Goal: Information Seeking & Learning: Learn about a topic

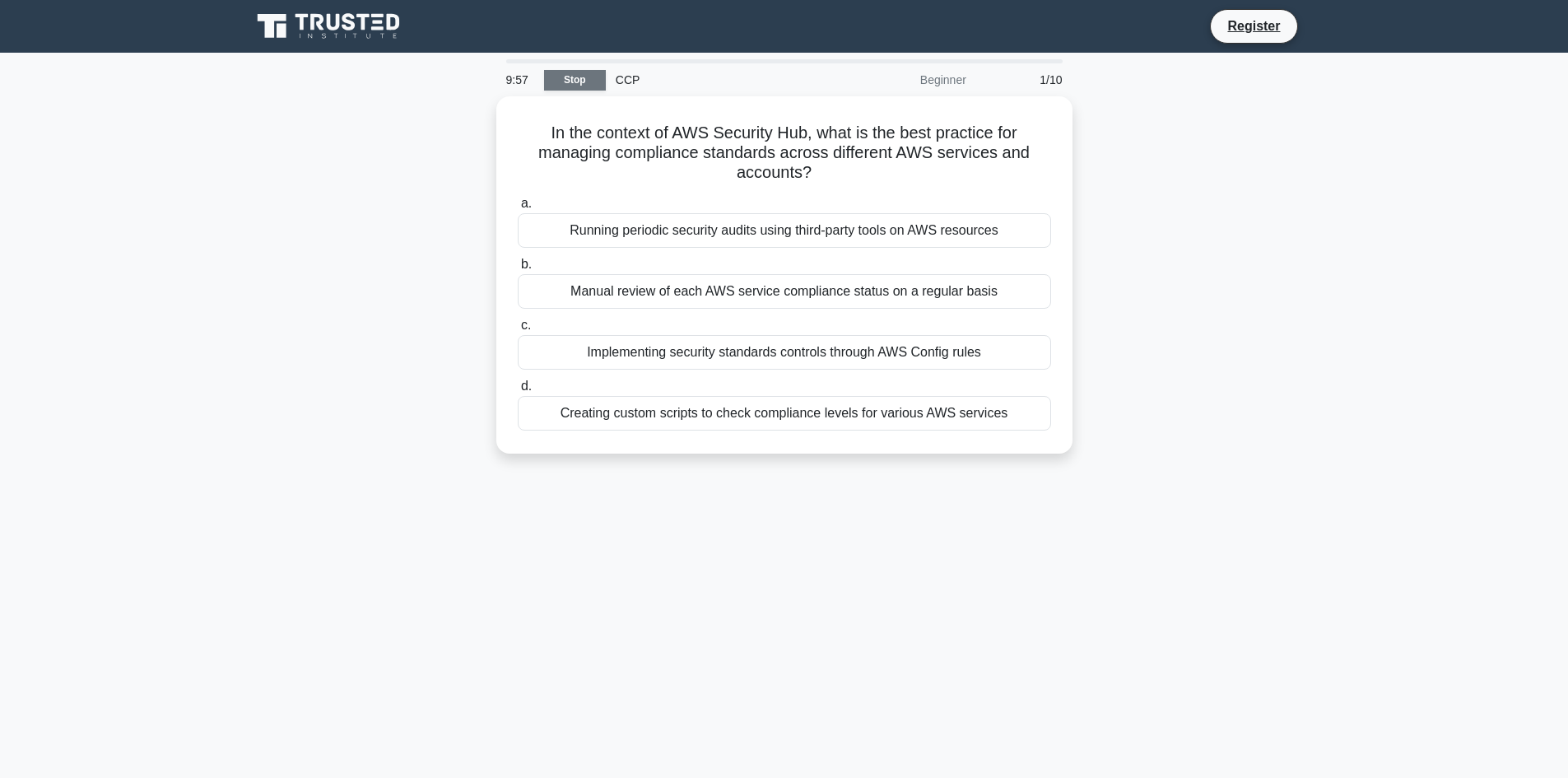
click at [571, 77] on link "Stop" at bounding box center [575, 80] width 62 height 20
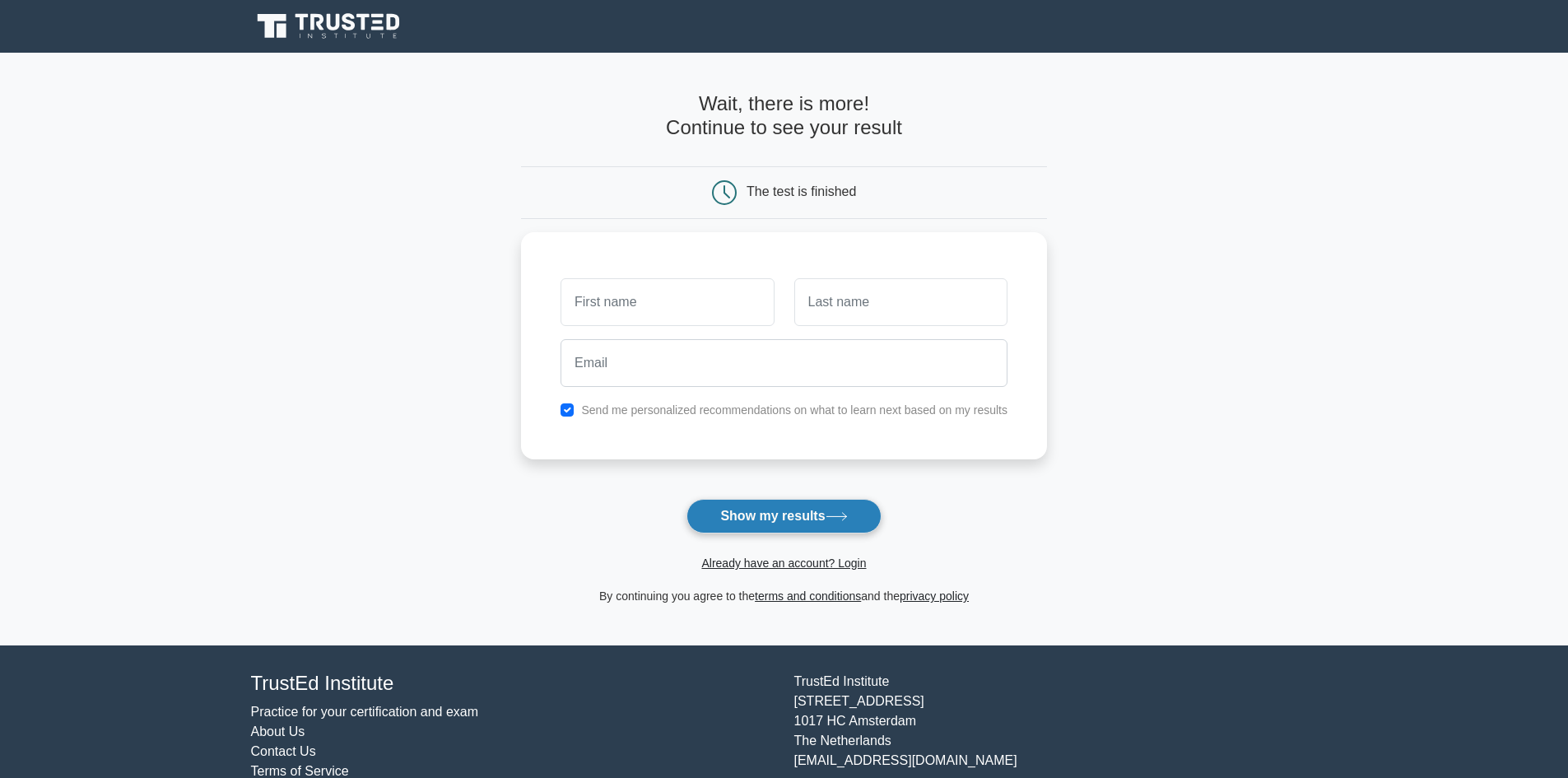
click at [842, 511] on button "Show my results" at bounding box center [783, 516] width 194 height 35
click at [765, 565] on link "Already have an account? Login" at bounding box center [783, 563] width 165 height 13
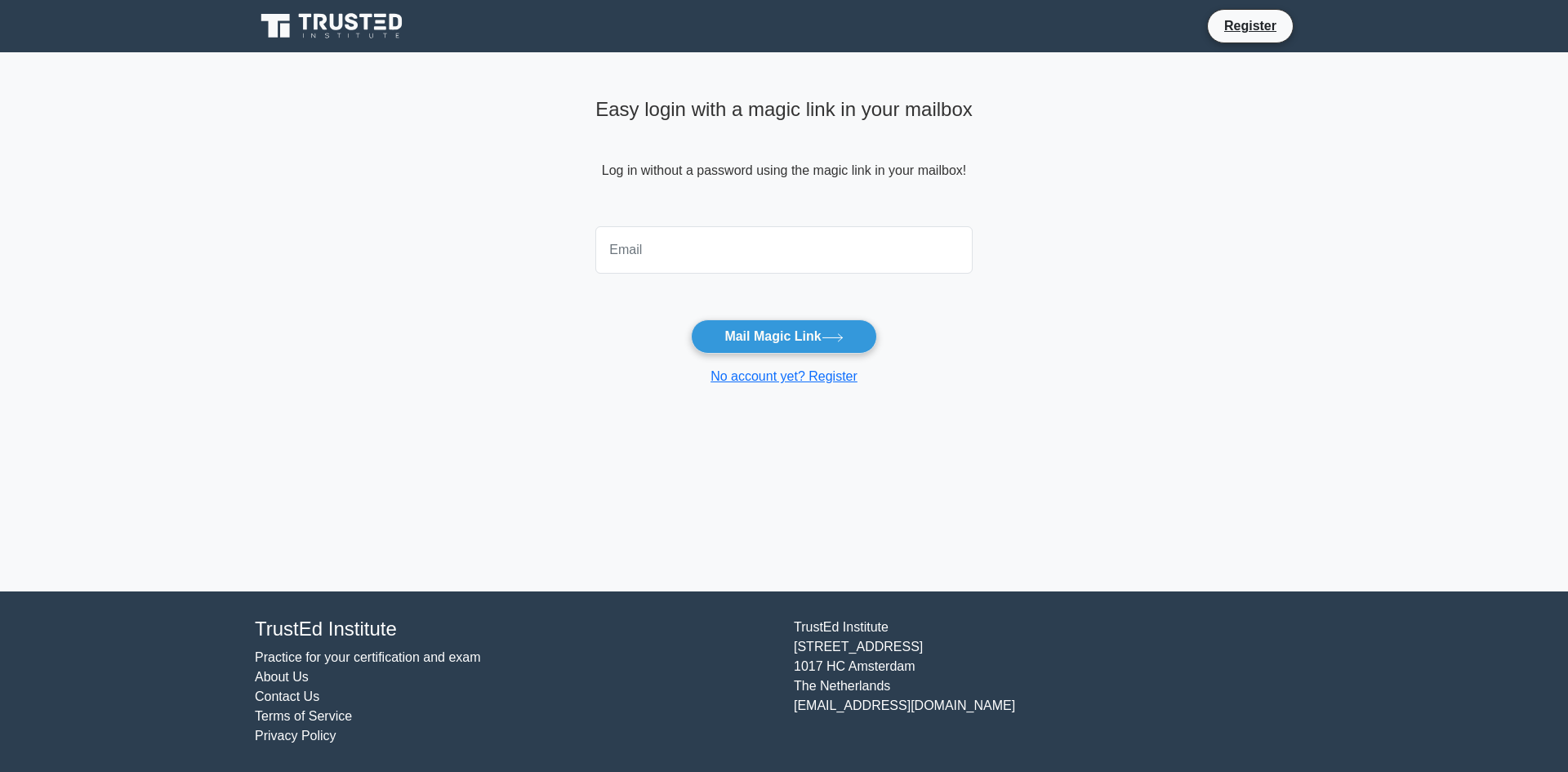
click at [719, 249] on input "email" at bounding box center [784, 250] width 377 height 47
type input "mikayel.gabrielyan.im@gmail.com"
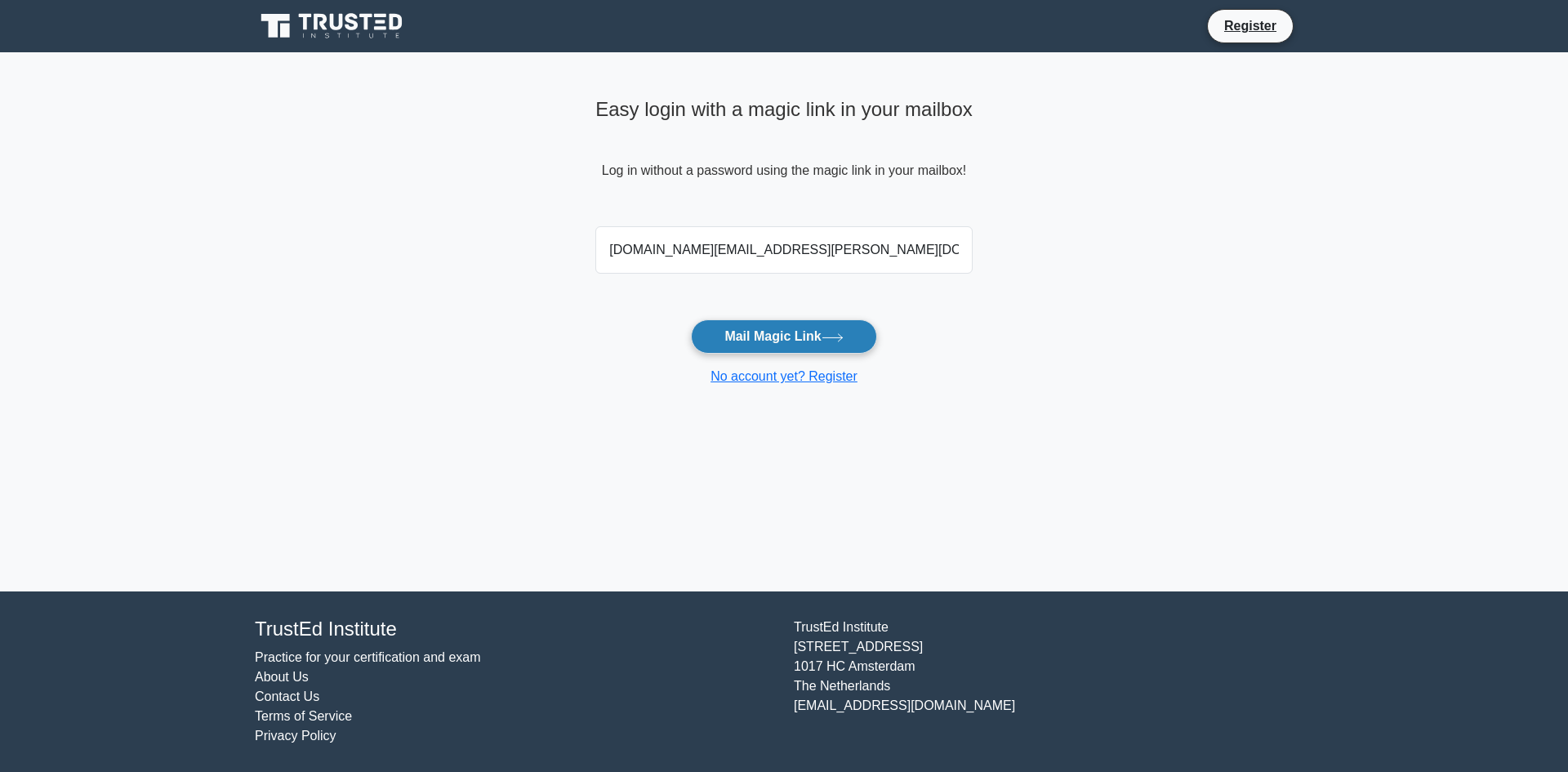
click at [803, 337] on button "Mail Magic Link" at bounding box center [784, 336] width 186 height 34
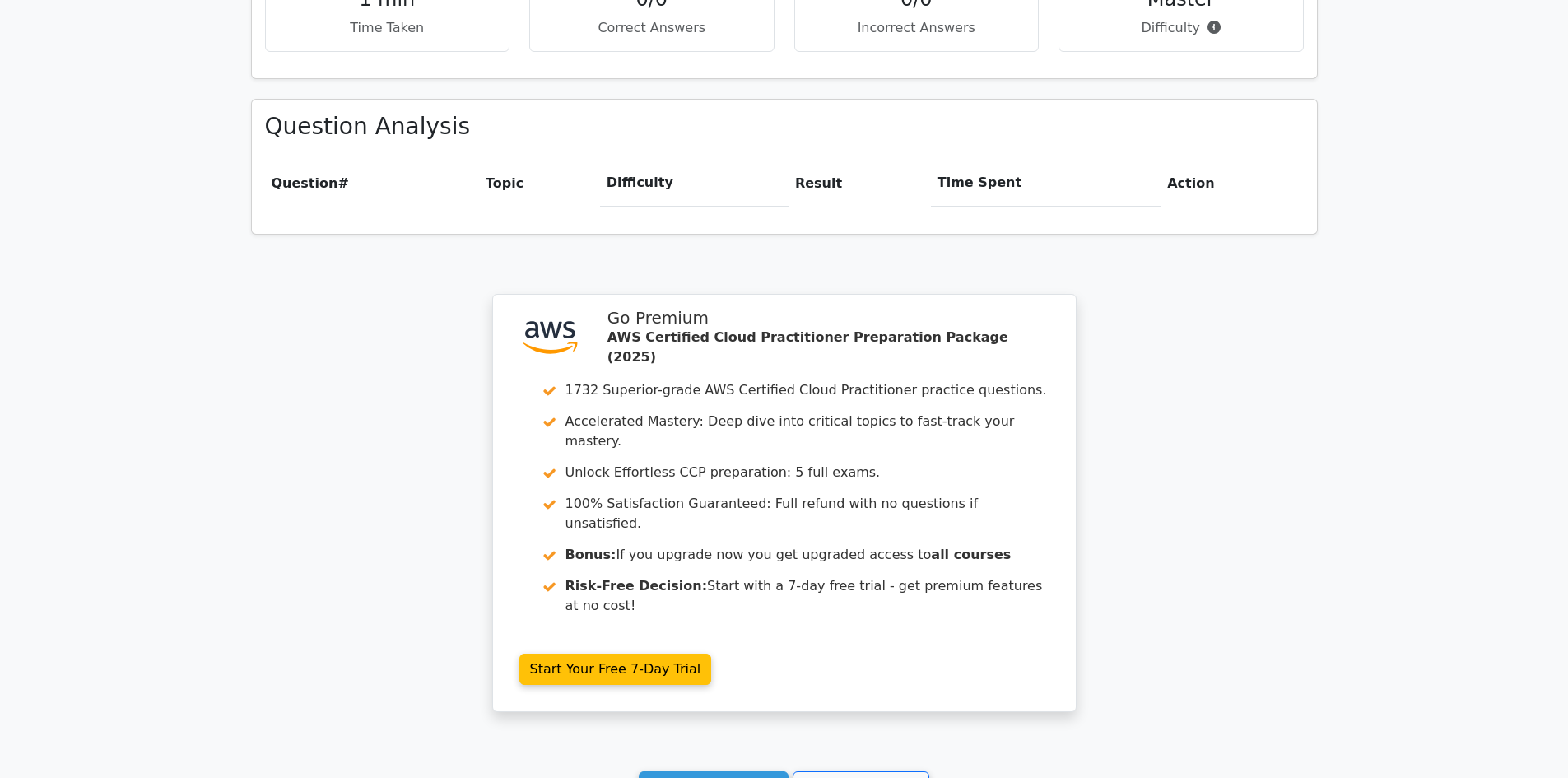
scroll to position [1204, 0]
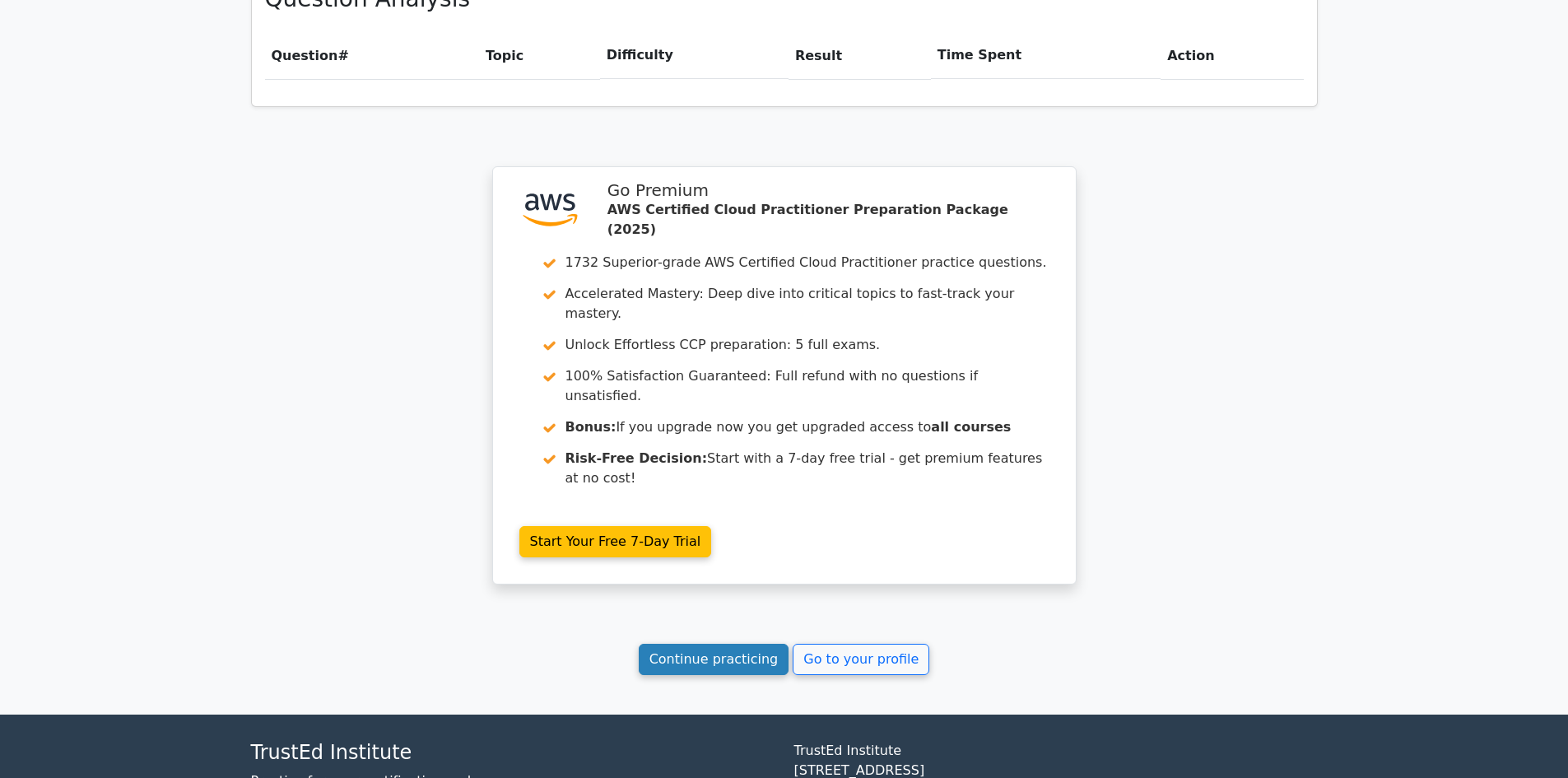
click at [734, 643] on link "Continue practicing" at bounding box center [714, 658] width 151 height 31
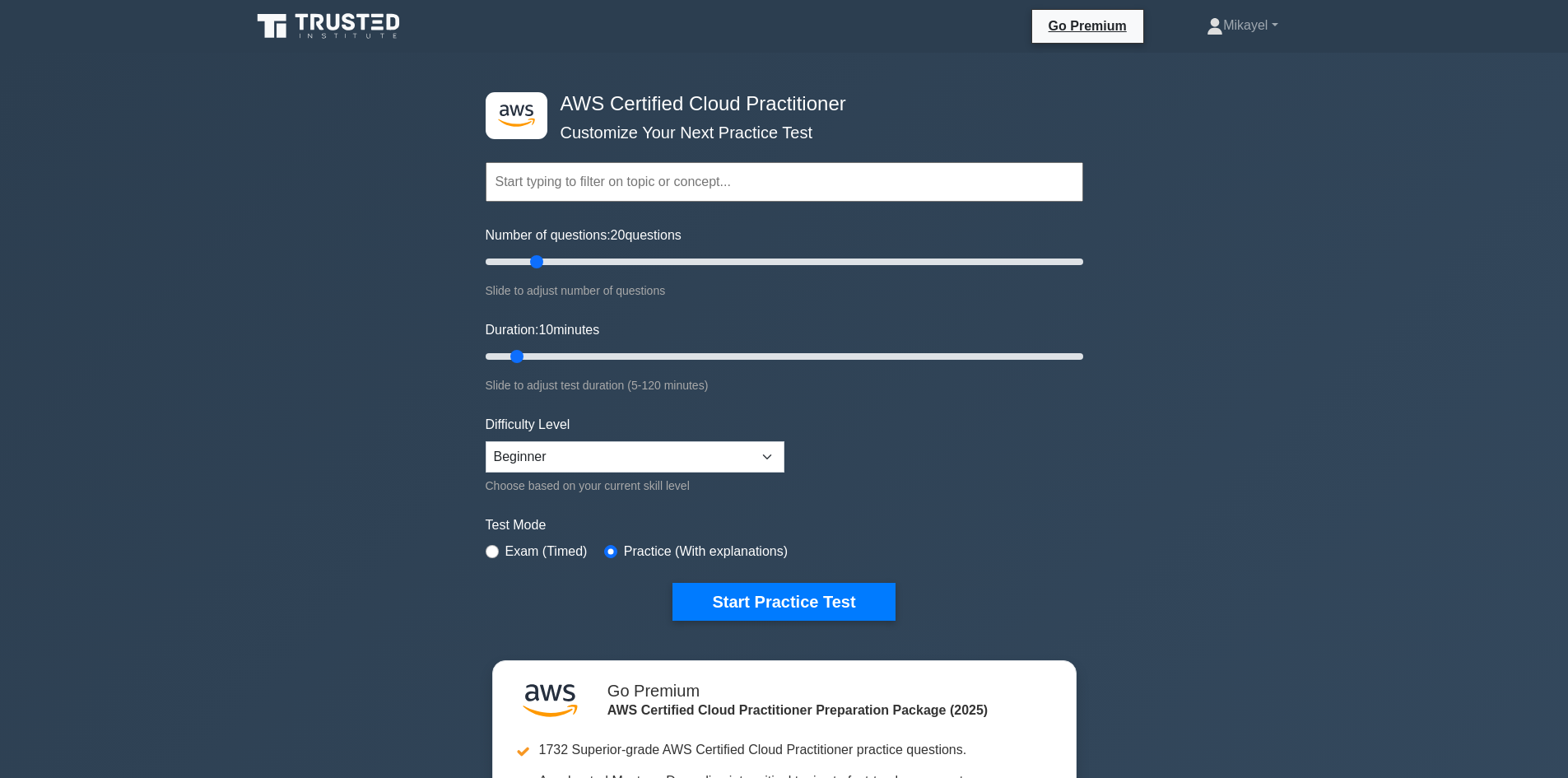
type input "20"
click at [531, 261] on input "Number of questions: 20 questions" at bounding box center [784, 261] width 597 height 19
drag, startPoint x: 521, startPoint y: 354, endPoint x: 637, endPoint y: 354, distance: 116.0
type input "35"
click at [637, 354] on input "Duration: 35 minutes" at bounding box center [784, 356] width 597 height 19
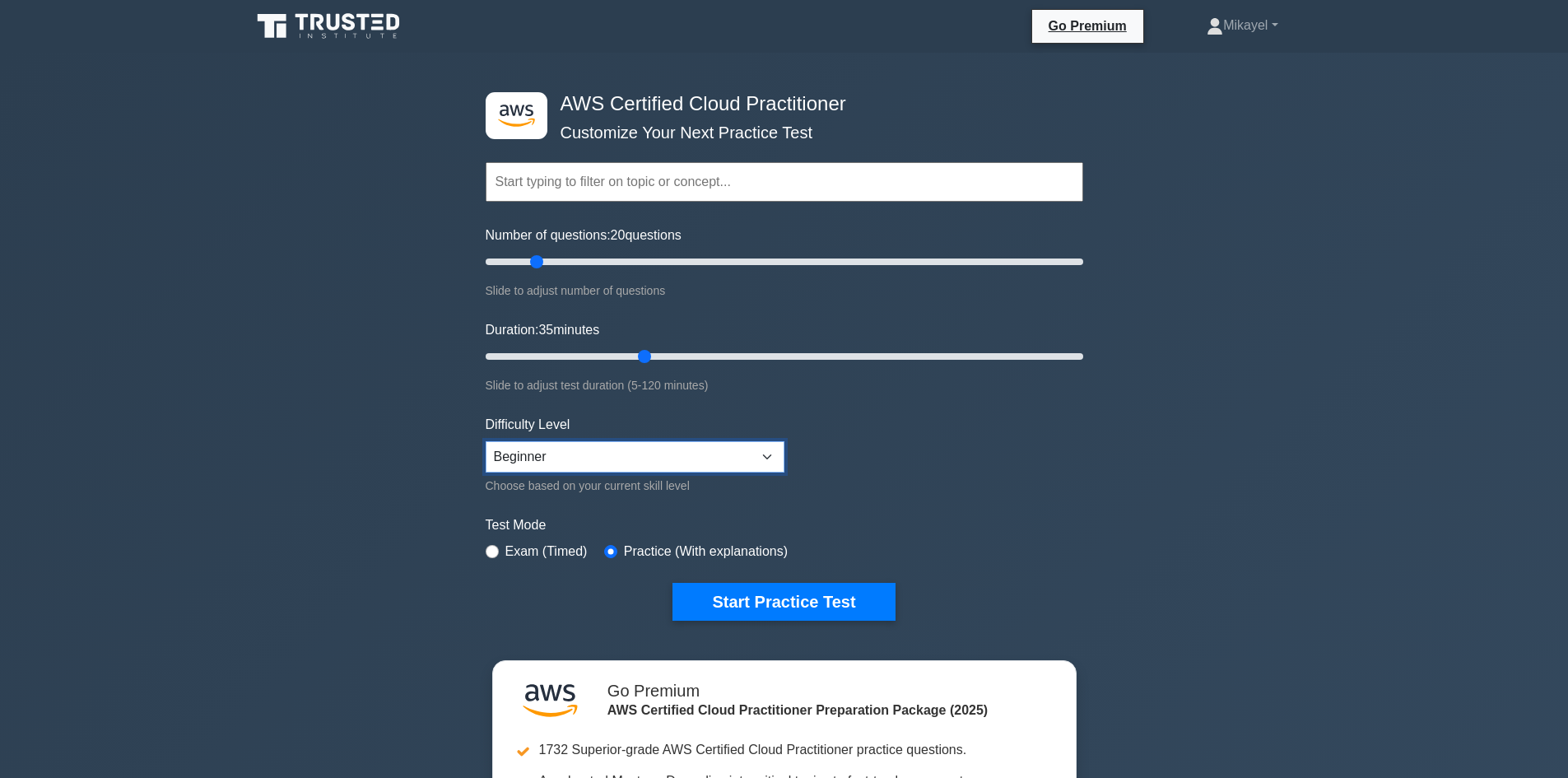
drag, startPoint x: 775, startPoint y: 462, endPoint x: 327, endPoint y: 408, distance: 451.2
click at [327, 408] on div ".st0{fill:#252F3E;} .st1{fill-rule:evenodd;clip-rule:evenodd;fill:#FF9900;} AWS…" at bounding box center [784, 543] width 1568 height 983
click at [755, 604] on button "Start Practice Test" at bounding box center [783, 602] width 222 height 38
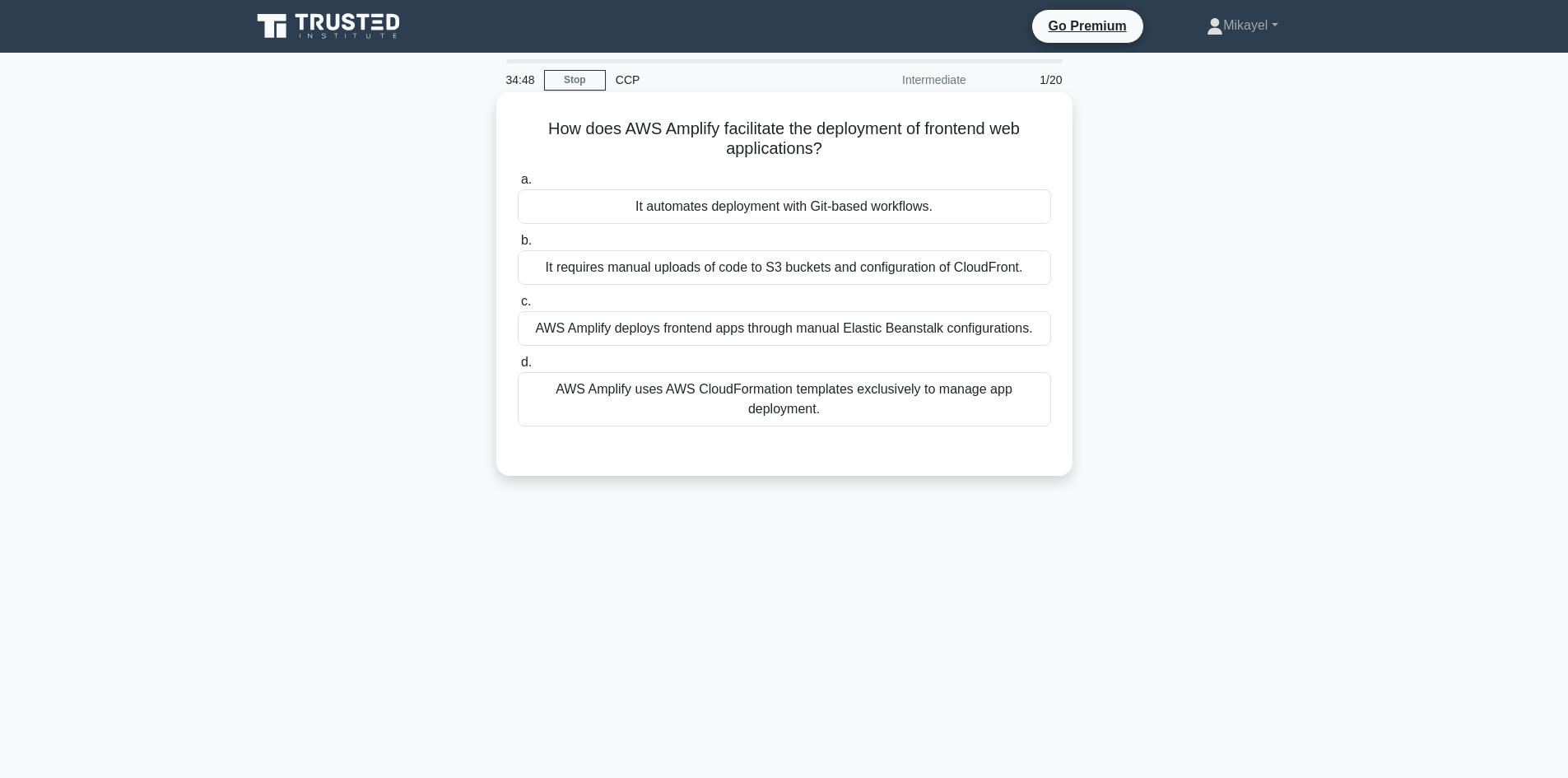
click at [735, 199] on div "It automates deployment with Git-based workflows." at bounding box center [784, 206] width 533 height 35
click at [517, 185] on input "a. It automates deployment with Git-based workflows." at bounding box center [517, 180] width 0 height 11
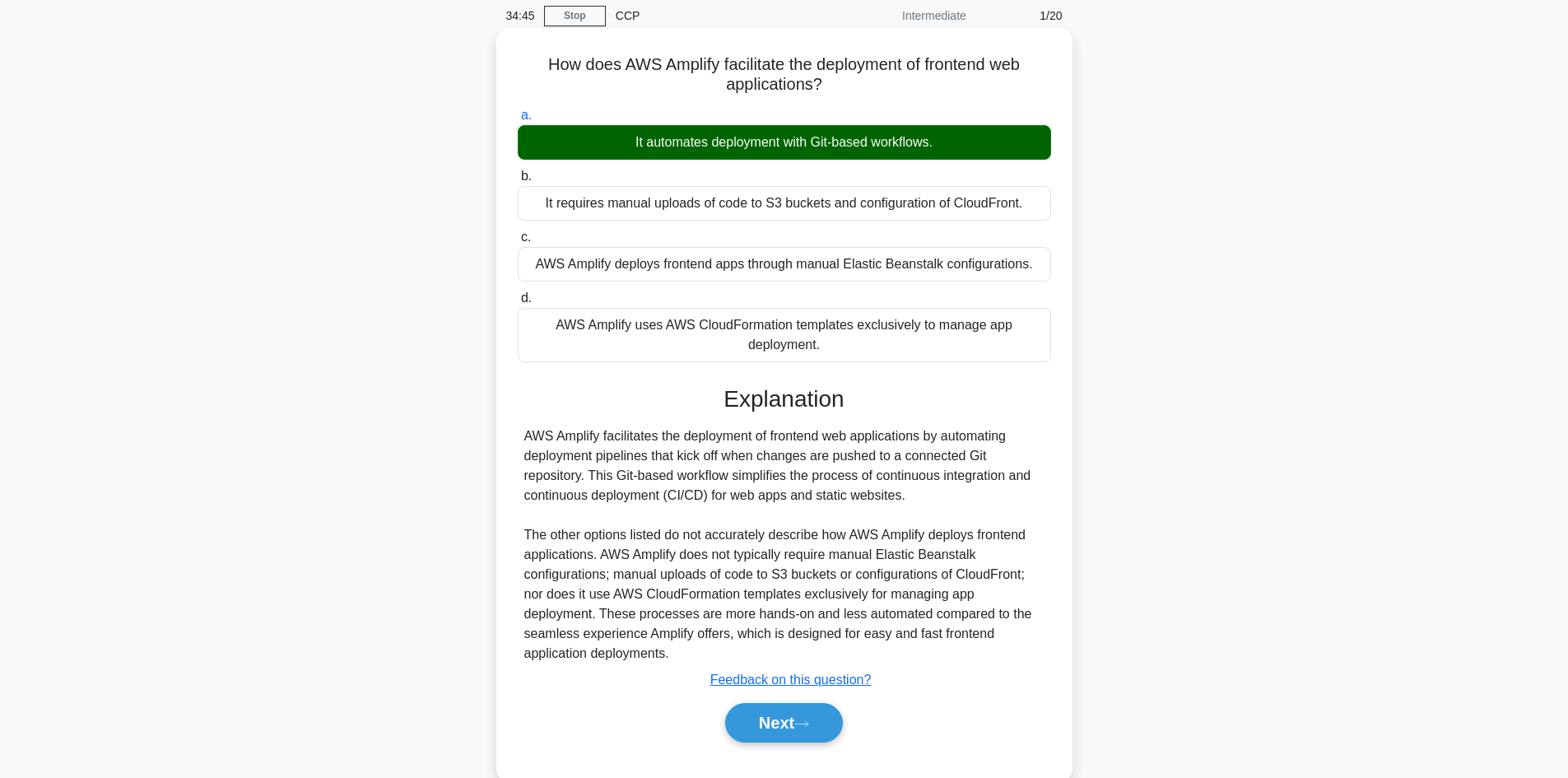
scroll to position [98, 0]
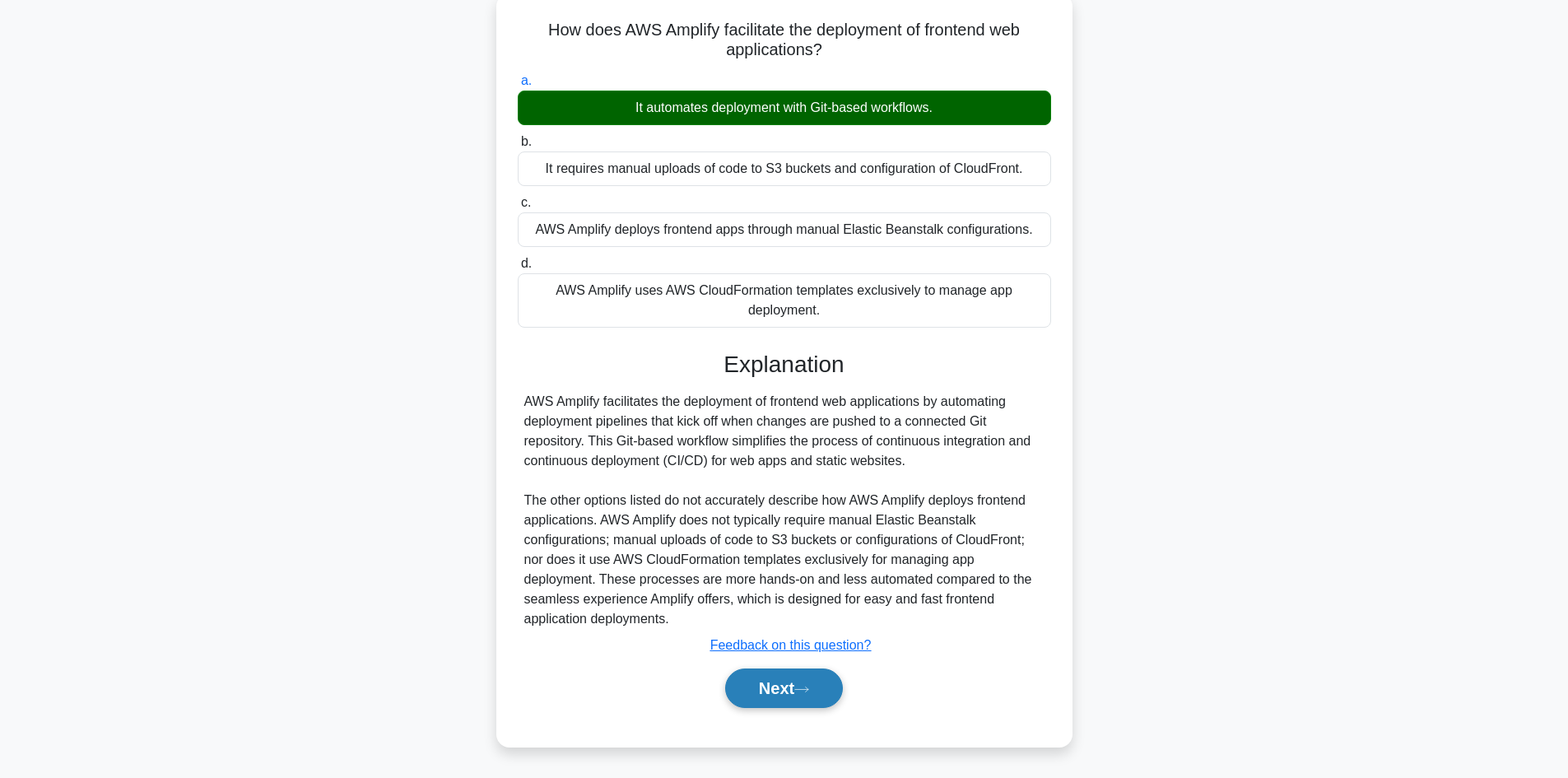
click at [788, 686] on button "Next" at bounding box center [783, 688] width 118 height 40
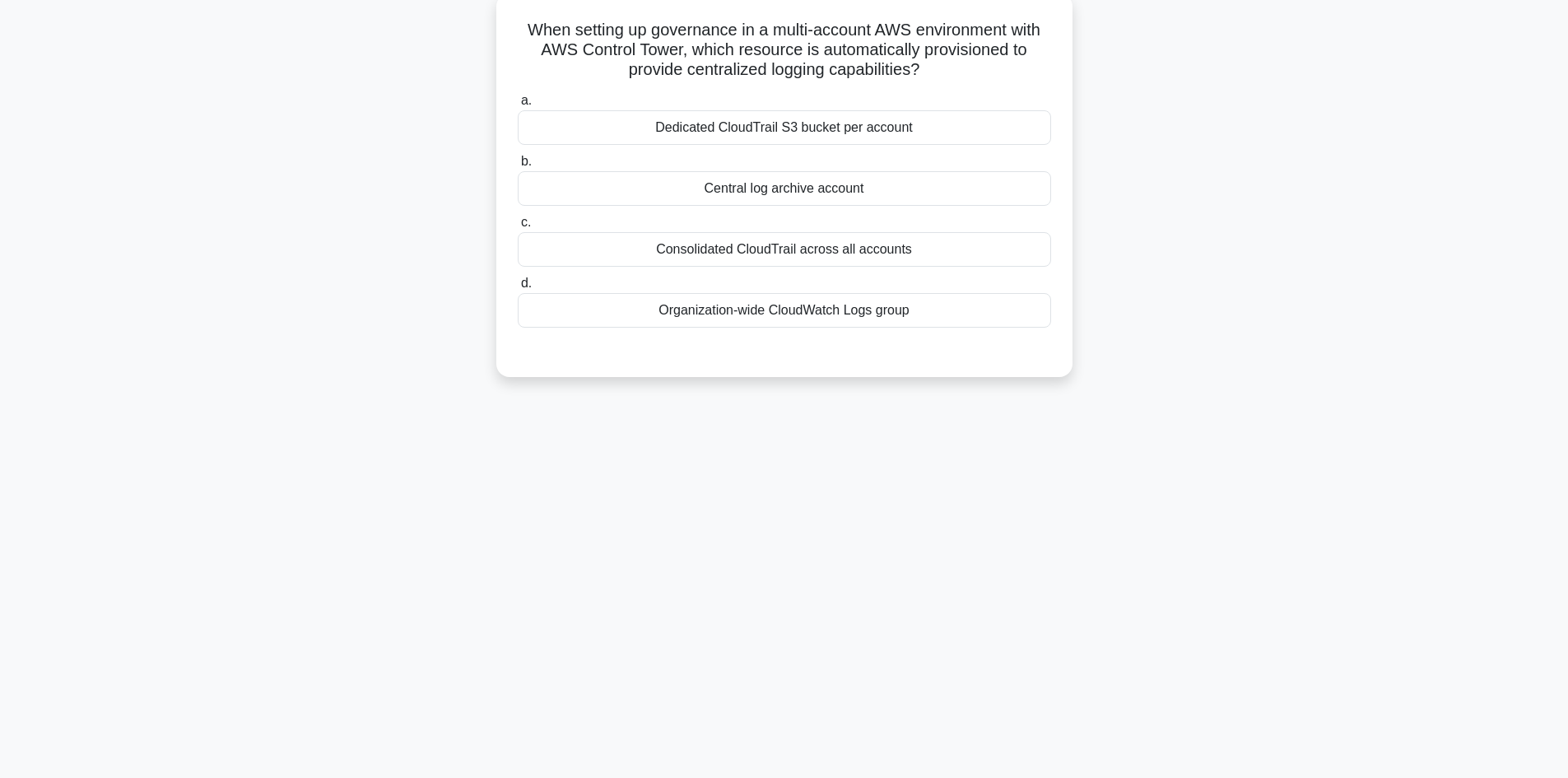
click at [769, 191] on div "Central log archive account" at bounding box center [784, 188] width 533 height 35
click at [517, 167] on input "b. Central log archive account" at bounding box center [517, 161] width 0 height 11
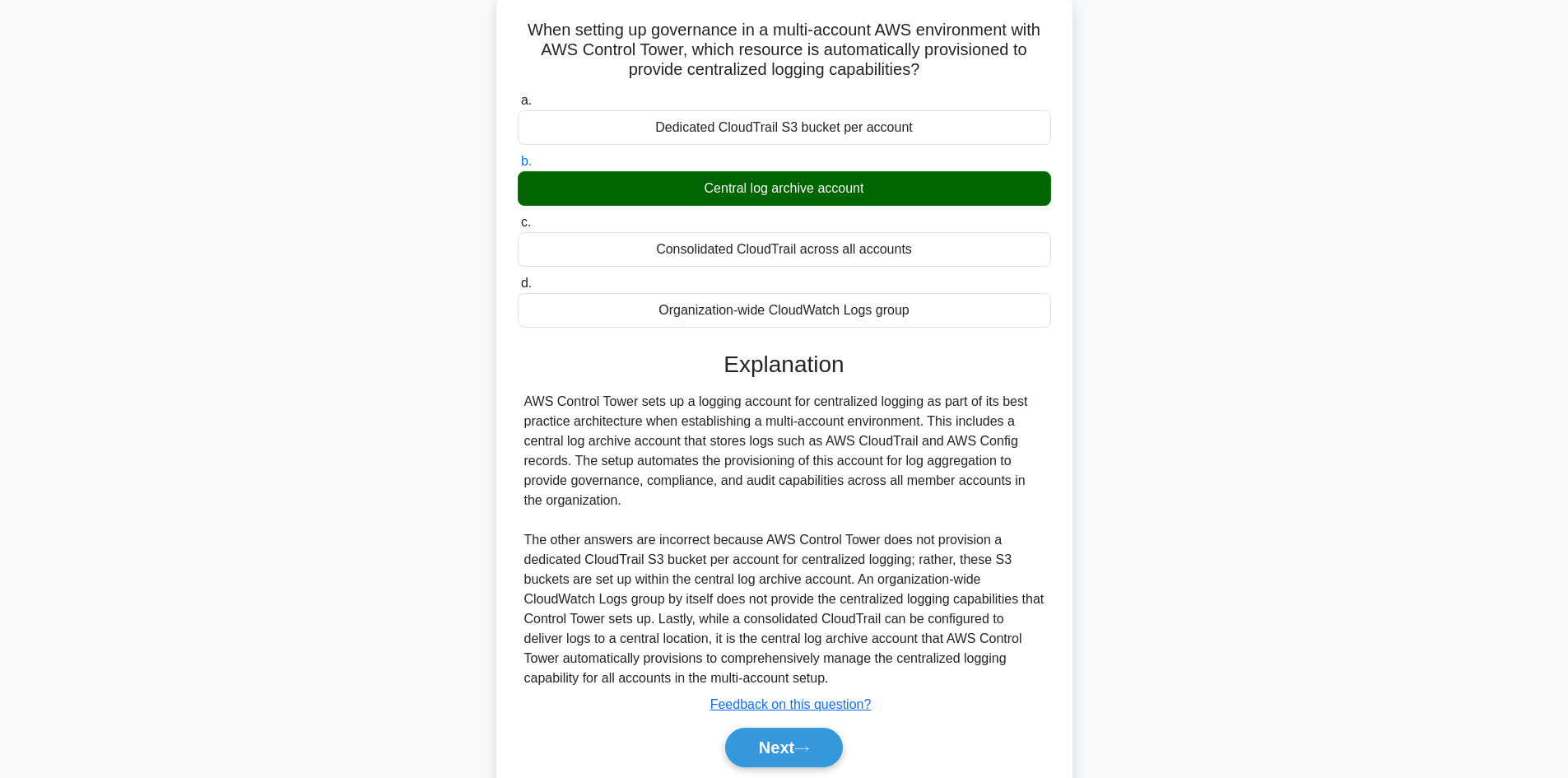
scroll to position [158, 0]
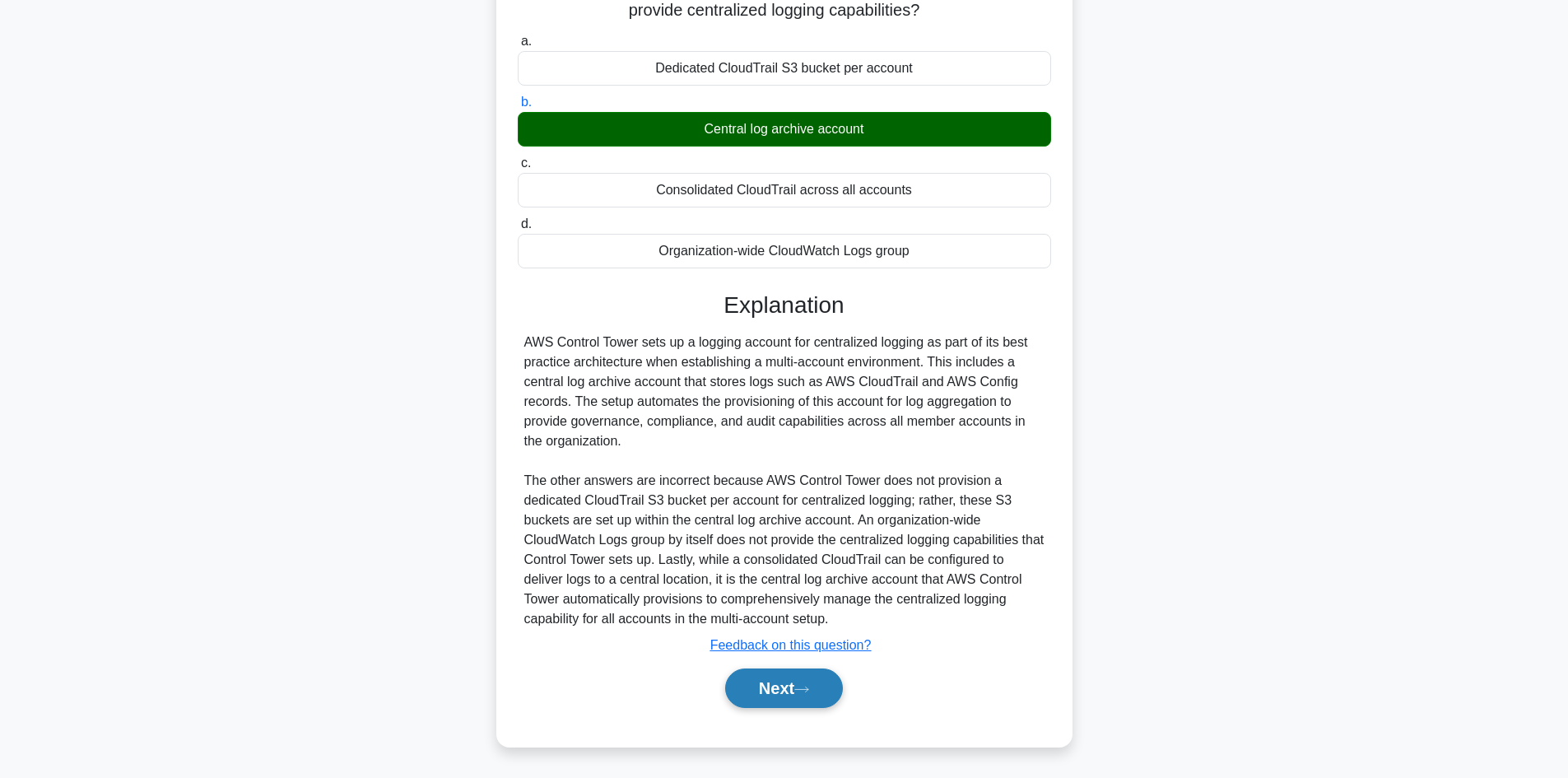
click at [788, 679] on button "Next" at bounding box center [783, 688] width 118 height 40
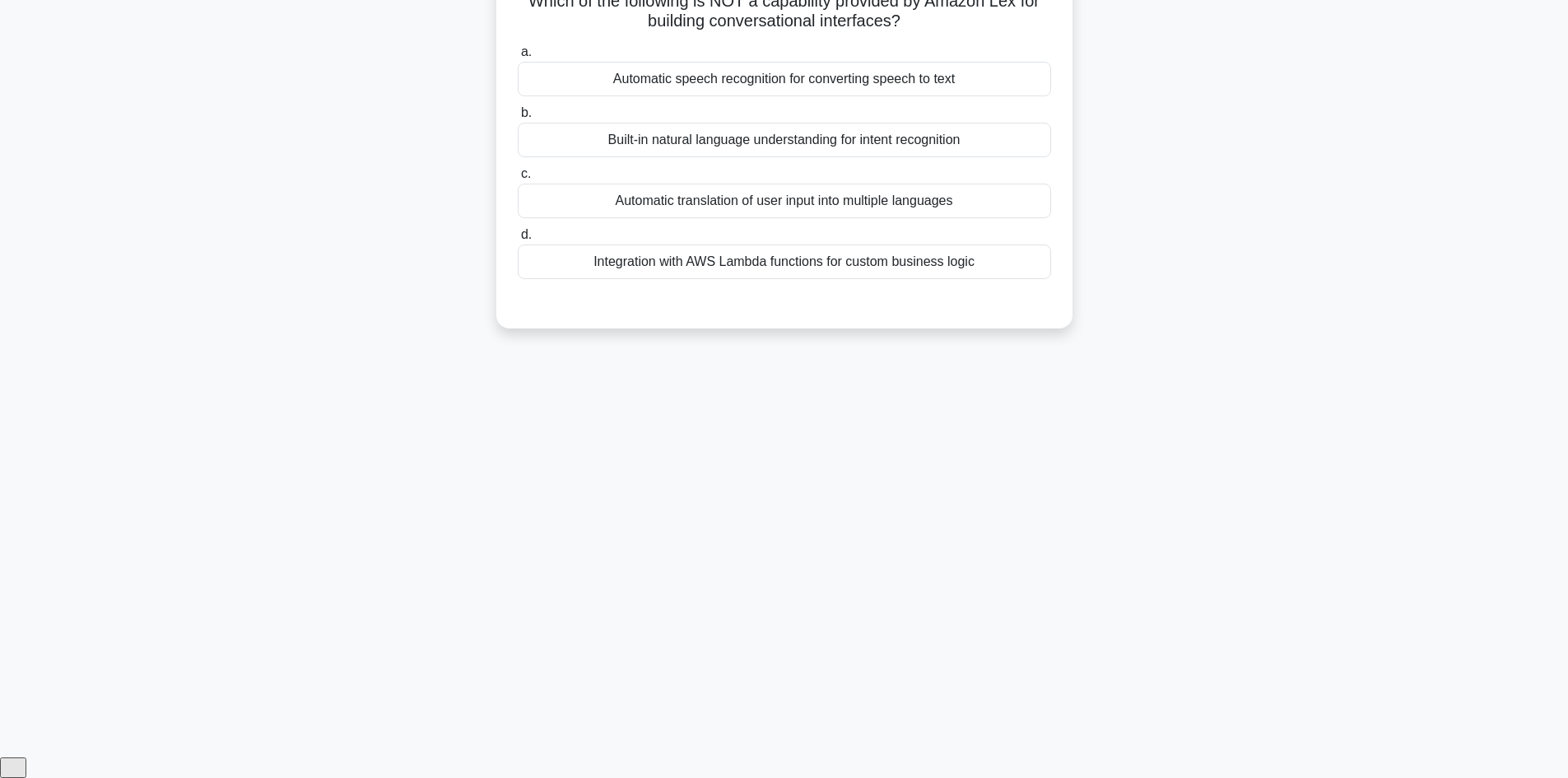
scroll to position [111, 0]
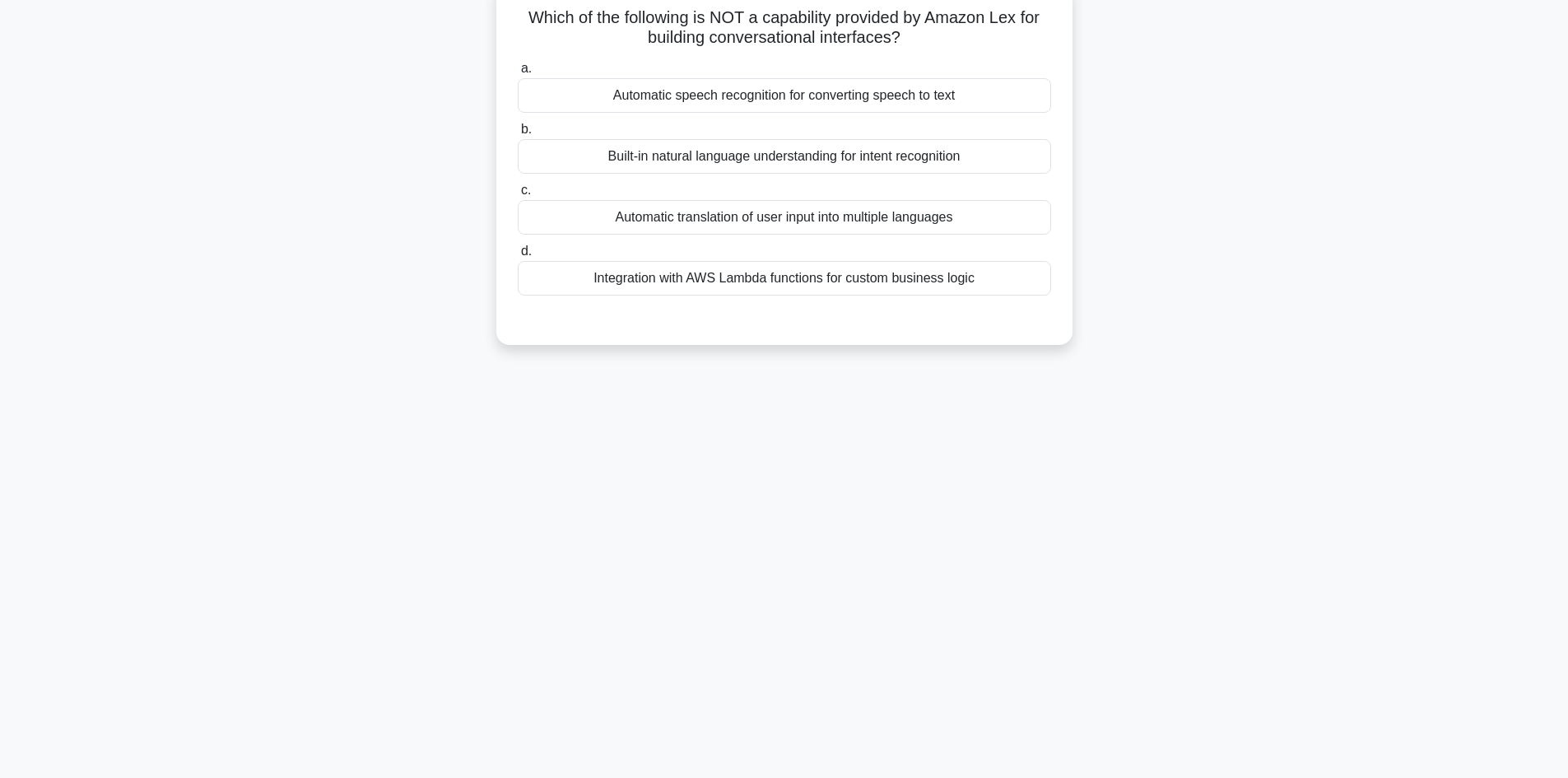
click at [840, 217] on div "Automatic translation of user input into multiple languages" at bounding box center [784, 217] width 533 height 35
click at [517, 196] on input "c. Automatic translation of user input into multiple languages" at bounding box center [517, 191] width 0 height 11
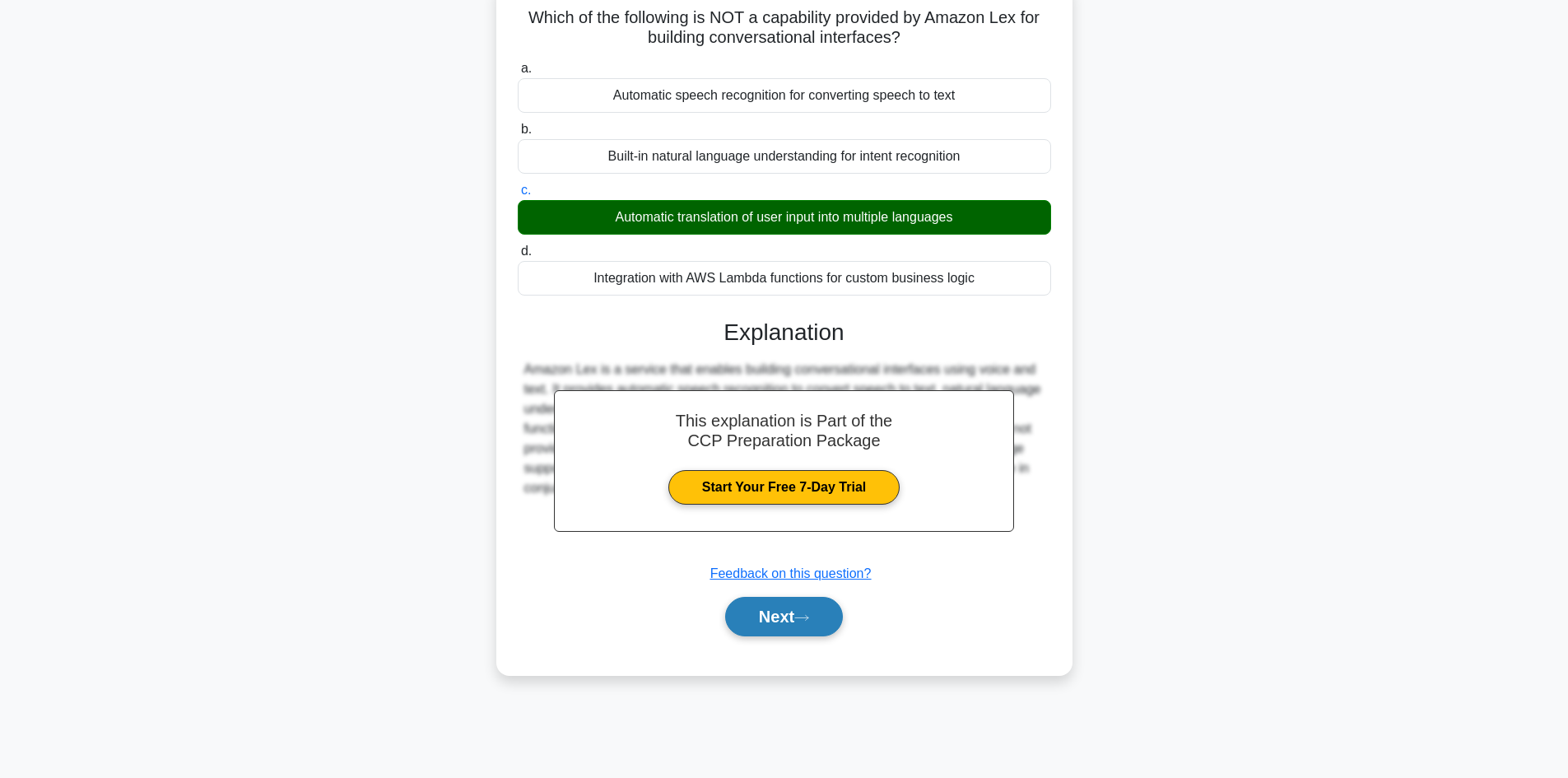
click at [801, 617] on icon at bounding box center [801, 618] width 15 height 9
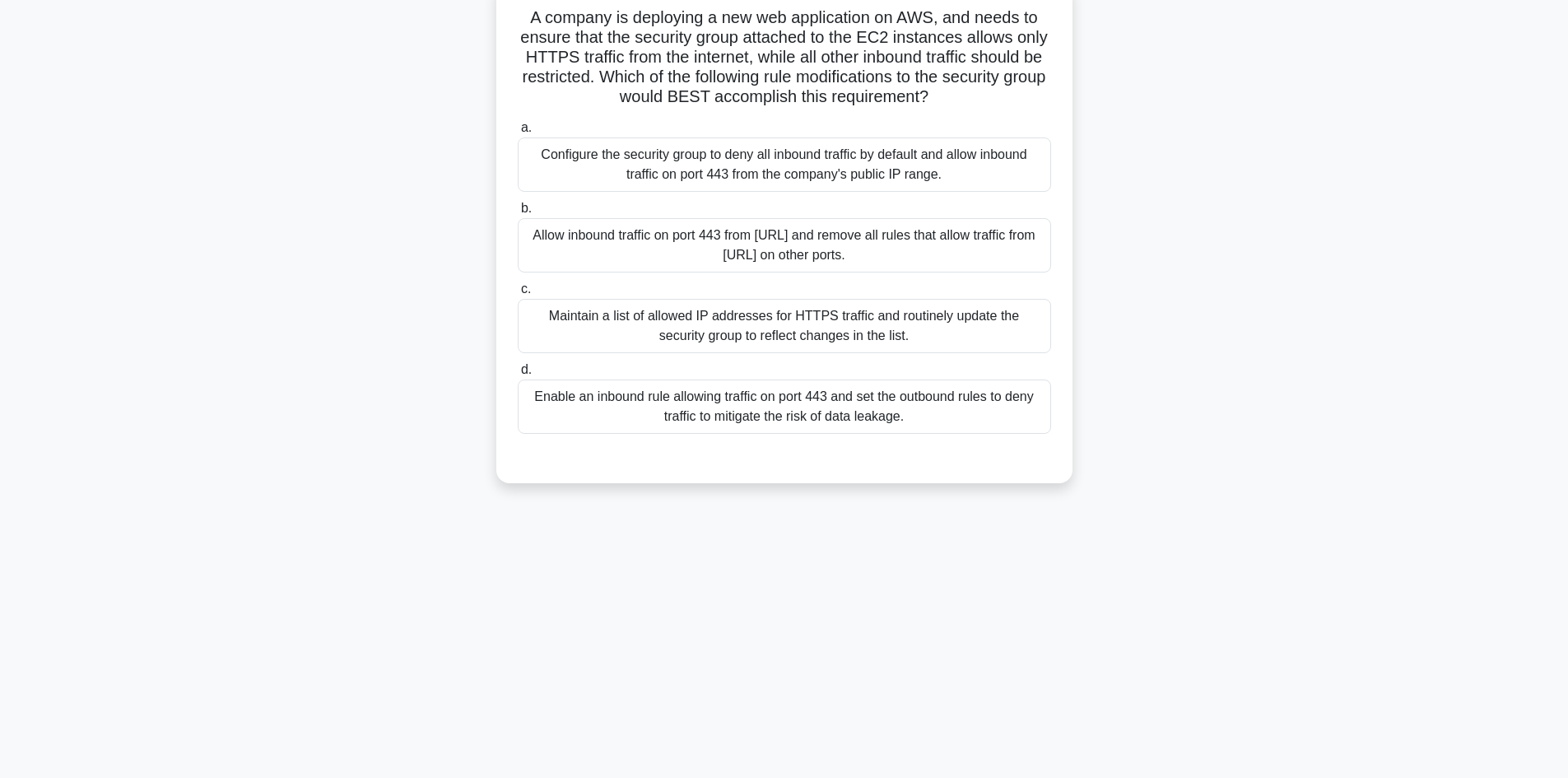
click at [719, 250] on div "Allow inbound traffic on port 443 from [URL] and remove all rules that allow tr…" at bounding box center [784, 245] width 533 height 54
click at [517, 214] on input "b. Allow inbound traffic on port 443 from [URL] and remove all rules that allow…" at bounding box center [517, 208] width 0 height 11
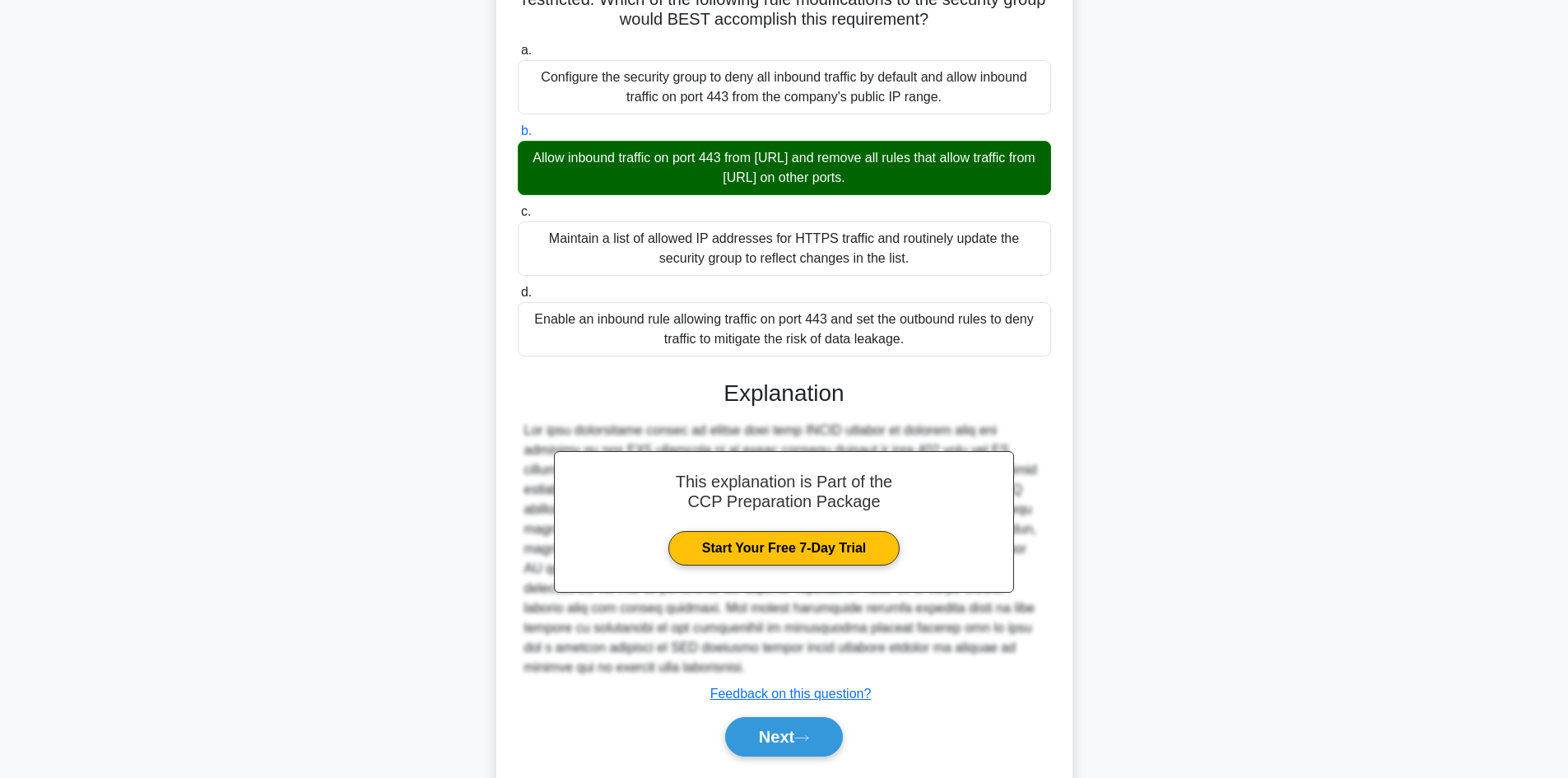
scroll to position [217, 0]
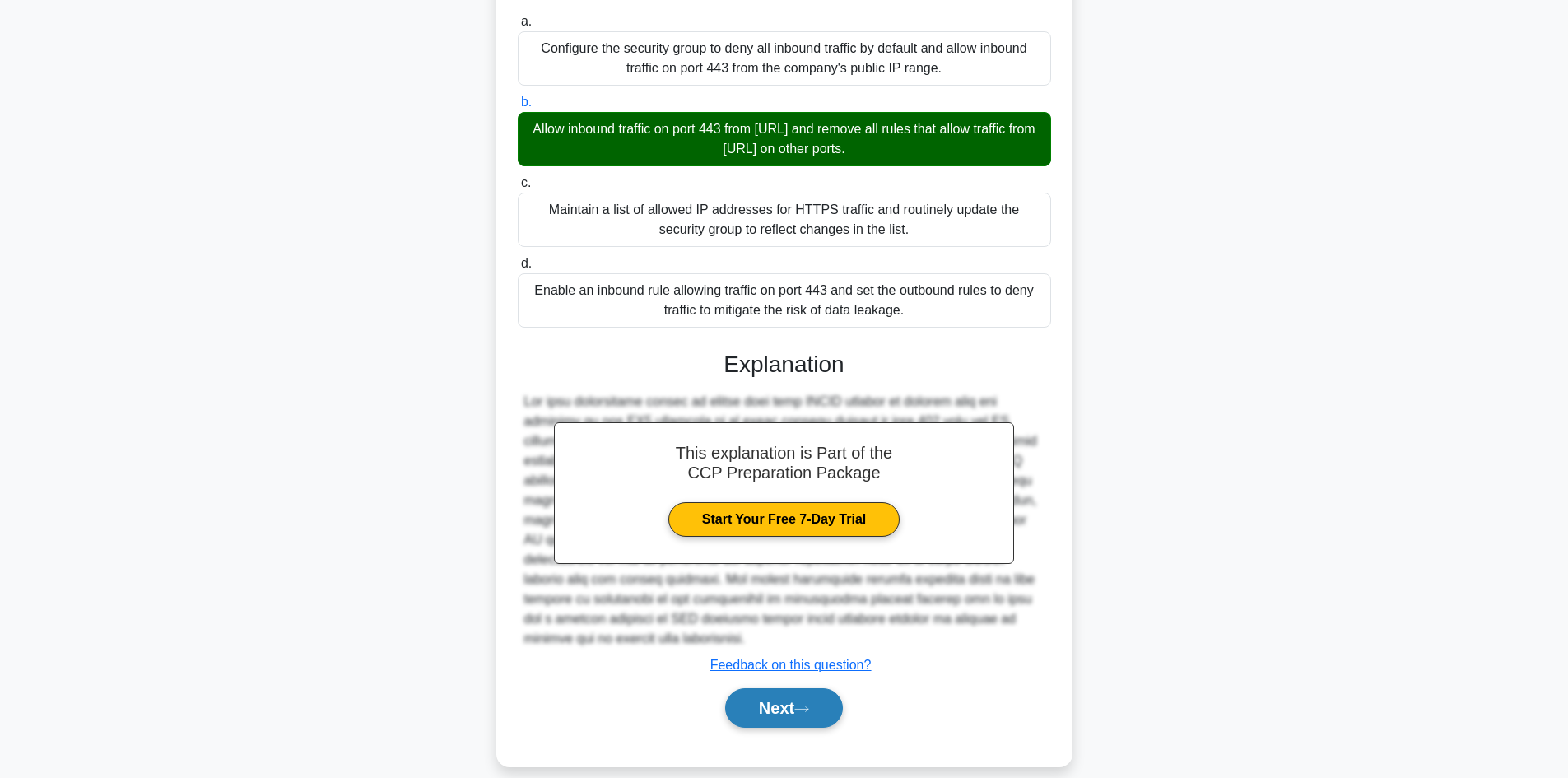
click at [783, 691] on button "Next" at bounding box center [783, 708] width 118 height 40
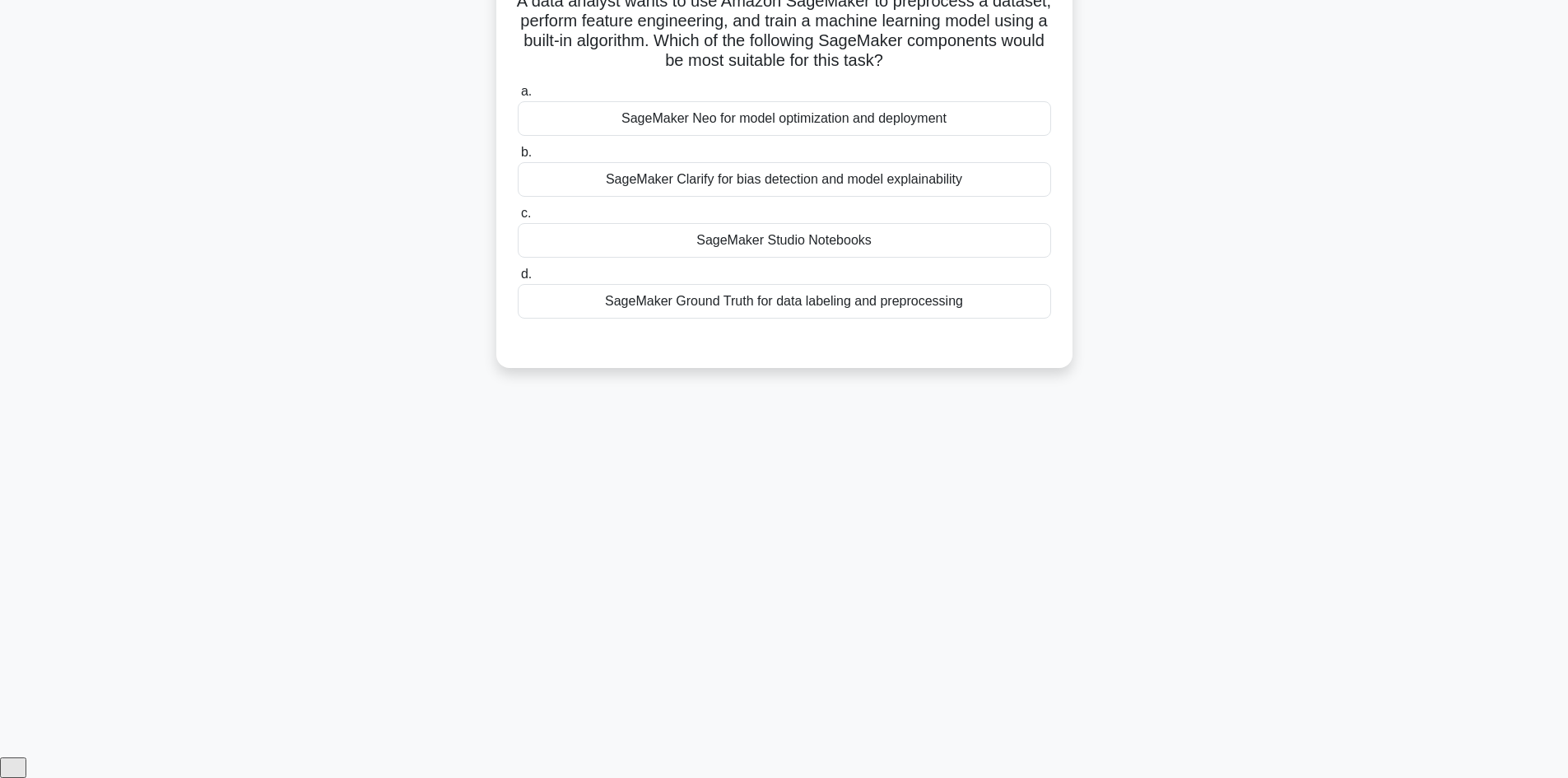
scroll to position [111, 0]
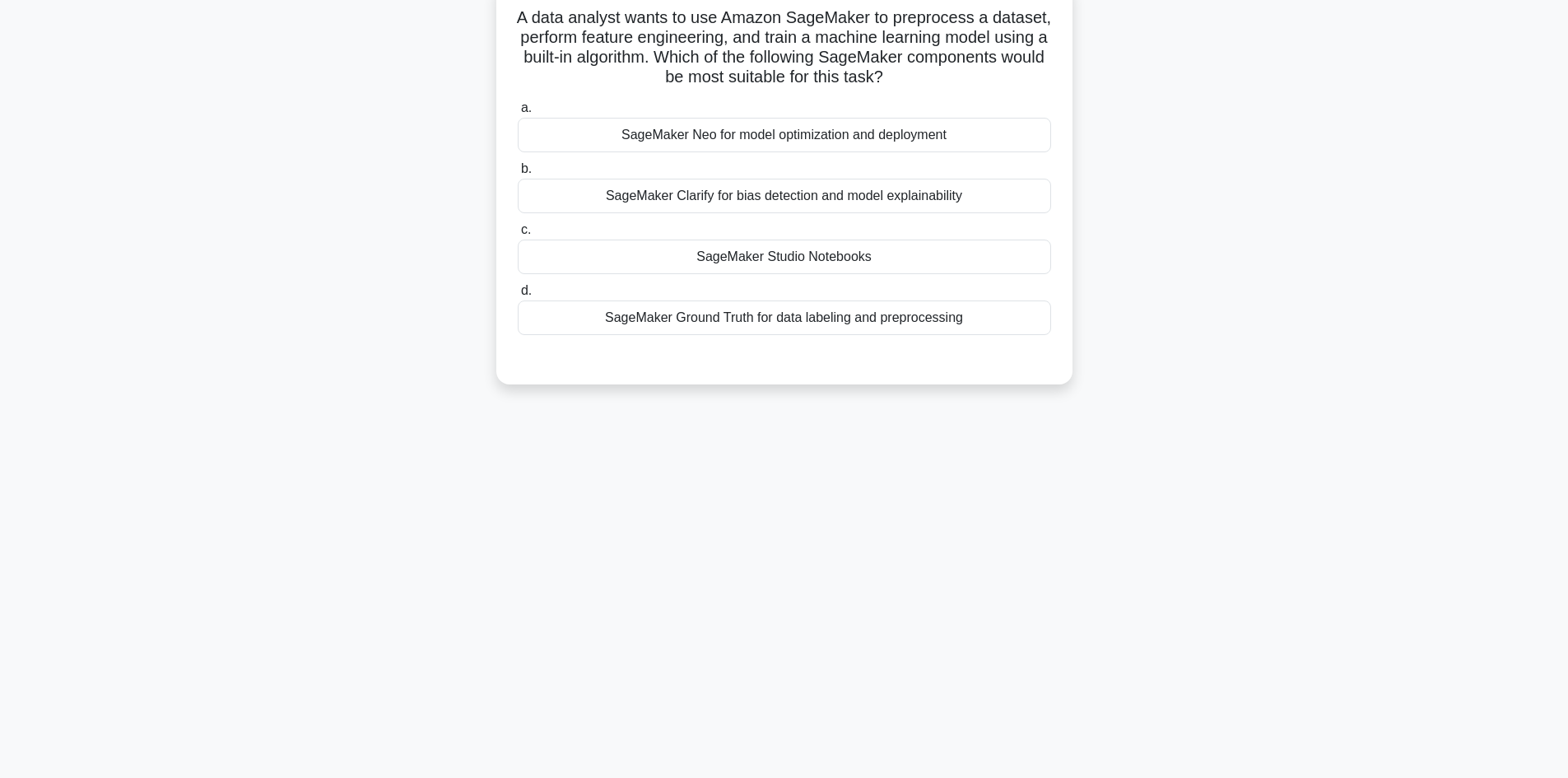
click at [907, 262] on div "SageMaker Studio Notebooks" at bounding box center [784, 256] width 533 height 35
click at [517, 236] on input "c. SageMaker Studio Notebooks" at bounding box center [517, 230] width 0 height 11
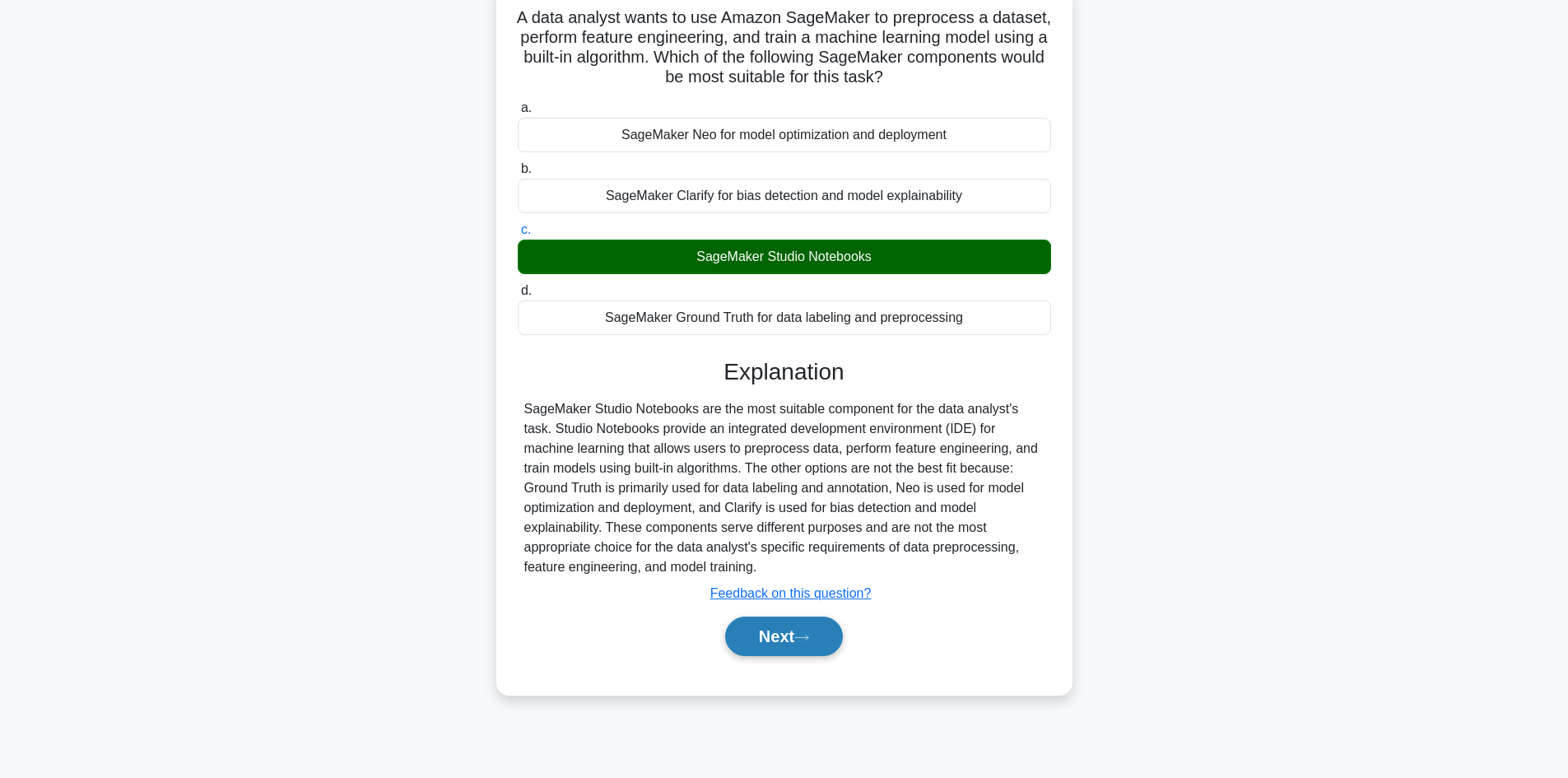
click at [772, 631] on button "Next" at bounding box center [783, 636] width 118 height 40
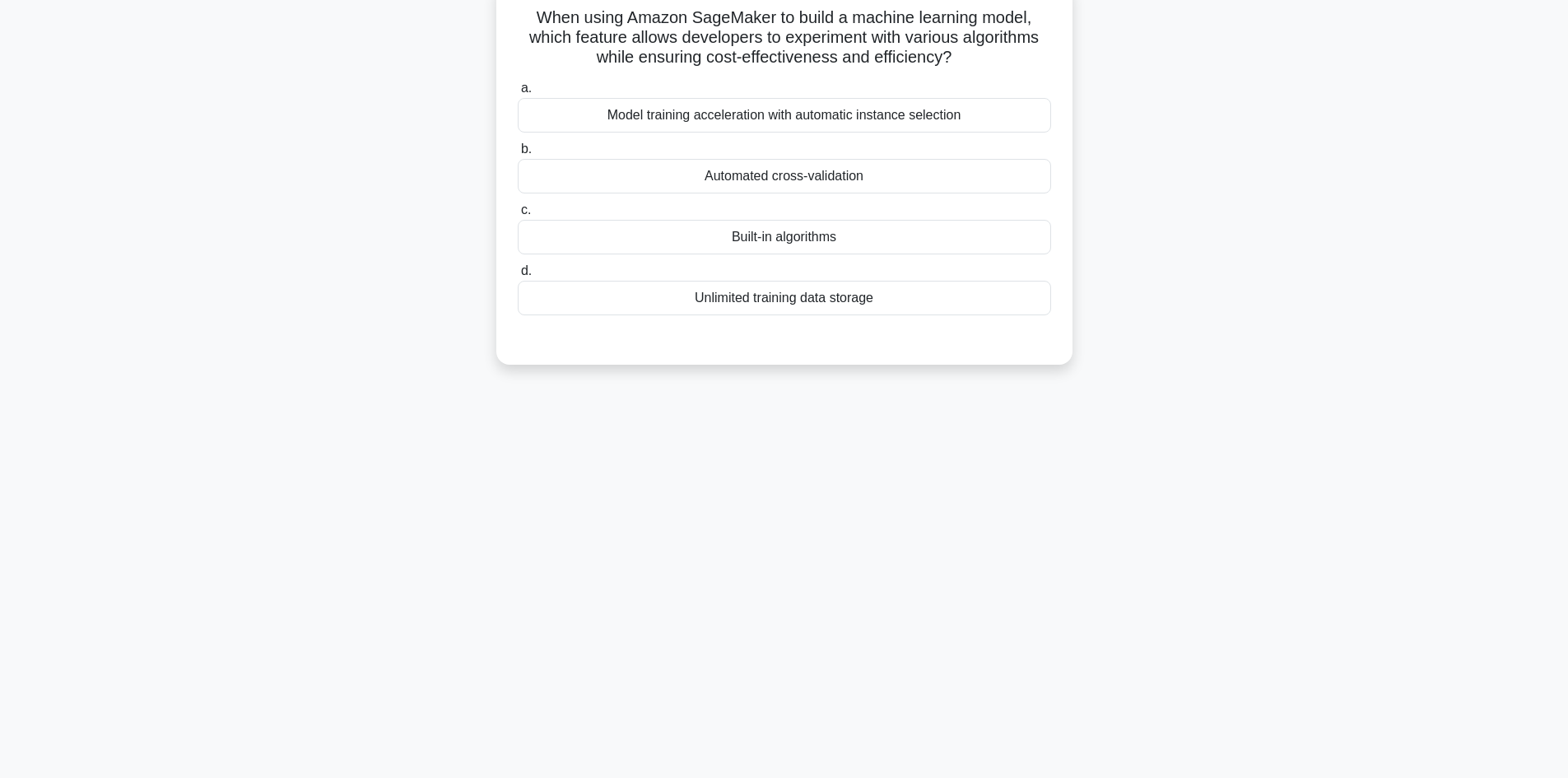
click at [845, 240] on div "Built-in algorithms" at bounding box center [784, 237] width 533 height 35
click at [517, 215] on input "c. Built-in algorithms" at bounding box center [517, 210] width 0 height 11
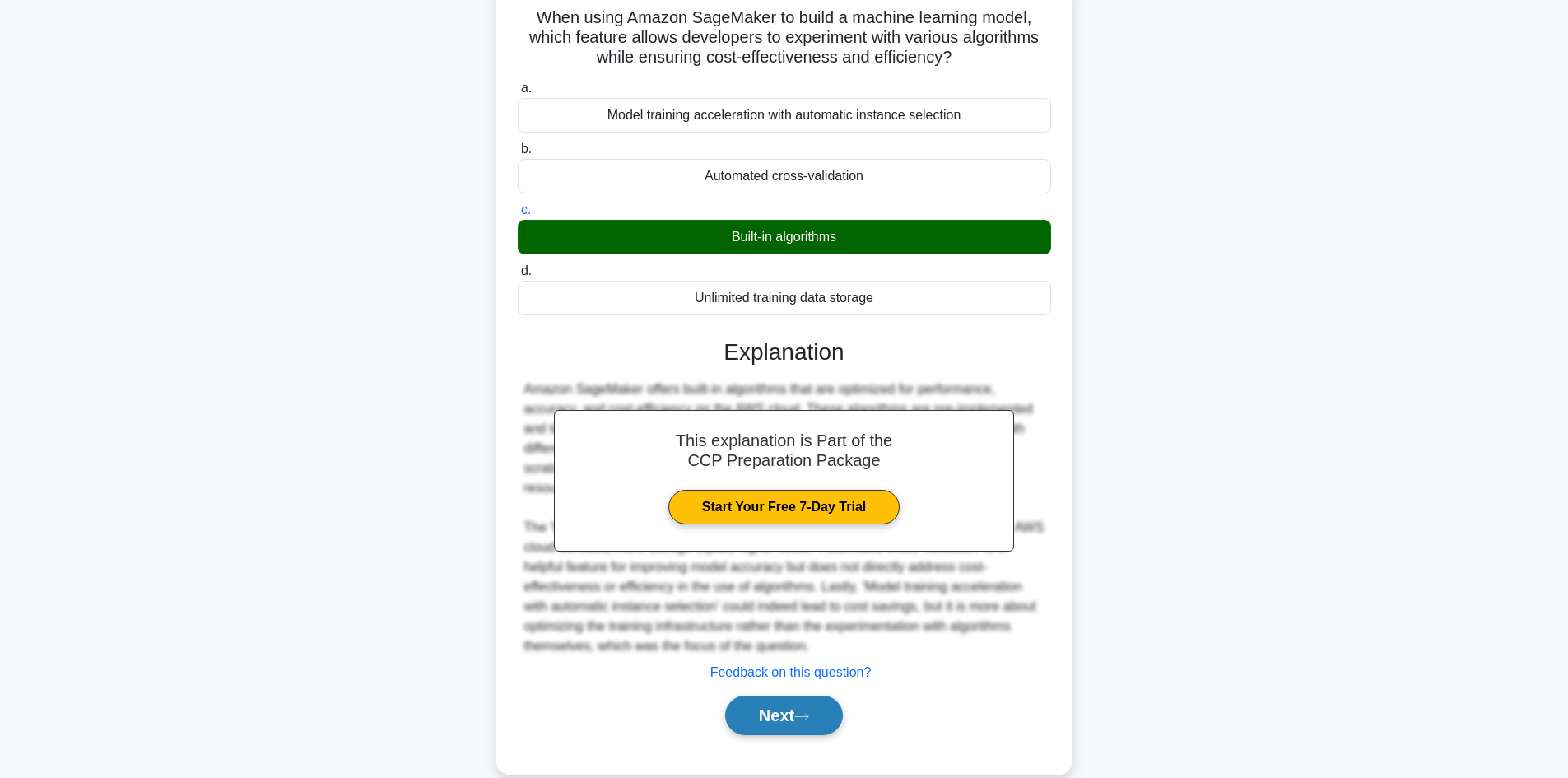
click at [802, 714] on icon at bounding box center [801, 716] width 15 height 9
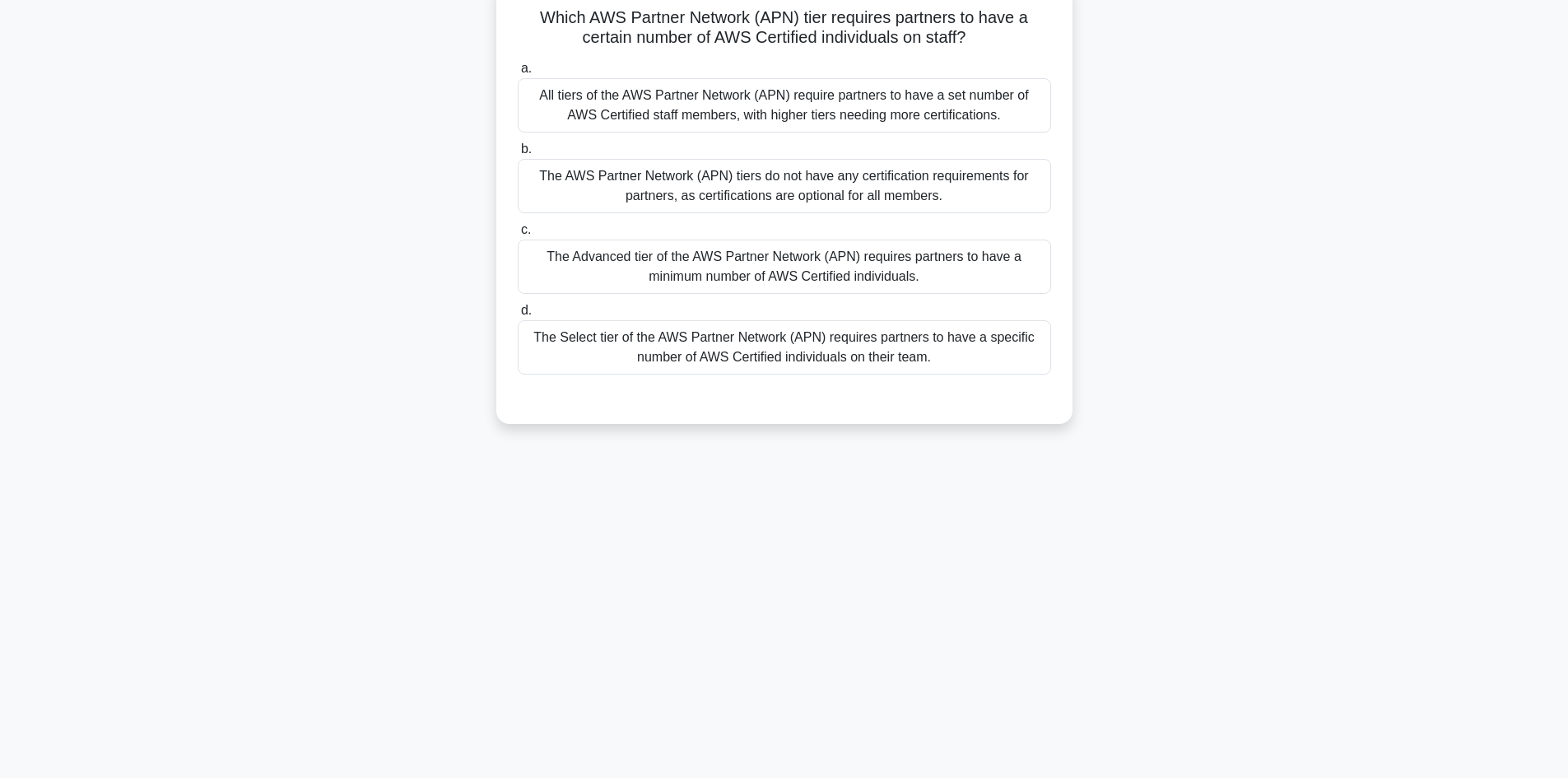
click at [748, 266] on div "The Advanced tier of the AWS Partner Network (APN) requires partners to have a …" at bounding box center [784, 266] width 533 height 54
click at [517, 236] on input "c. The Advanced tier of the AWS Partner Network (APN) requires partners to have…" at bounding box center [517, 230] width 0 height 11
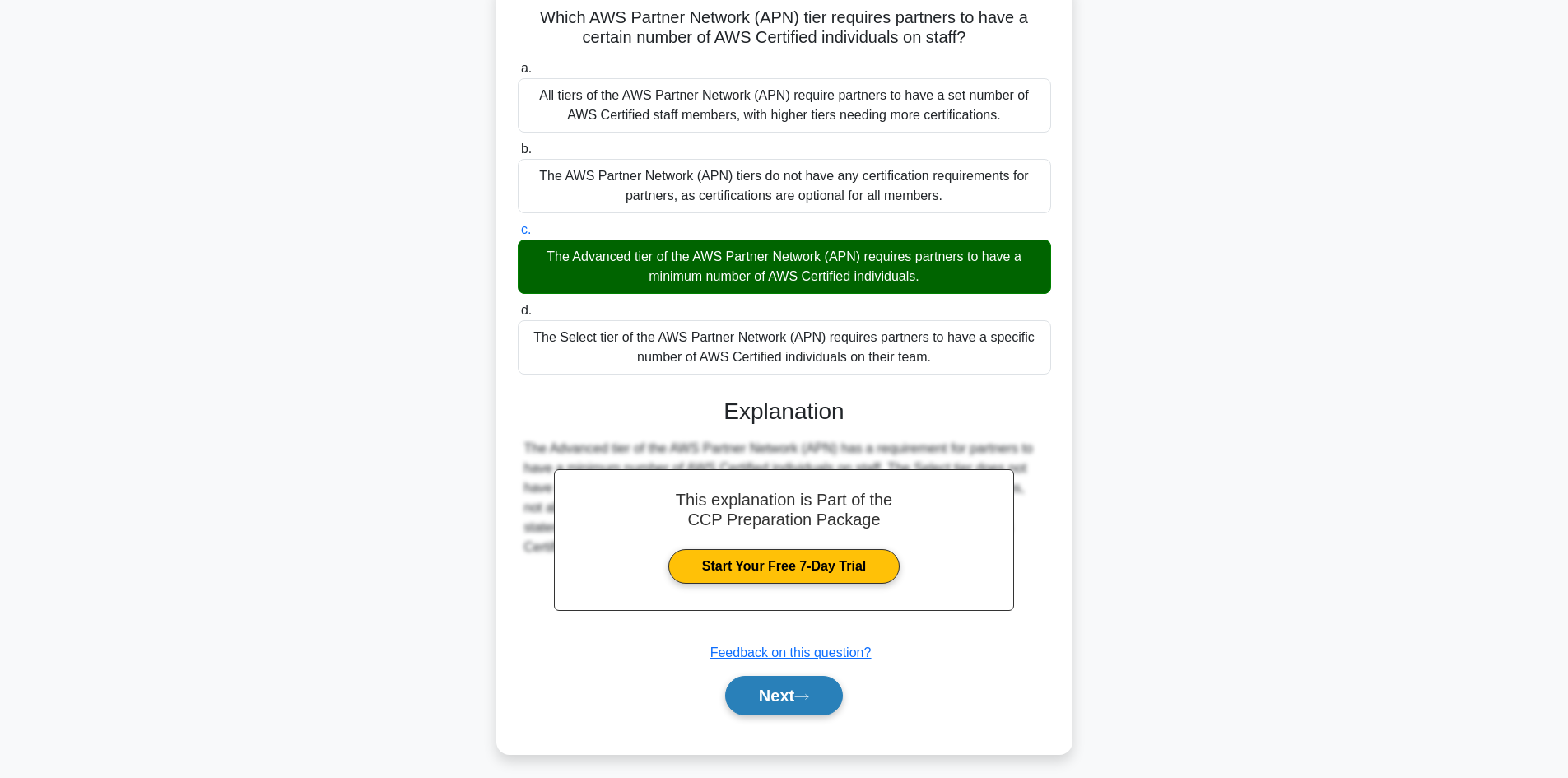
click at [799, 698] on button "Next" at bounding box center [783, 696] width 118 height 40
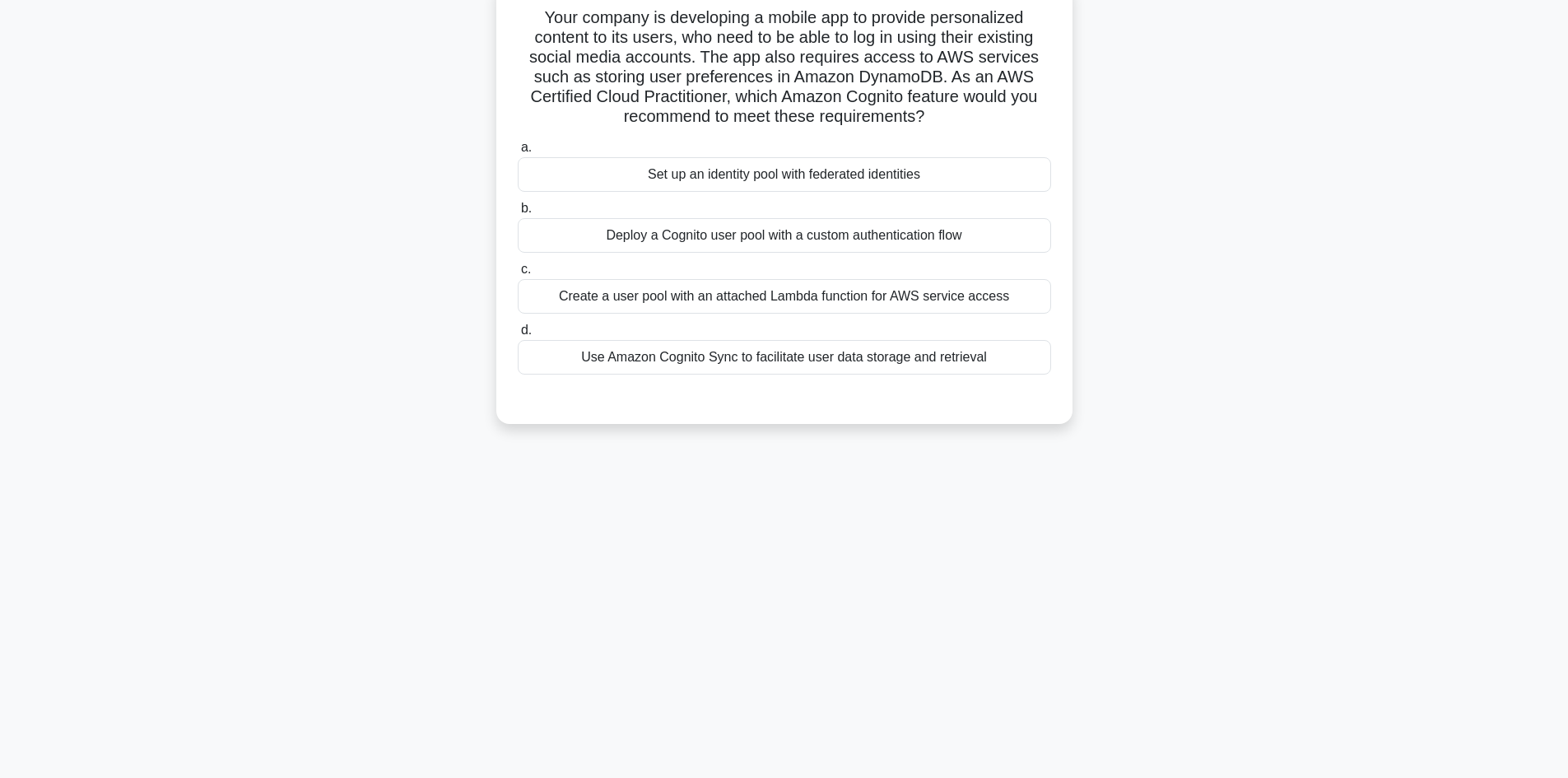
click at [809, 182] on div "Set up an identity pool with federated identities" at bounding box center [784, 174] width 533 height 35
click at [517, 153] on input "a. Set up an identity pool with federated identities" at bounding box center [517, 148] width 0 height 11
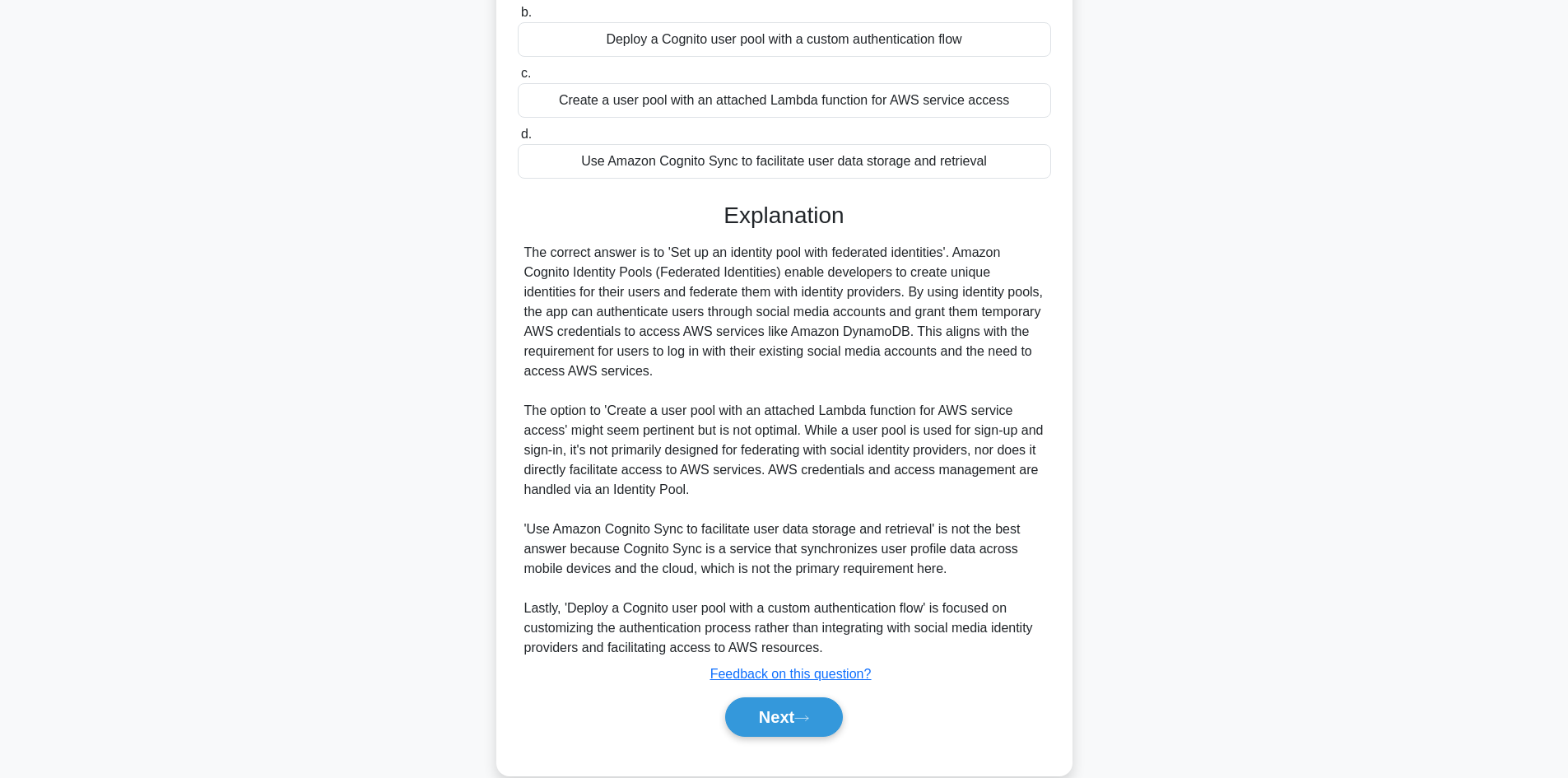
scroll to position [336, 0]
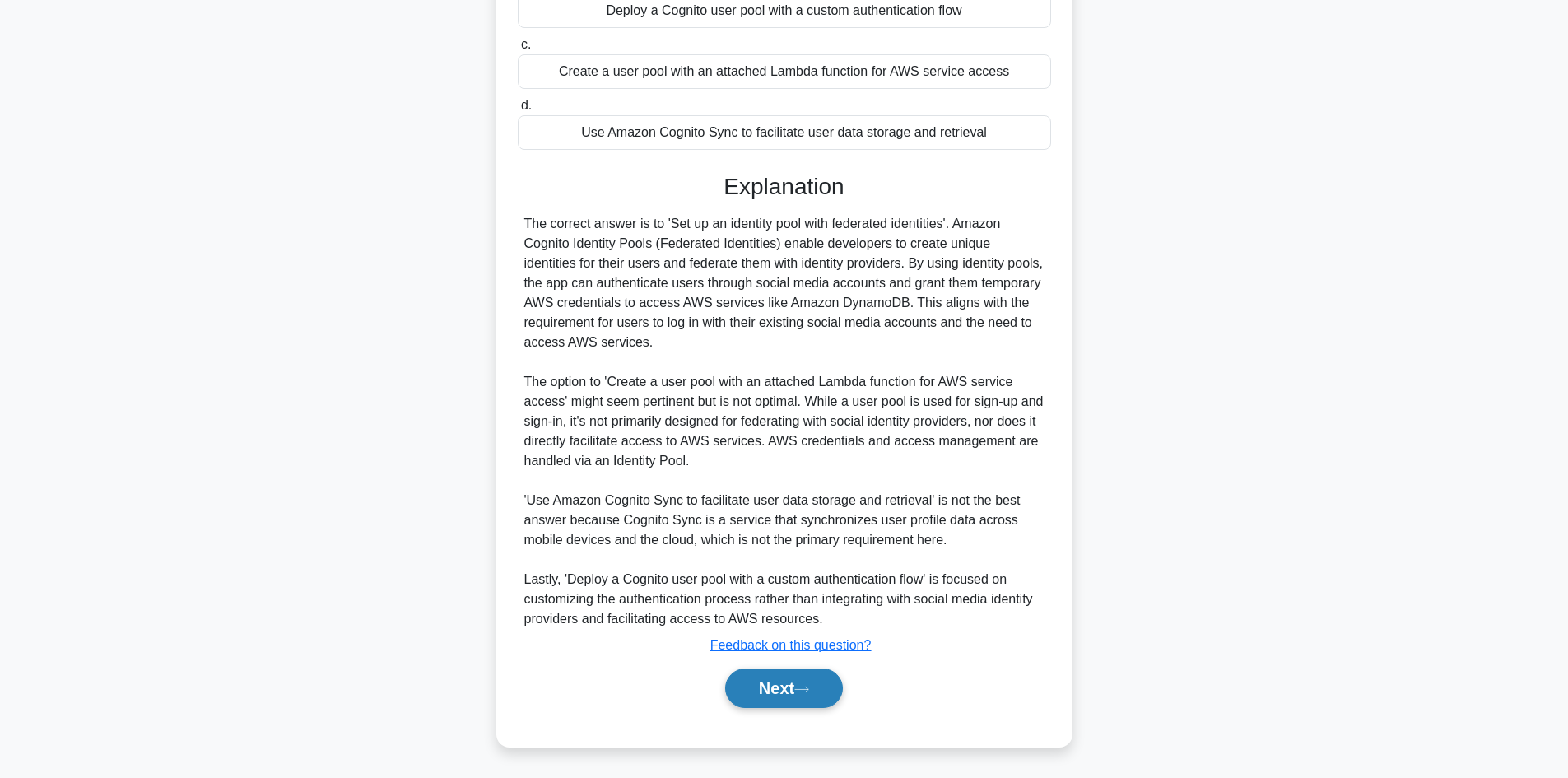
click at [790, 686] on button "Next" at bounding box center [783, 688] width 118 height 40
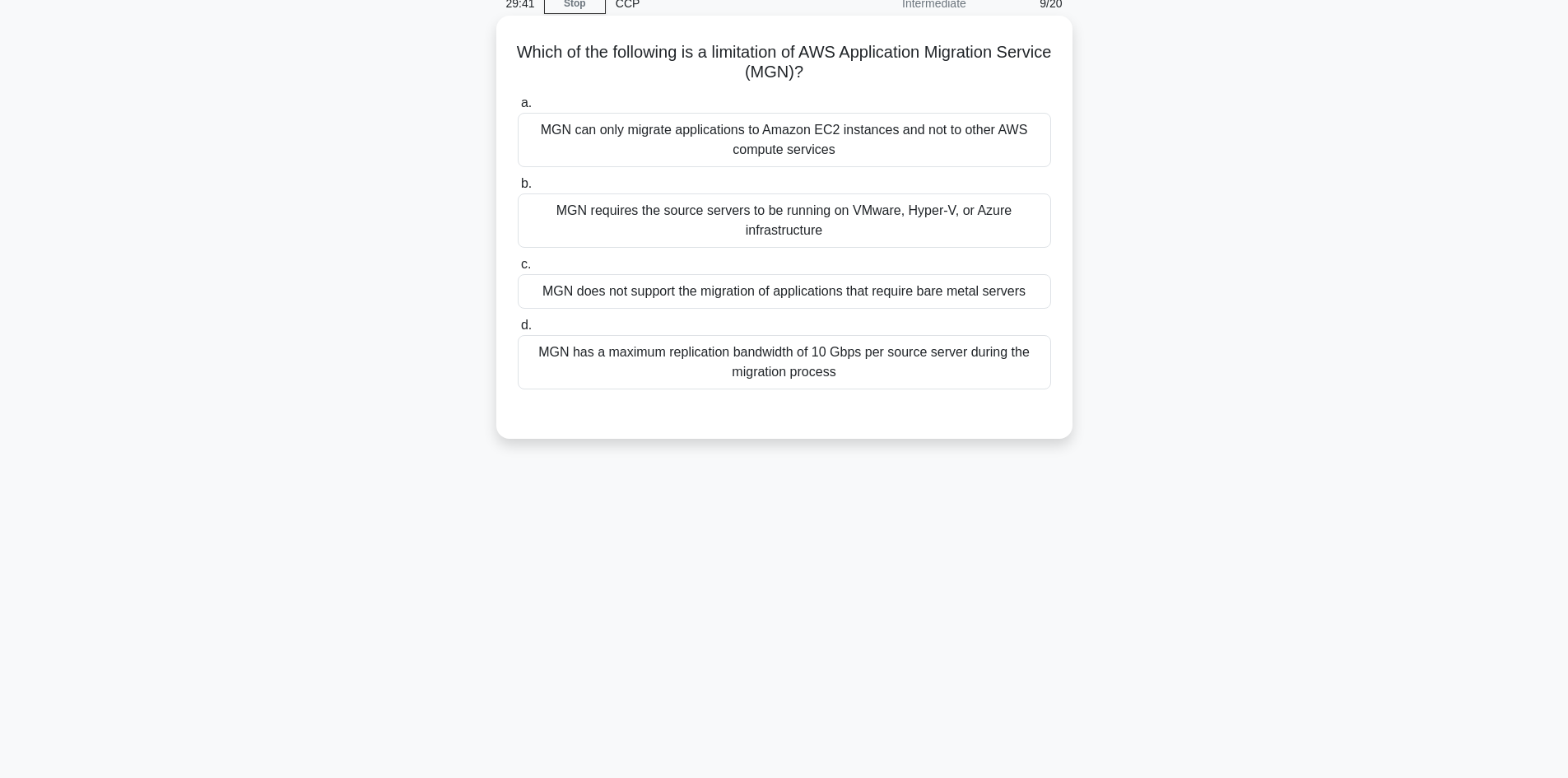
scroll to position [111, 0]
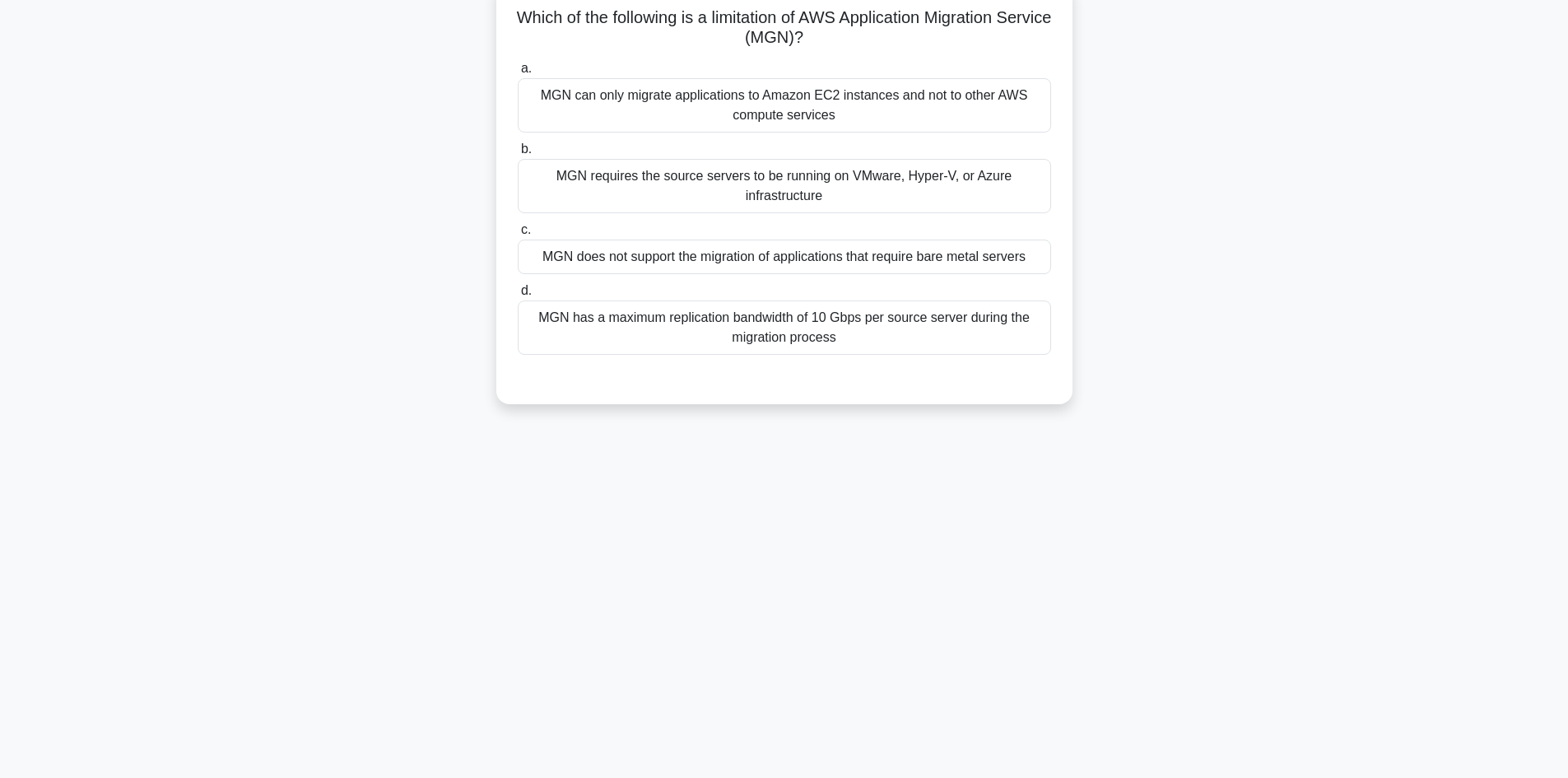
click at [848, 318] on div "MGN has a maximum replication bandwidth of 10 Gbps per source server during the…" at bounding box center [784, 327] width 533 height 54
click at [517, 296] on input "d. MGN has a maximum replication bandwidth of 10 Gbps per source server during …" at bounding box center [517, 291] width 0 height 11
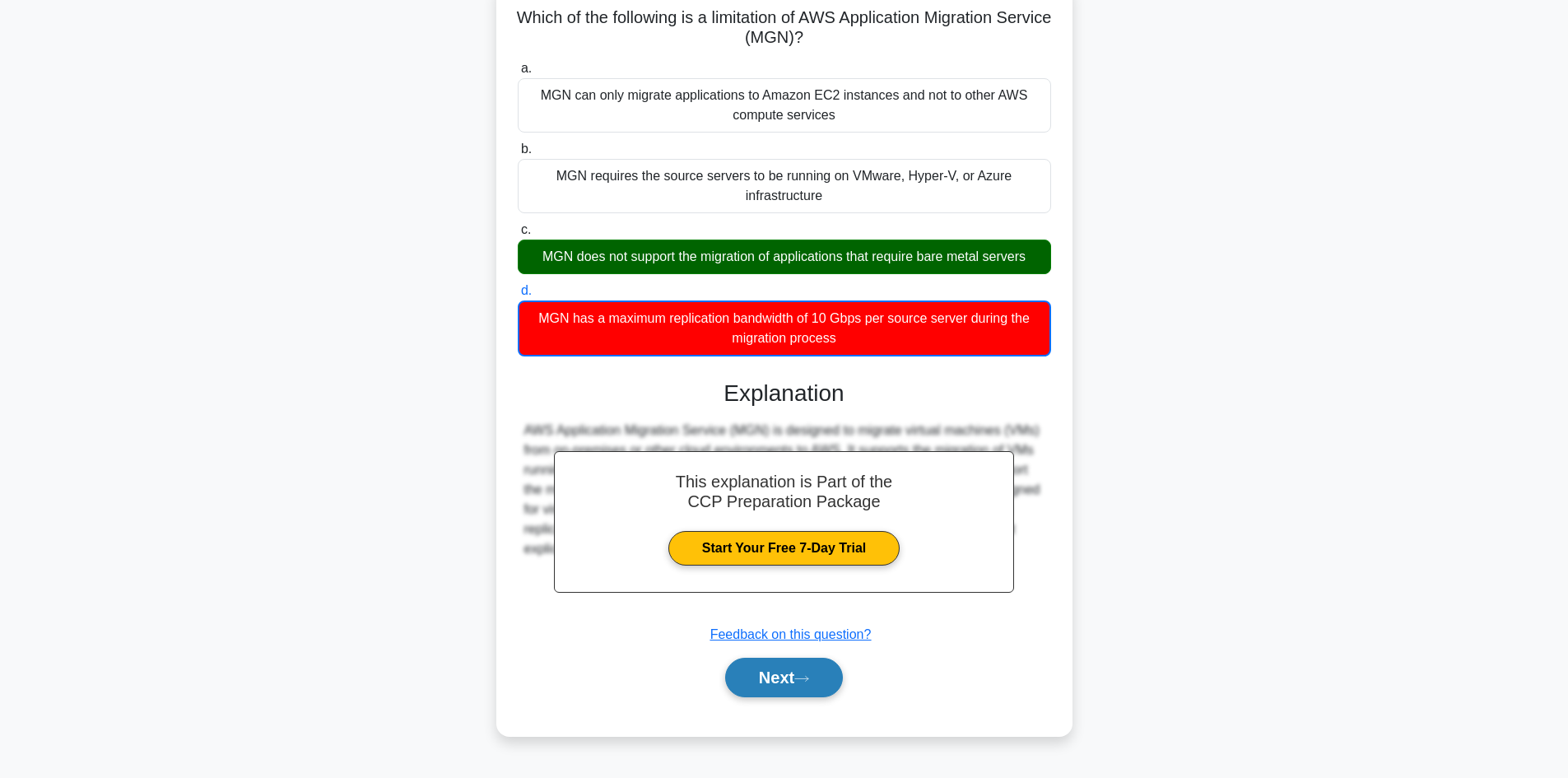
click at [764, 673] on button "Next" at bounding box center [783, 677] width 118 height 40
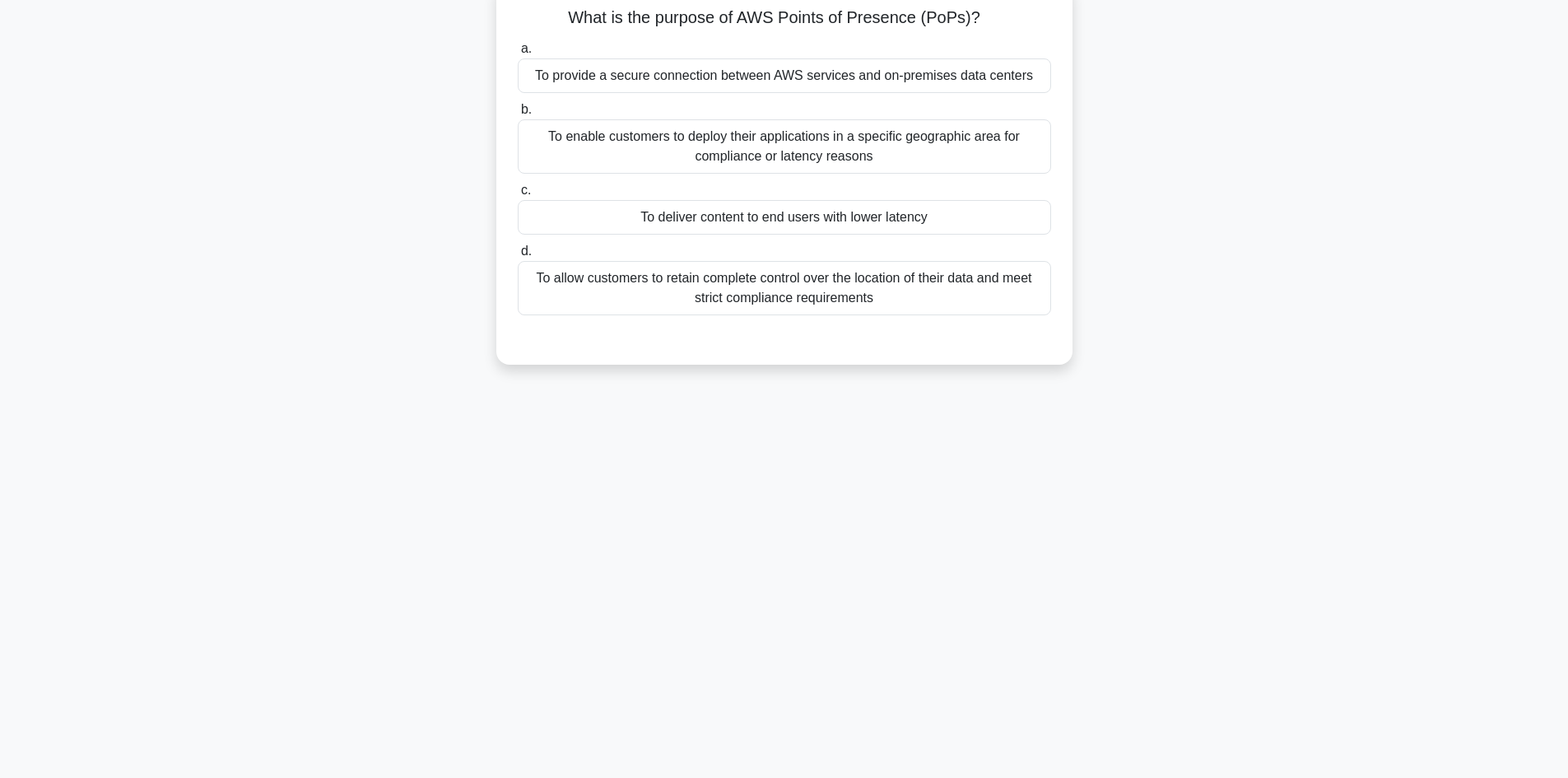
click at [897, 221] on div "To deliver content to end users with lower latency" at bounding box center [784, 217] width 533 height 35
click at [517, 196] on input "c. To deliver content to end users with lower latency" at bounding box center [517, 191] width 0 height 11
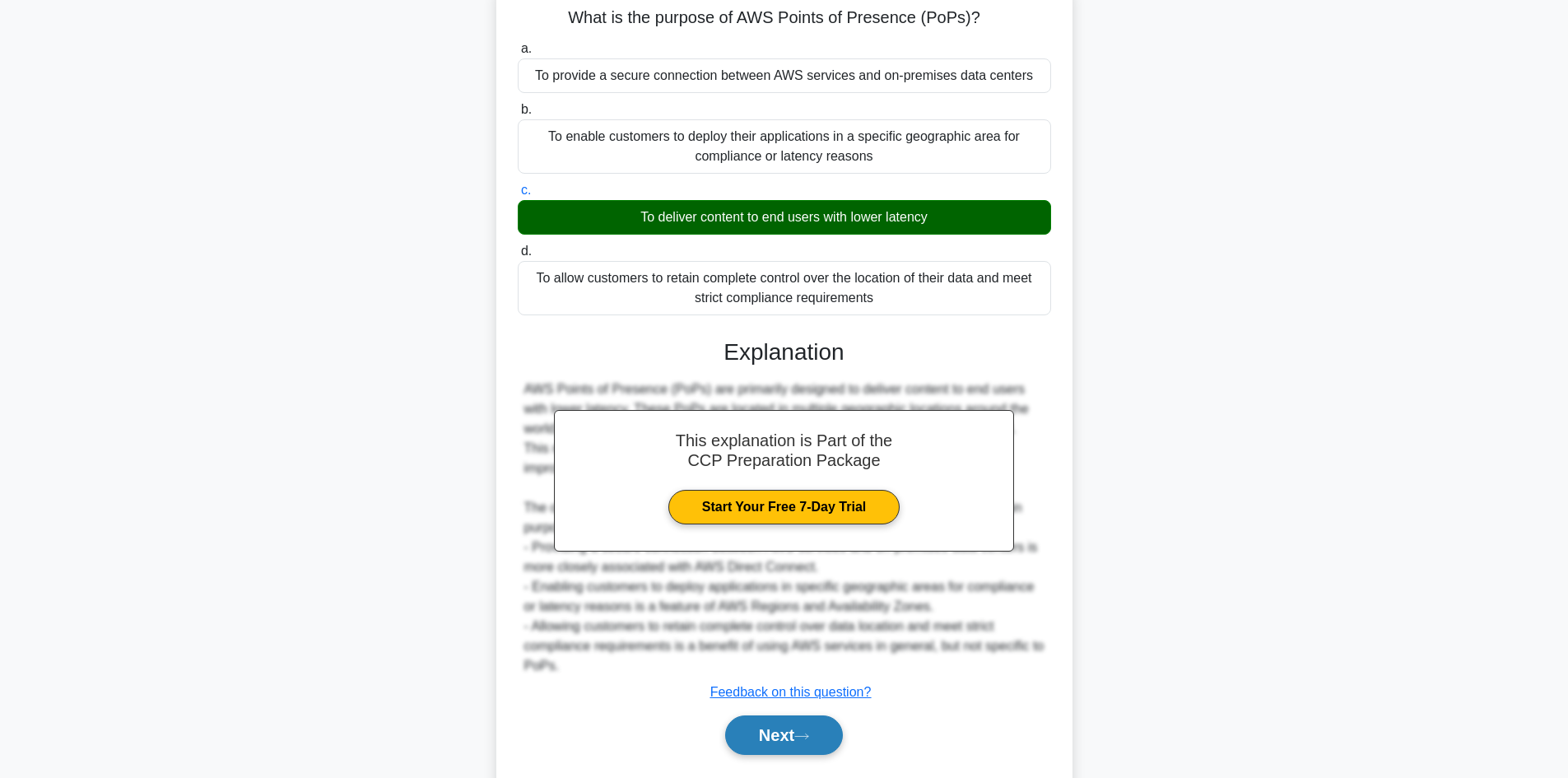
click at [802, 735] on icon at bounding box center [801, 736] width 15 height 9
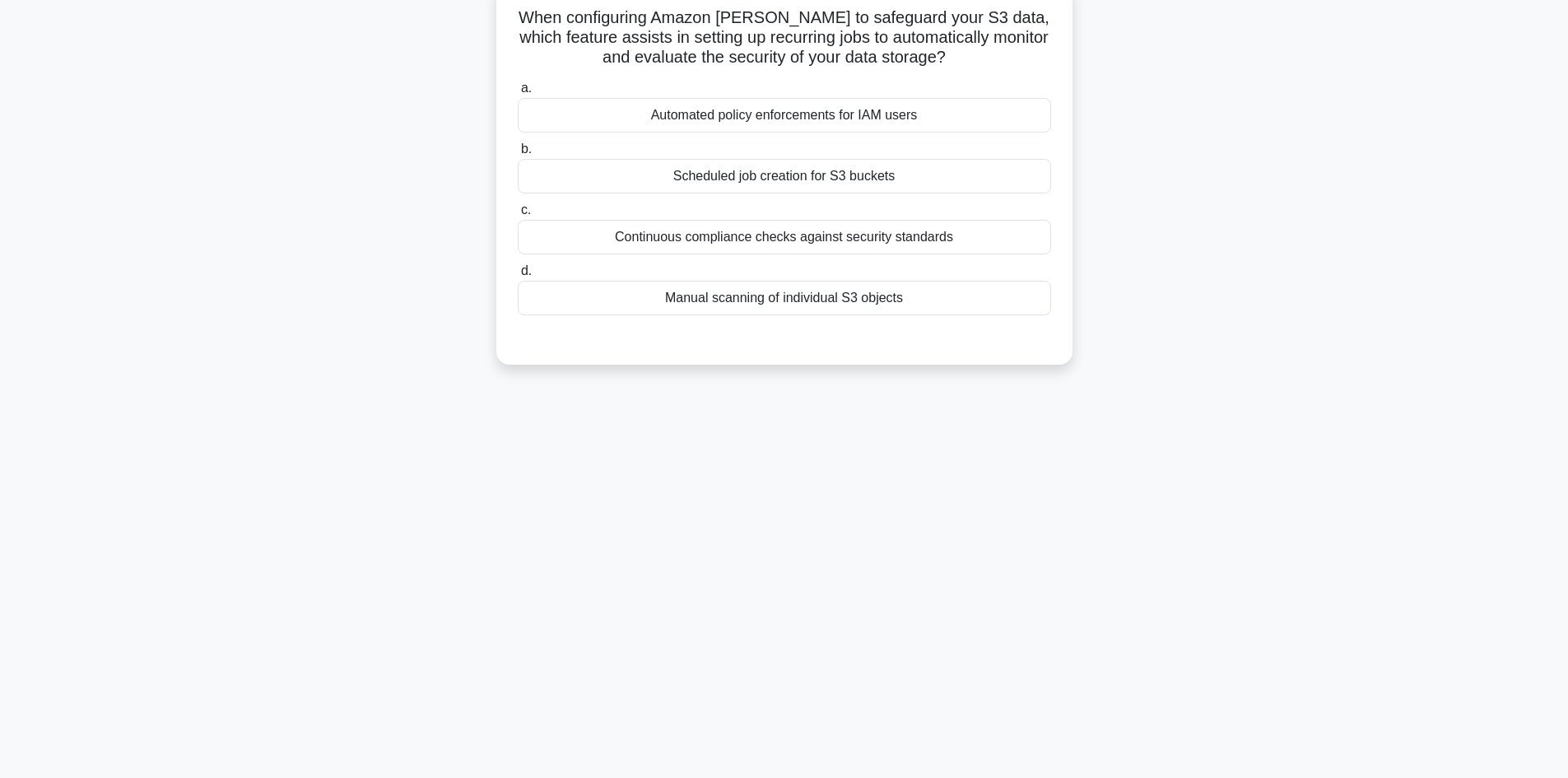
click at [753, 173] on div "Scheduled job creation for S3 buckets" at bounding box center [784, 175] width 533 height 35
click at [517, 155] on input "b. Scheduled job creation for S3 buckets" at bounding box center [517, 150] width 0 height 11
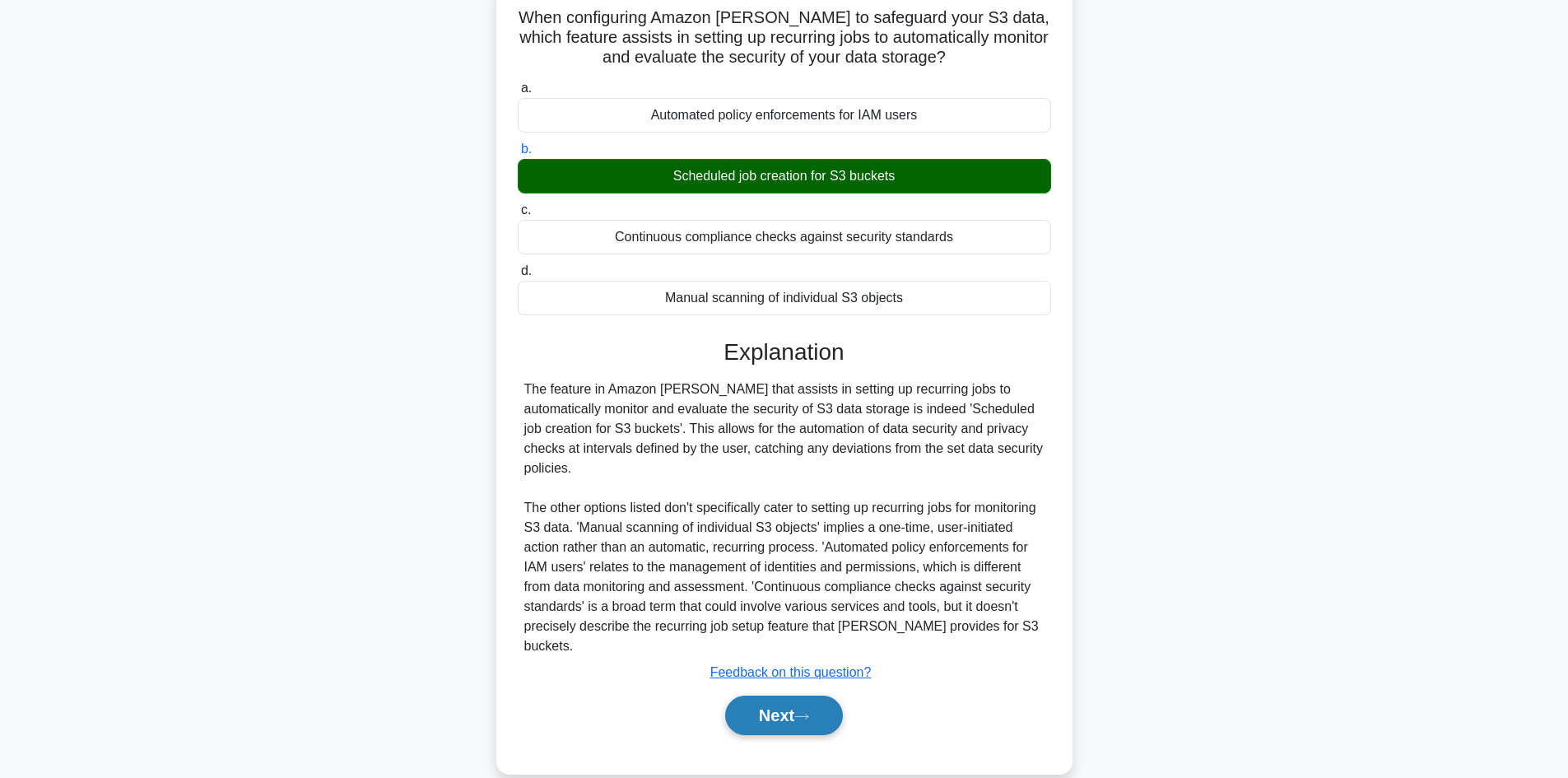
click at [796, 696] on button "Next" at bounding box center [783, 715] width 118 height 40
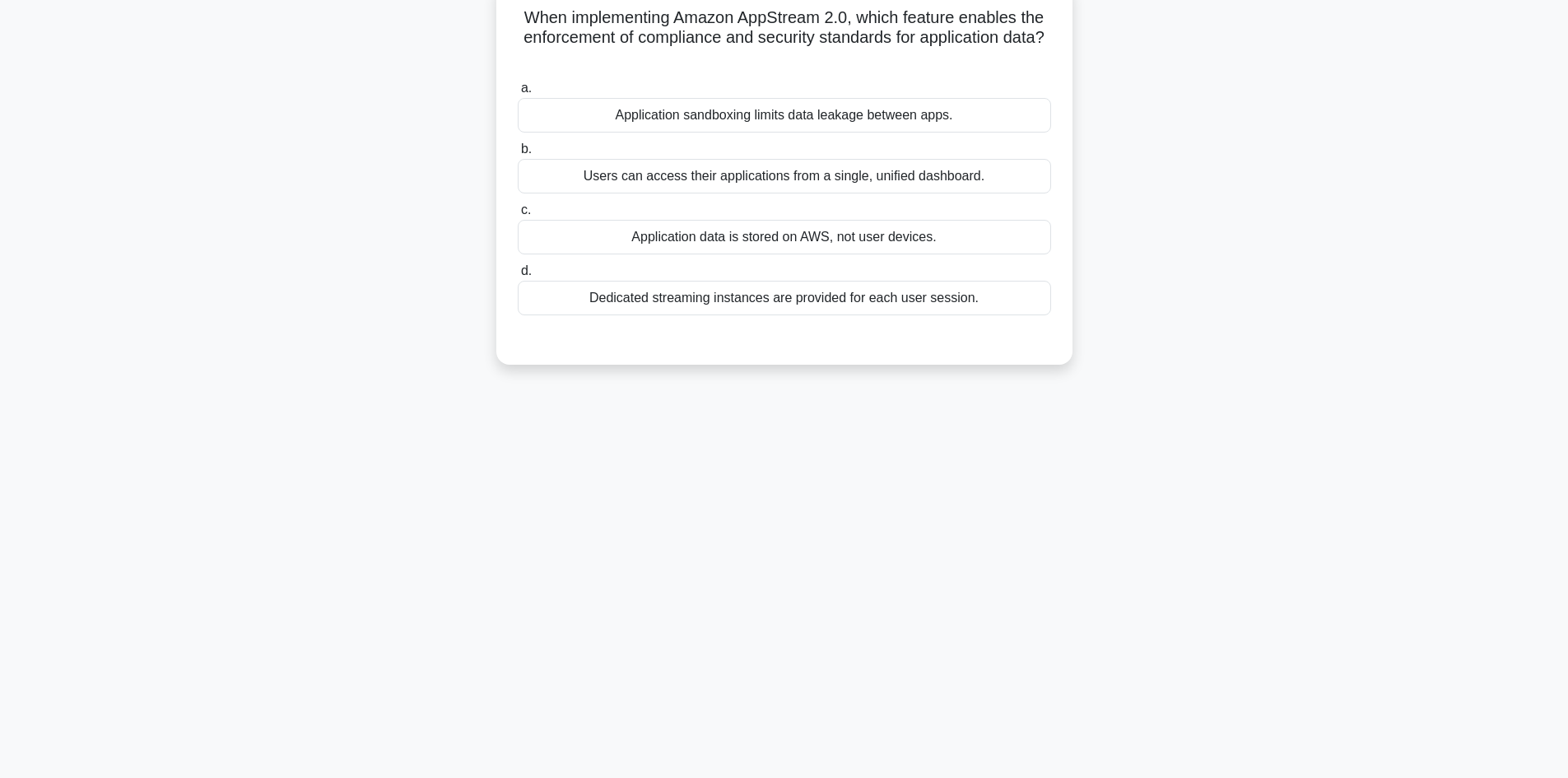
click at [772, 239] on div "Application data is stored on AWS, not user devices." at bounding box center [784, 237] width 533 height 35
click at [517, 215] on input "c. Application data is stored on AWS, not user devices." at bounding box center [517, 210] width 0 height 11
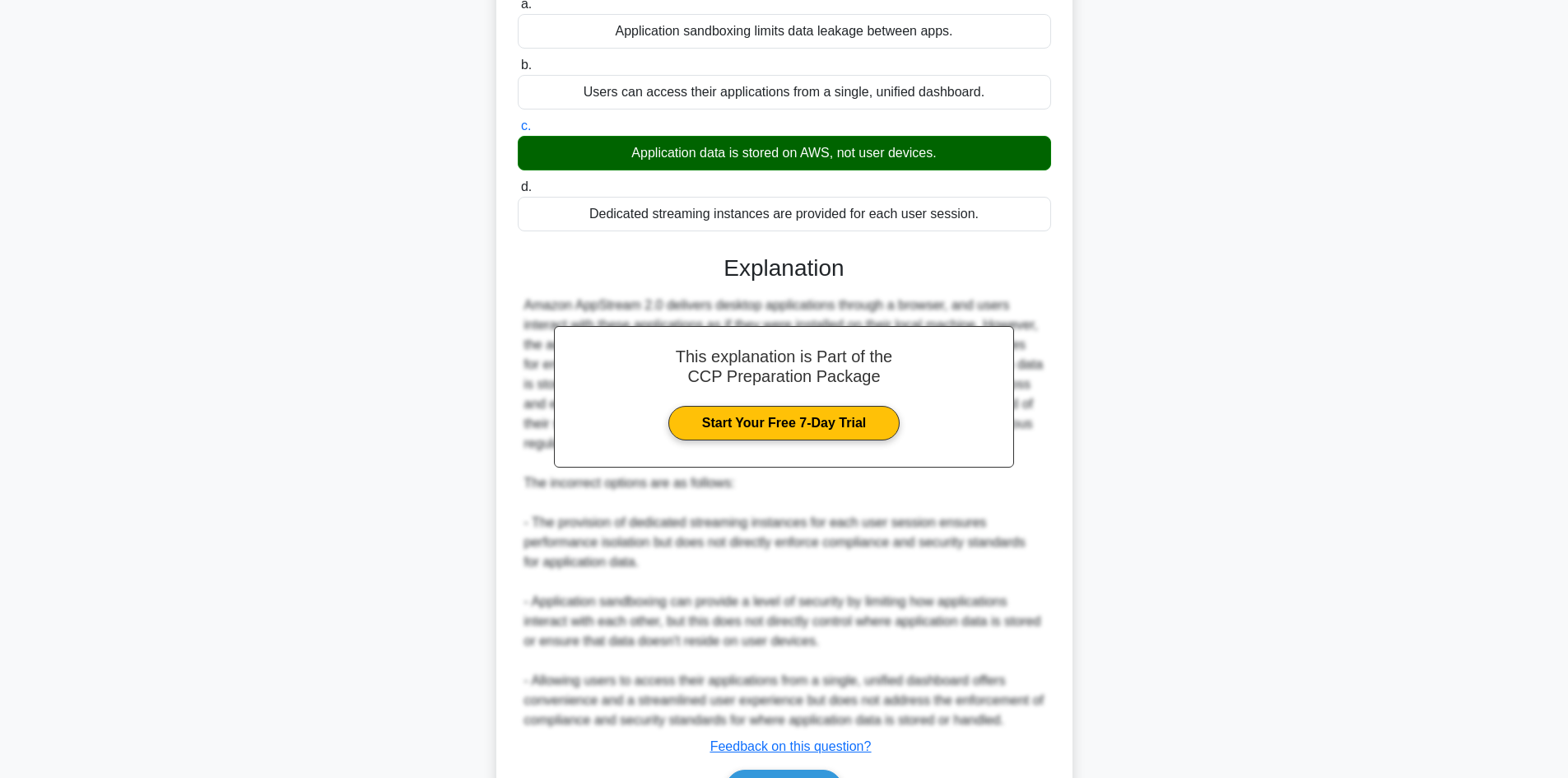
scroll to position [296, 0]
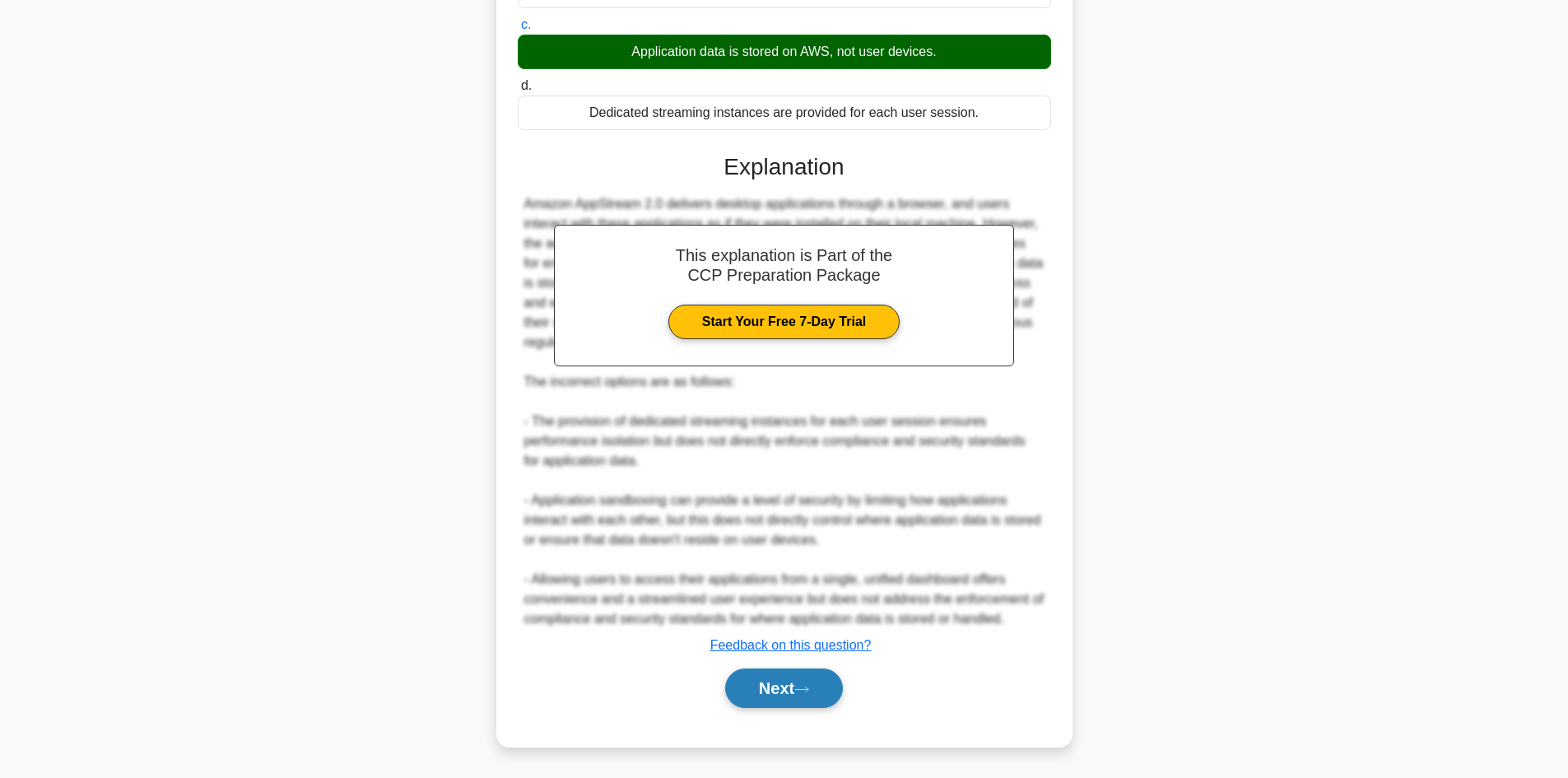
click at [822, 673] on button "Next" at bounding box center [783, 688] width 118 height 40
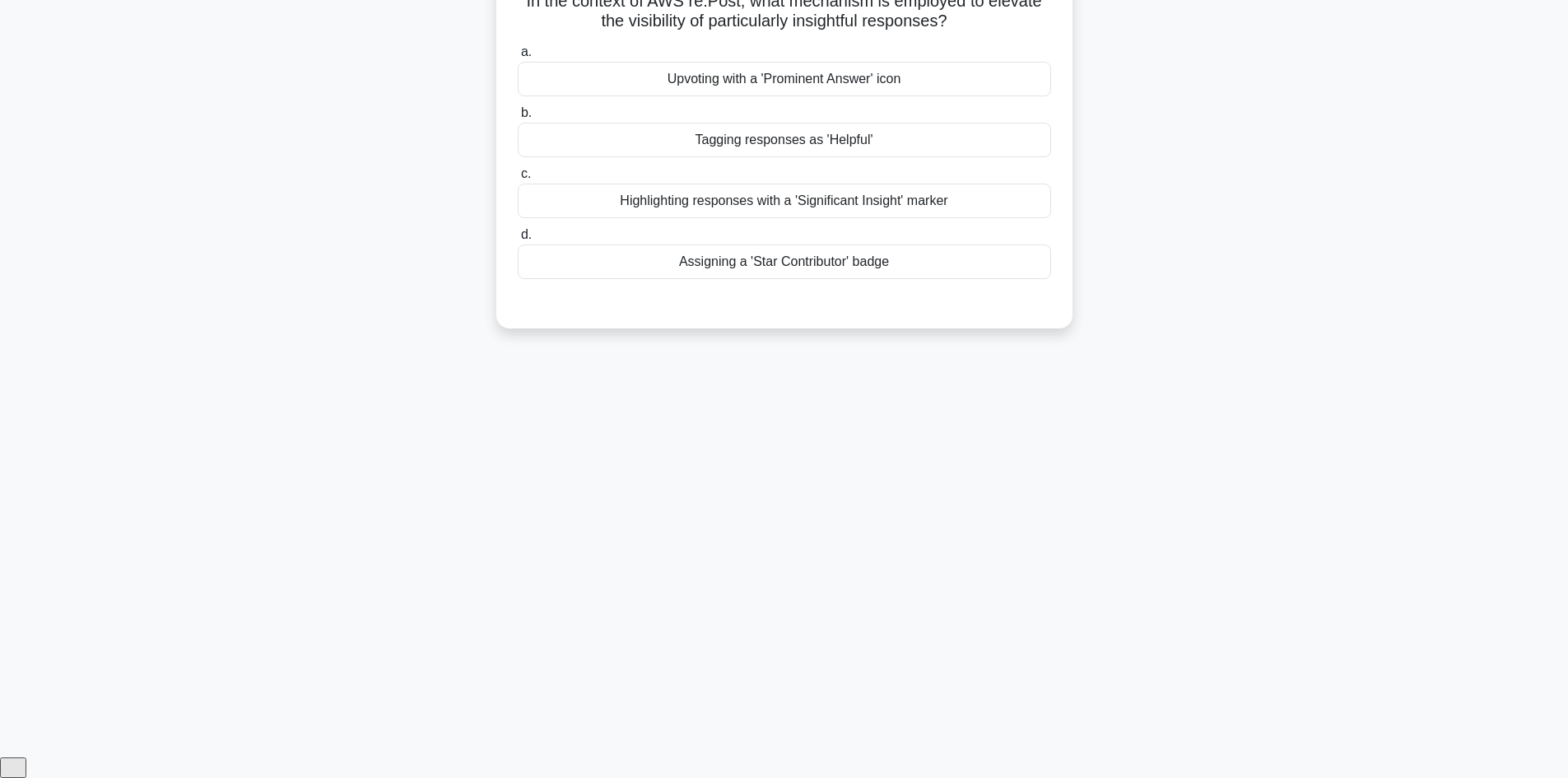
scroll to position [111, 0]
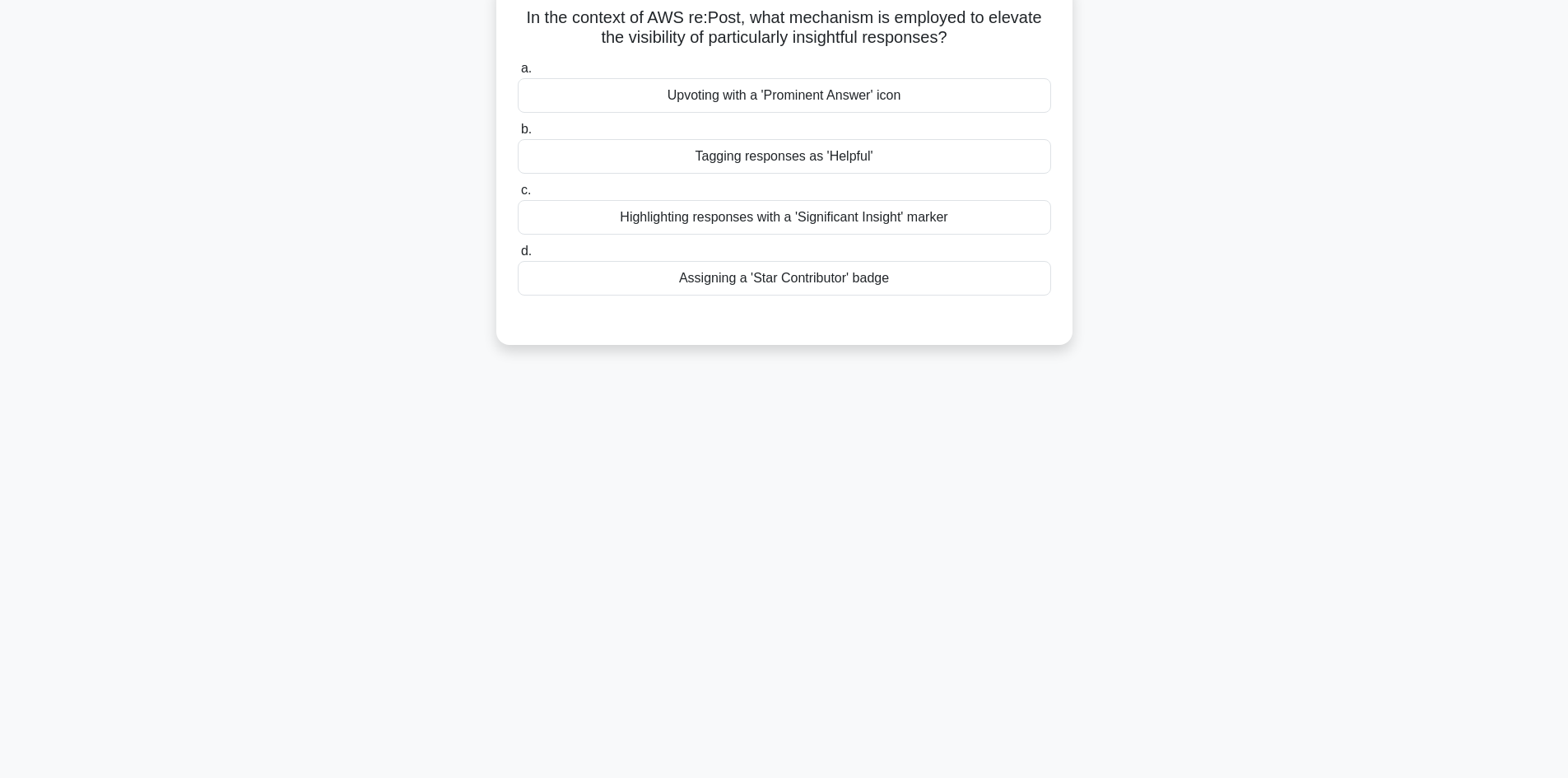
click at [773, 156] on div "Tagging responses as 'Helpful'" at bounding box center [784, 156] width 533 height 35
click at [517, 135] on input "b. Tagging responses as 'Helpful'" at bounding box center [517, 129] width 0 height 11
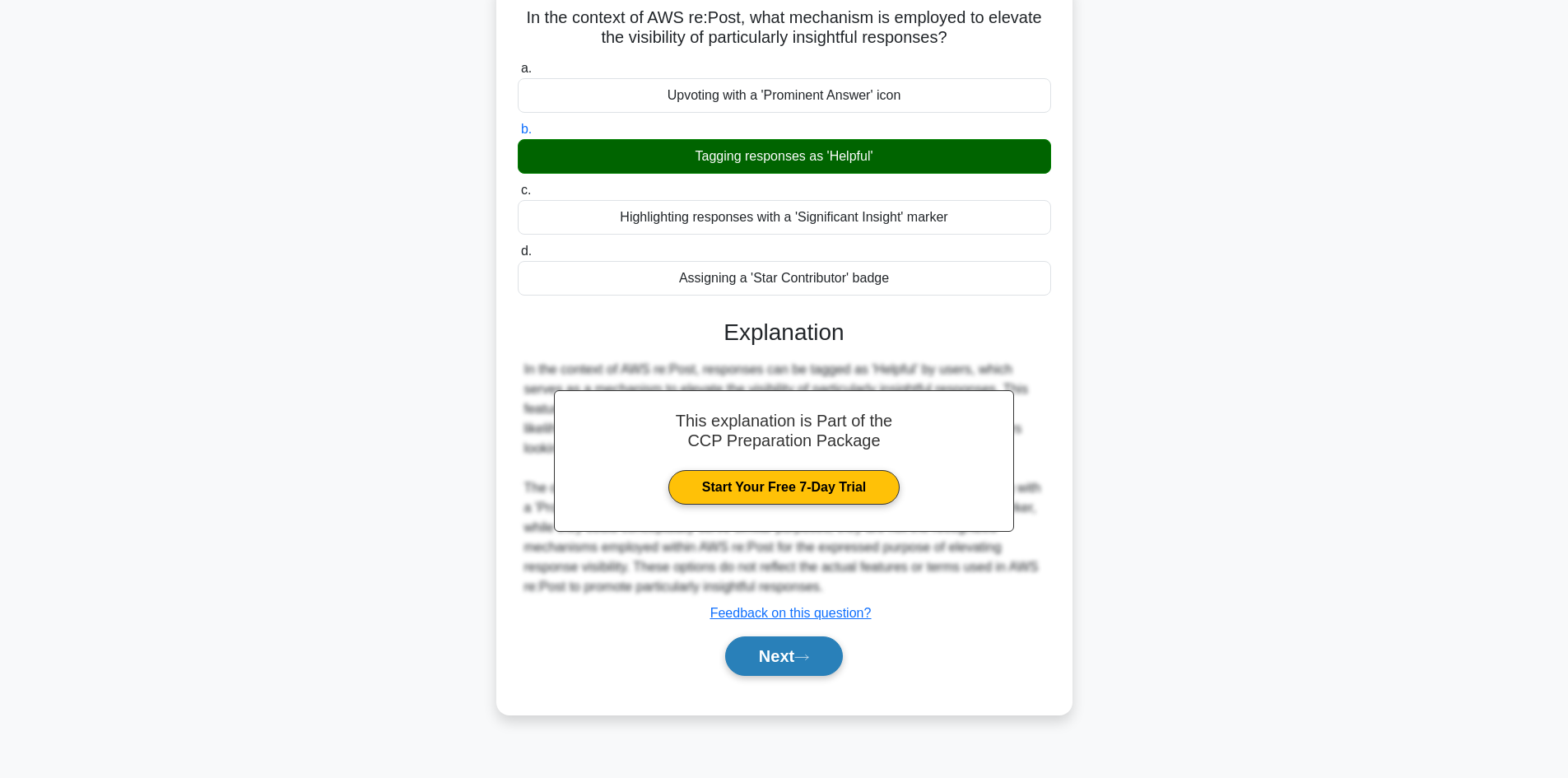
click at [777, 653] on button "Next" at bounding box center [783, 656] width 118 height 40
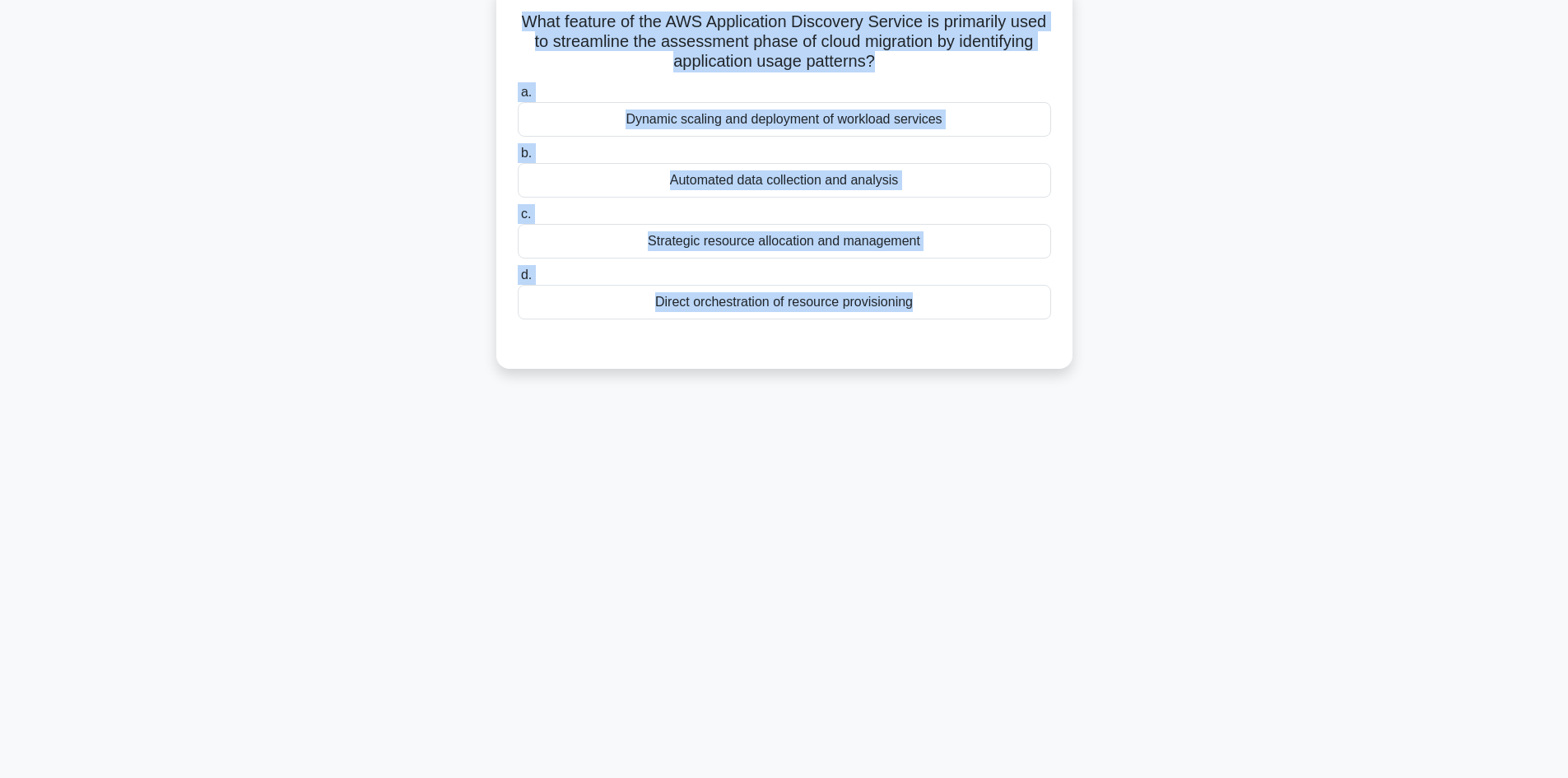
drag, startPoint x: 524, startPoint y: 12, endPoint x: 976, endPoint y: 380, distance: 582.9
click at [976, 380] on div "What feature of the AWS Application Discovery Service is primarily used to stre…" at bounding box center [784, 186] width 1086 height 403
copy div "What feature of the AWS Application Discovery Service is primarily used to stre…"
click at [230, 142] on main "25:59 Stop CCP Intermediate 14/20 What feature of the AWS Application Discovery…" at bounding box center [784, 360] width 1568 height 836
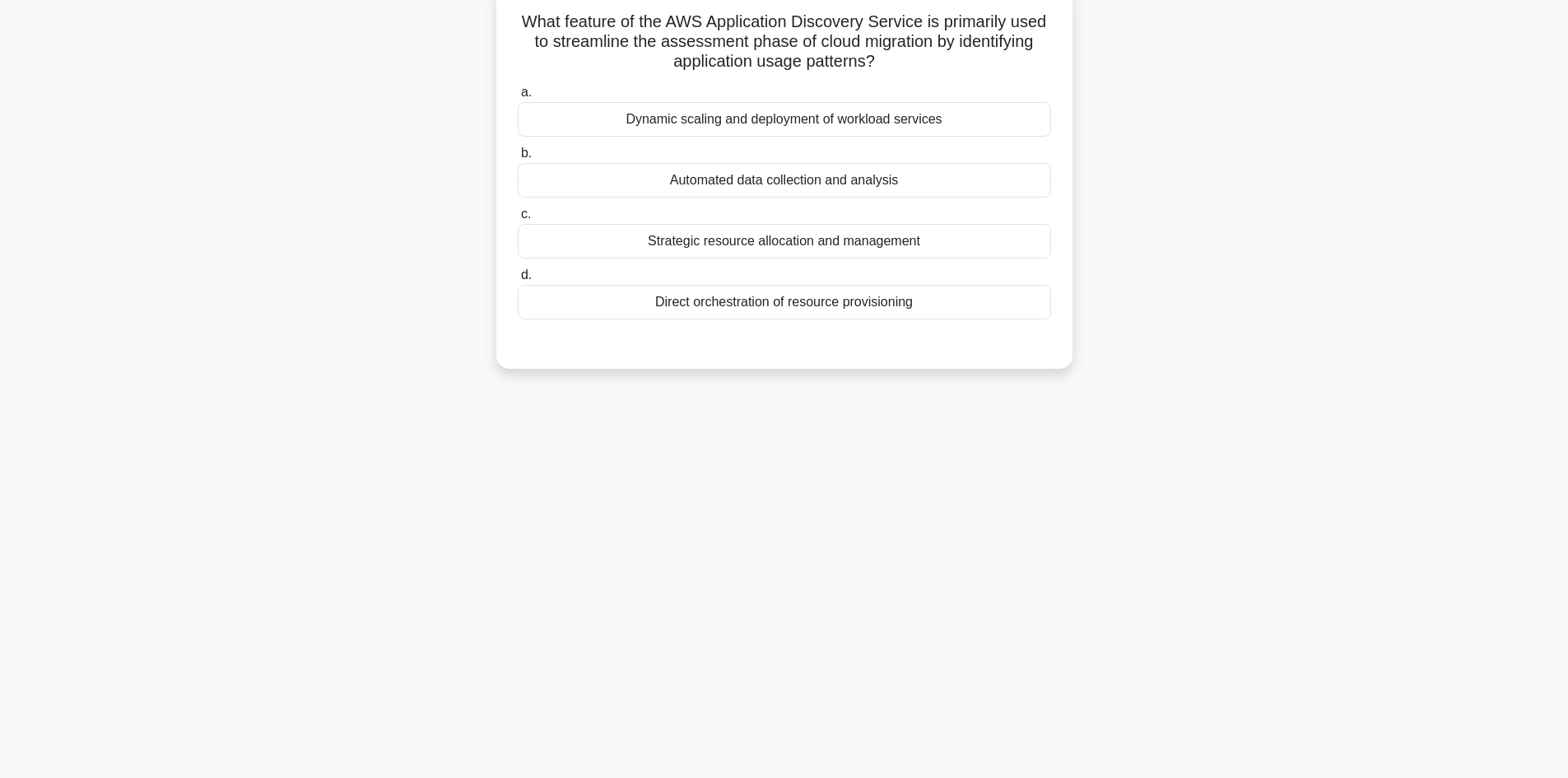
click at [428, 258] on div "What feature of the AWS Application Discovery Service is primarily used to stre…" at bounding box center [784, 186] width 1086 height 403
click at [695, 174] on div "Automated data collection and analysis" at bounding box center [784, 175] width 533 height 35
click at [517, 155] on input "b. Automated data collection and analysis" at bounding box center [517, 150] width 0 height 11
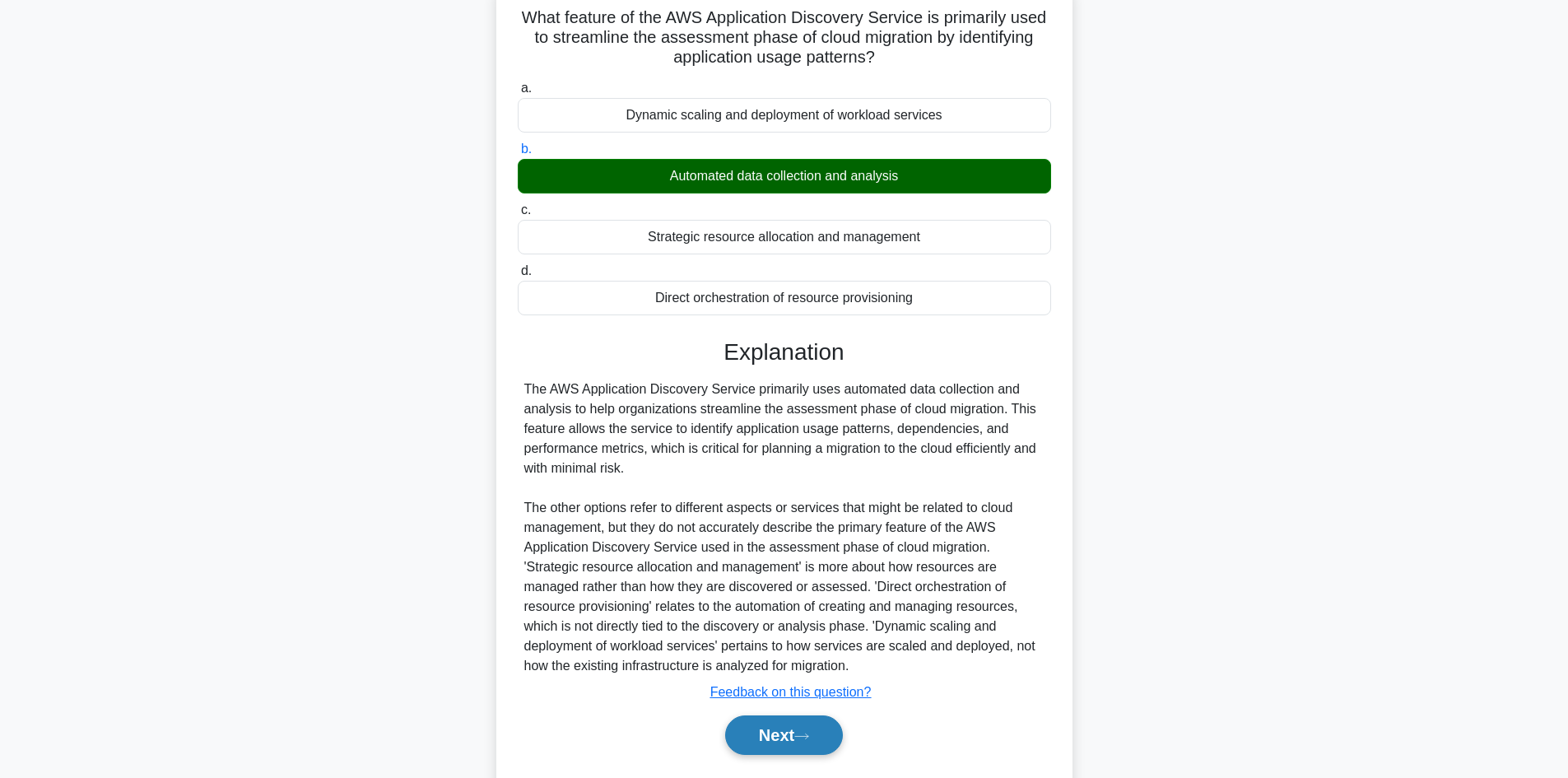
click at [837, 739] on button "Next" at bounding box center [783, 735] width 118 height 40
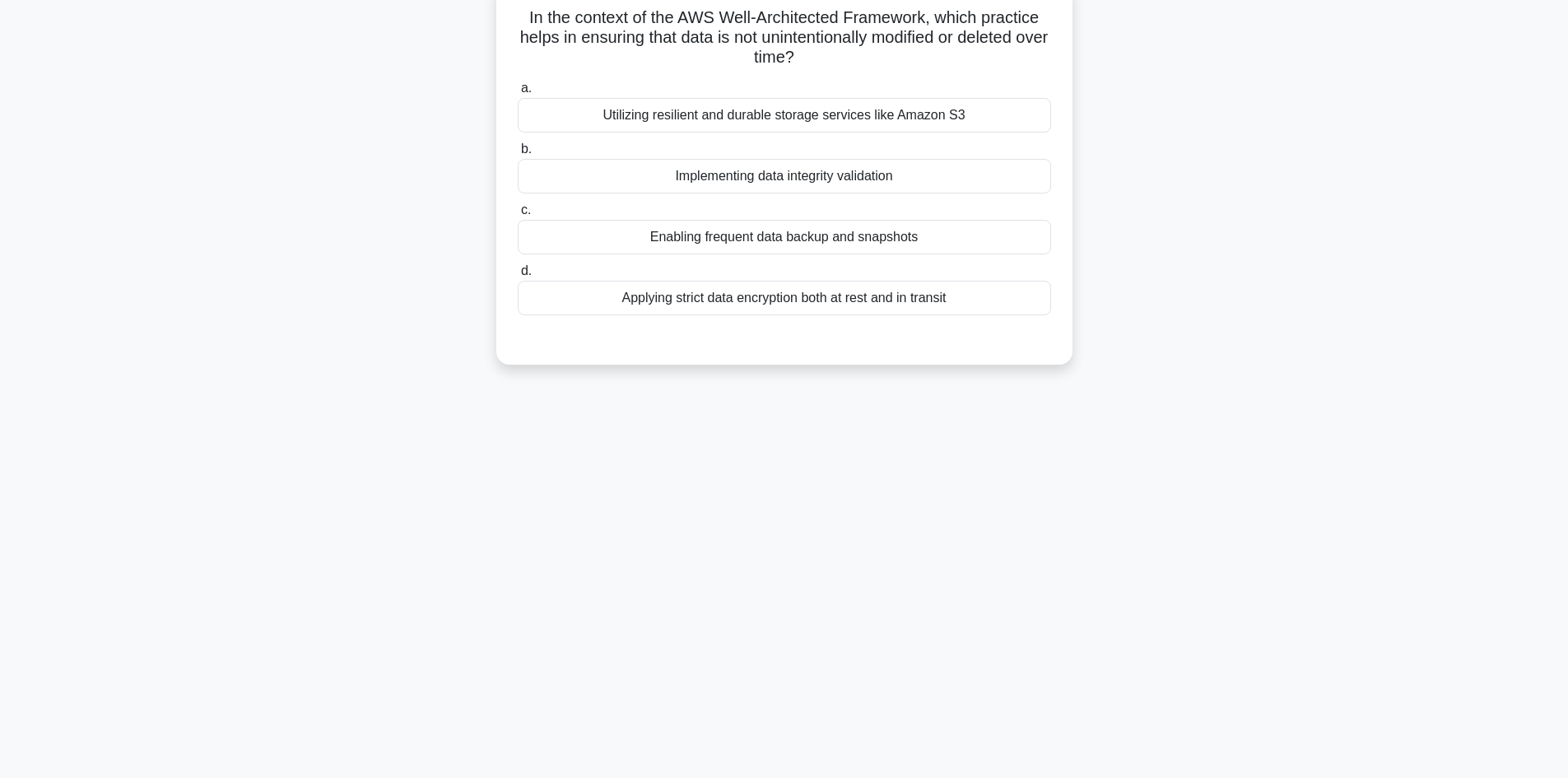
click at [741, 179] on div "Implementing data integrity validation" at bounding box center [784, 175] width 533 height 35
click at [517, 155] on input "b. Implementing data integrity validation" at bounding box center [517, 150] width 0 height 11
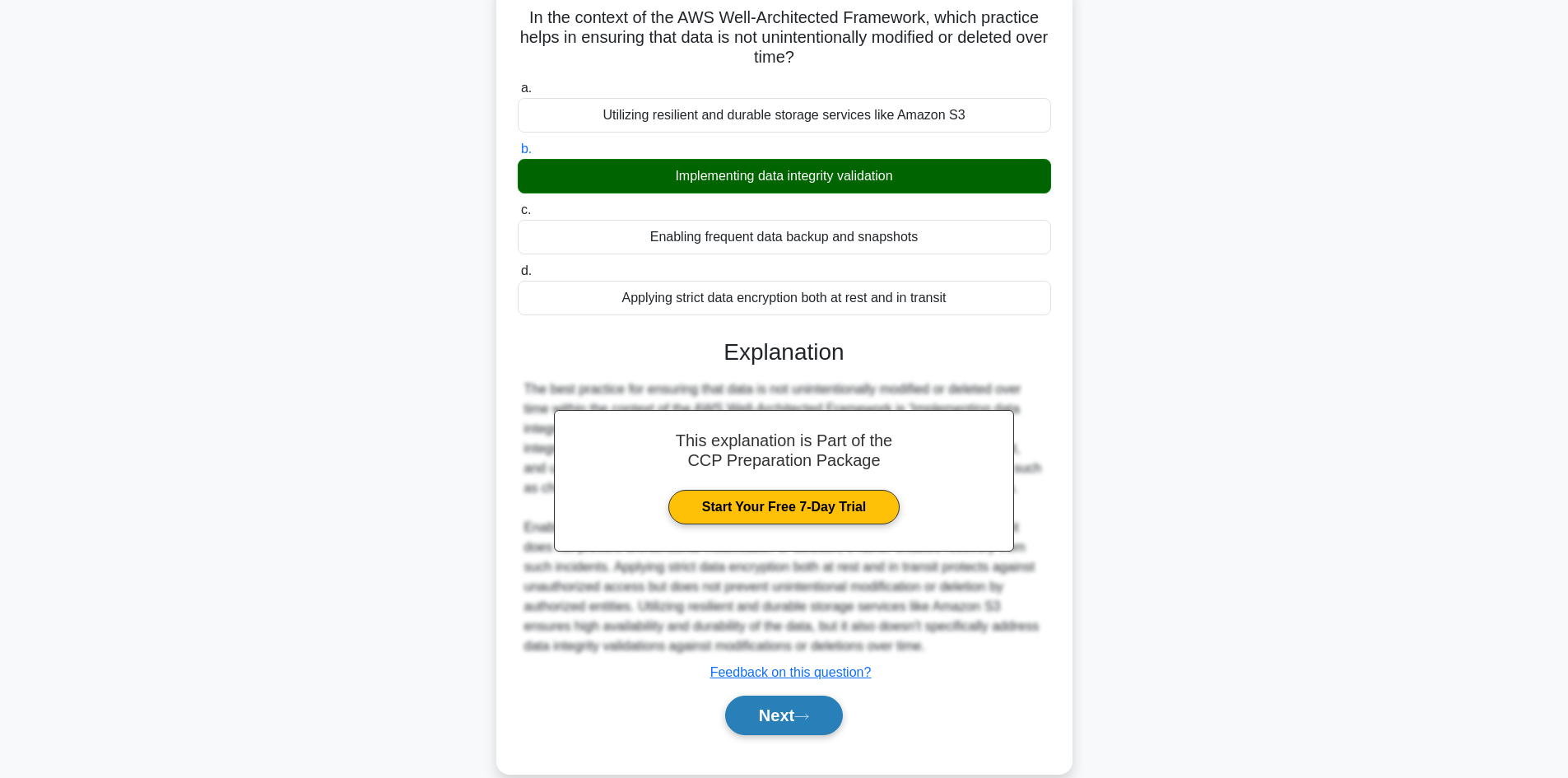
click at [766, 728] on button "Next" at bounding box center [783, 715] width 118 height 40
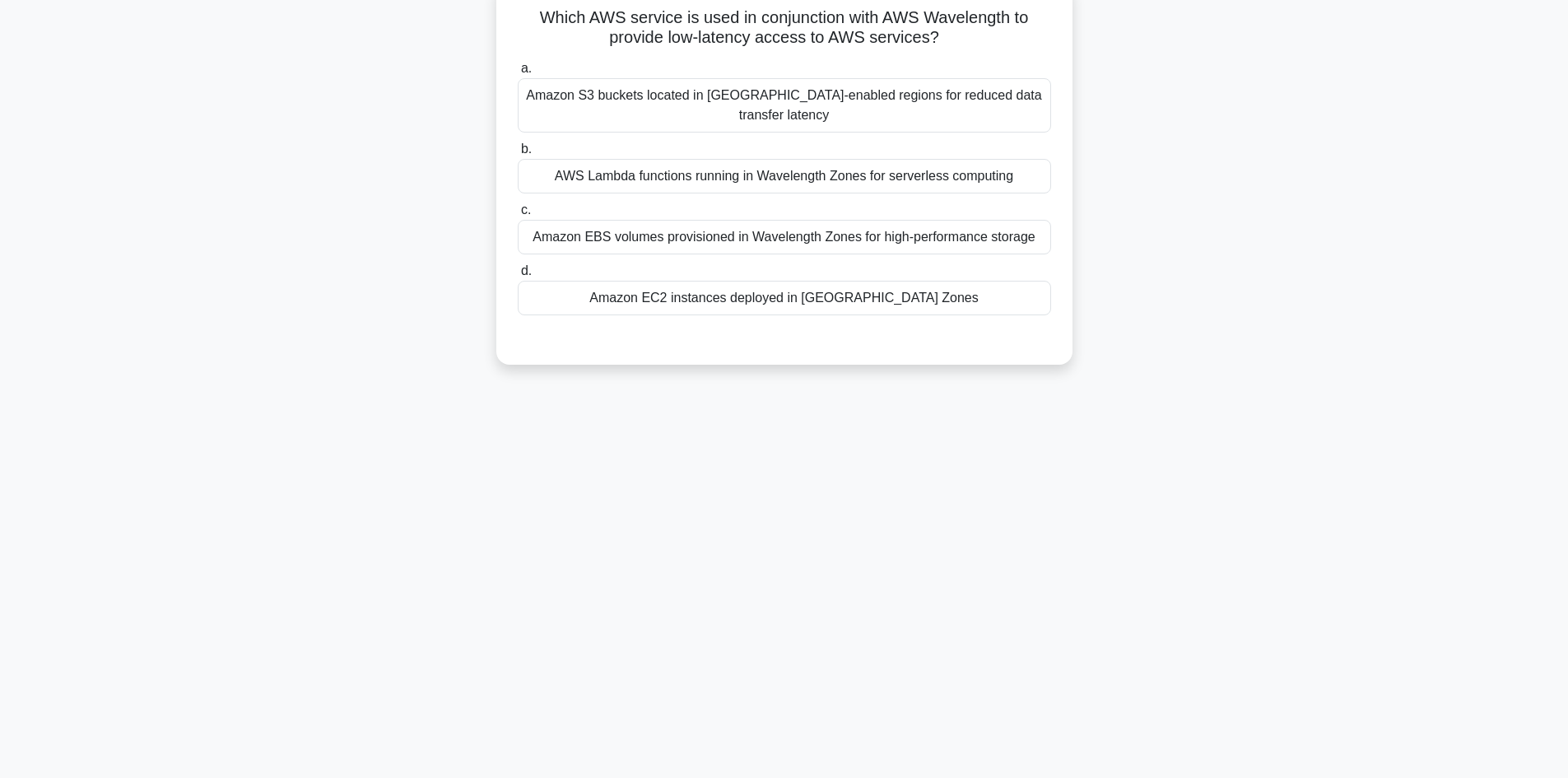
click at [907, 296] on div "Amazon EC2 instances deployed in [GEOGRAPHIC_DATA] Zones" at bounding box center [784, 298] width 533 height 35
click at [517, 276] on input "d. Amazon EC2 instances deployed in [GEOGRAPHIC_DATA] Zones" at bounding box center [517, 271] width 0 height 11
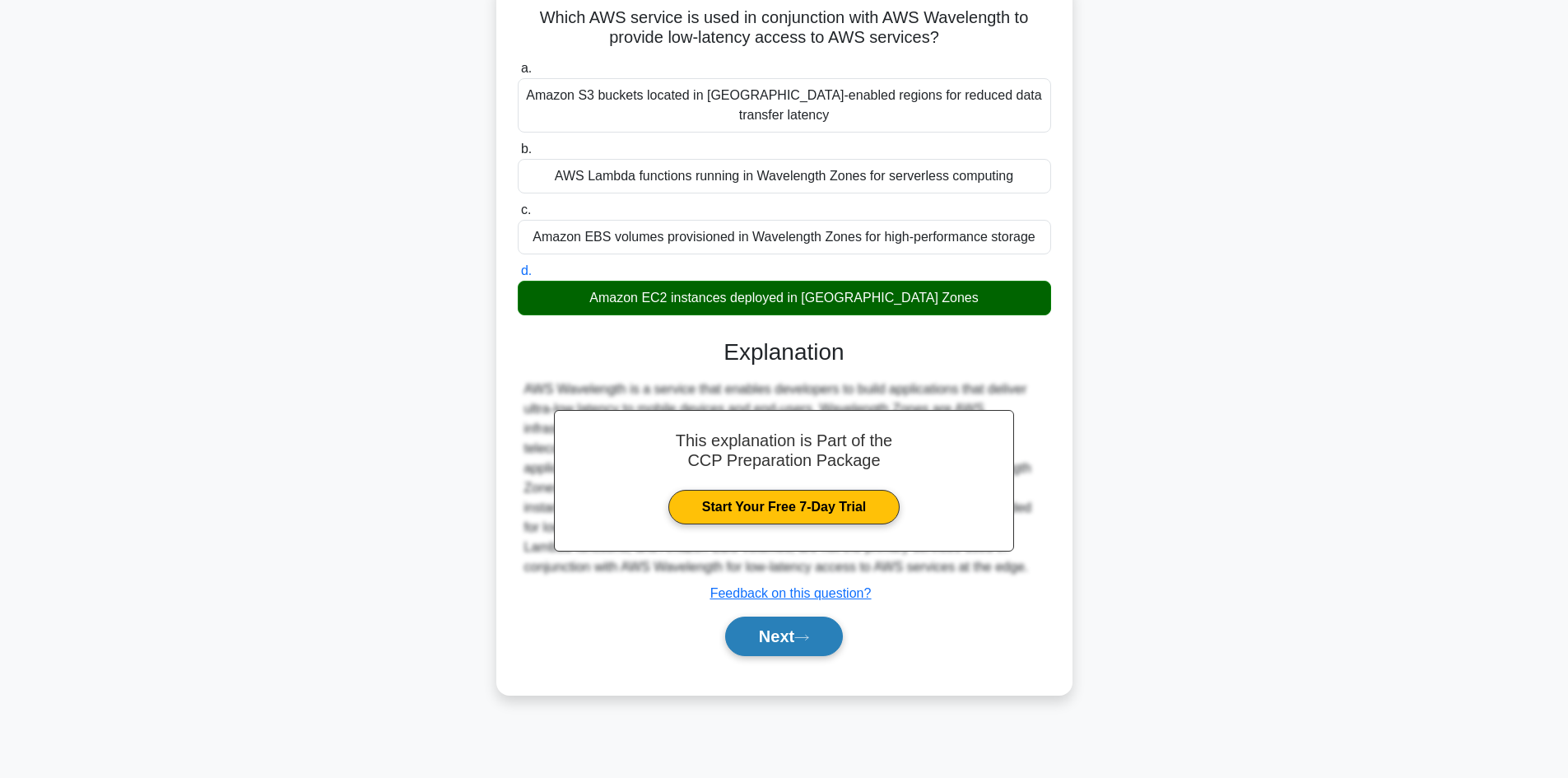
click at [784, 635] on button "Next" at bounding box center [783, 636] width 118 height 40
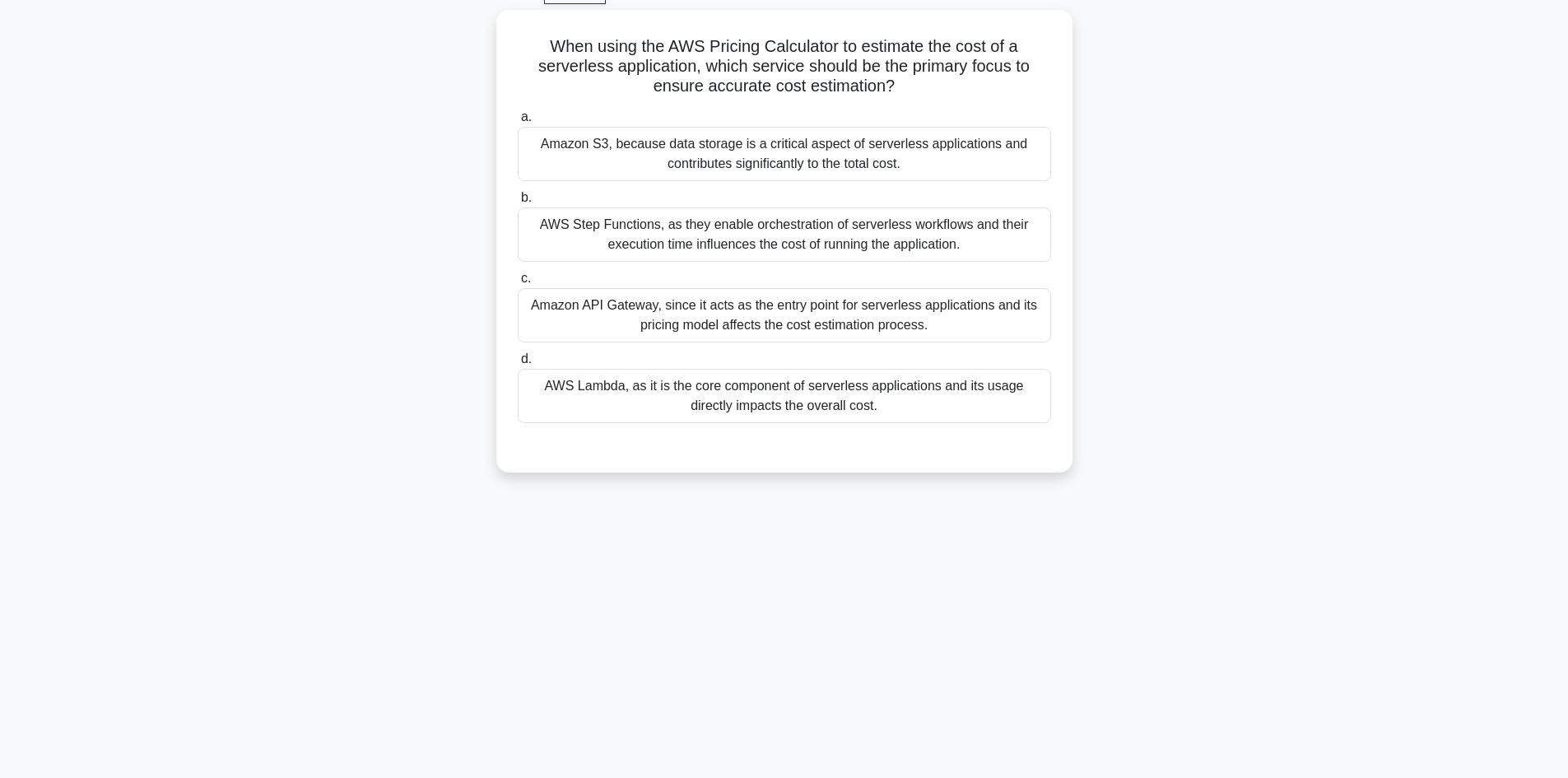
scroll to position [12, 0]
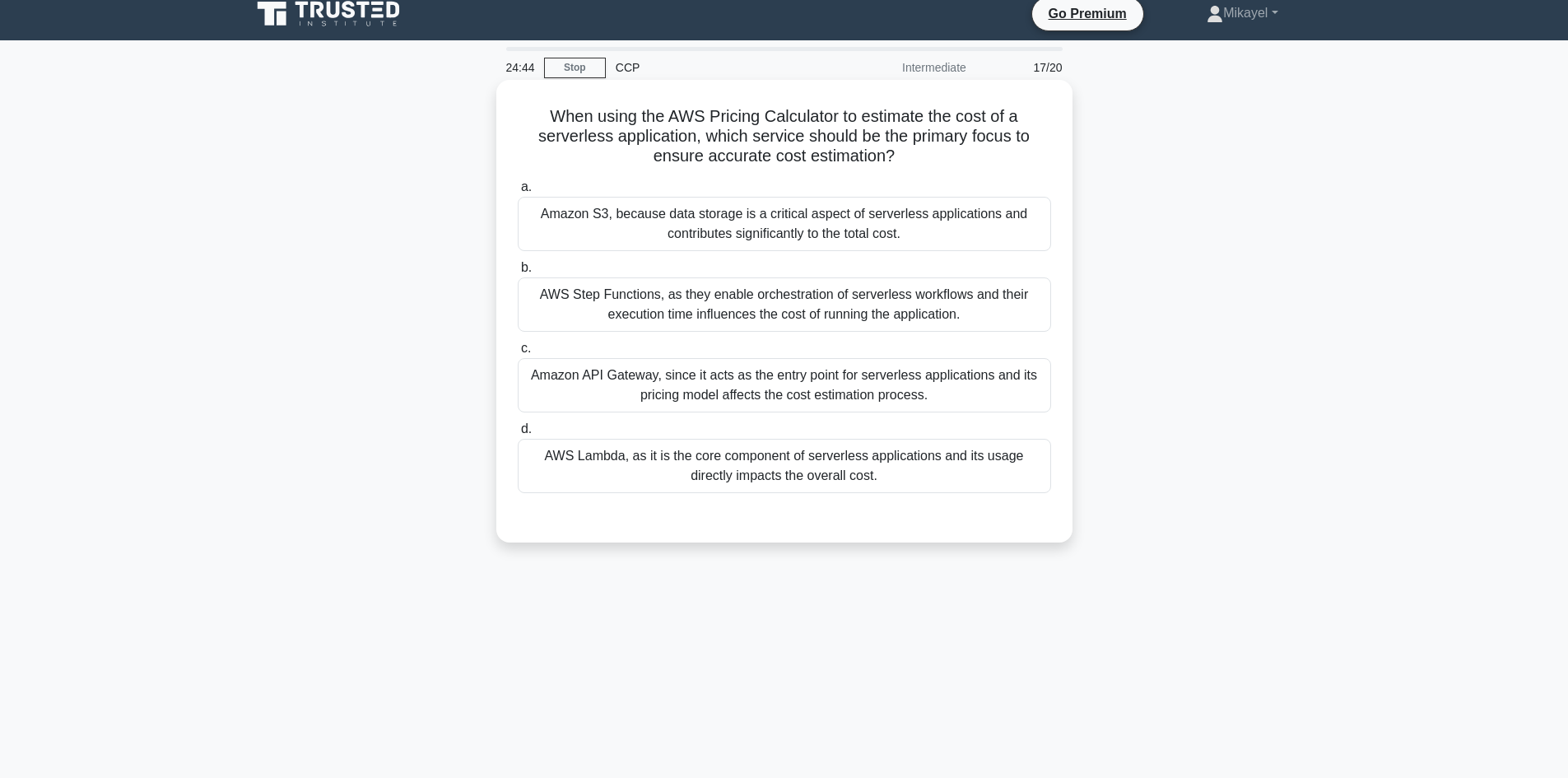
click at [866, 452] on div "AWS Lambda, as it is the core component of serverless applications and its usag…" at bounding box center [784, 465] width 533 height 54
click at [517, 434] on input "d. AWS Lambda, as it is the core component of serverless applications and its u…" at bounding box center [517, 429] width 0 height 11
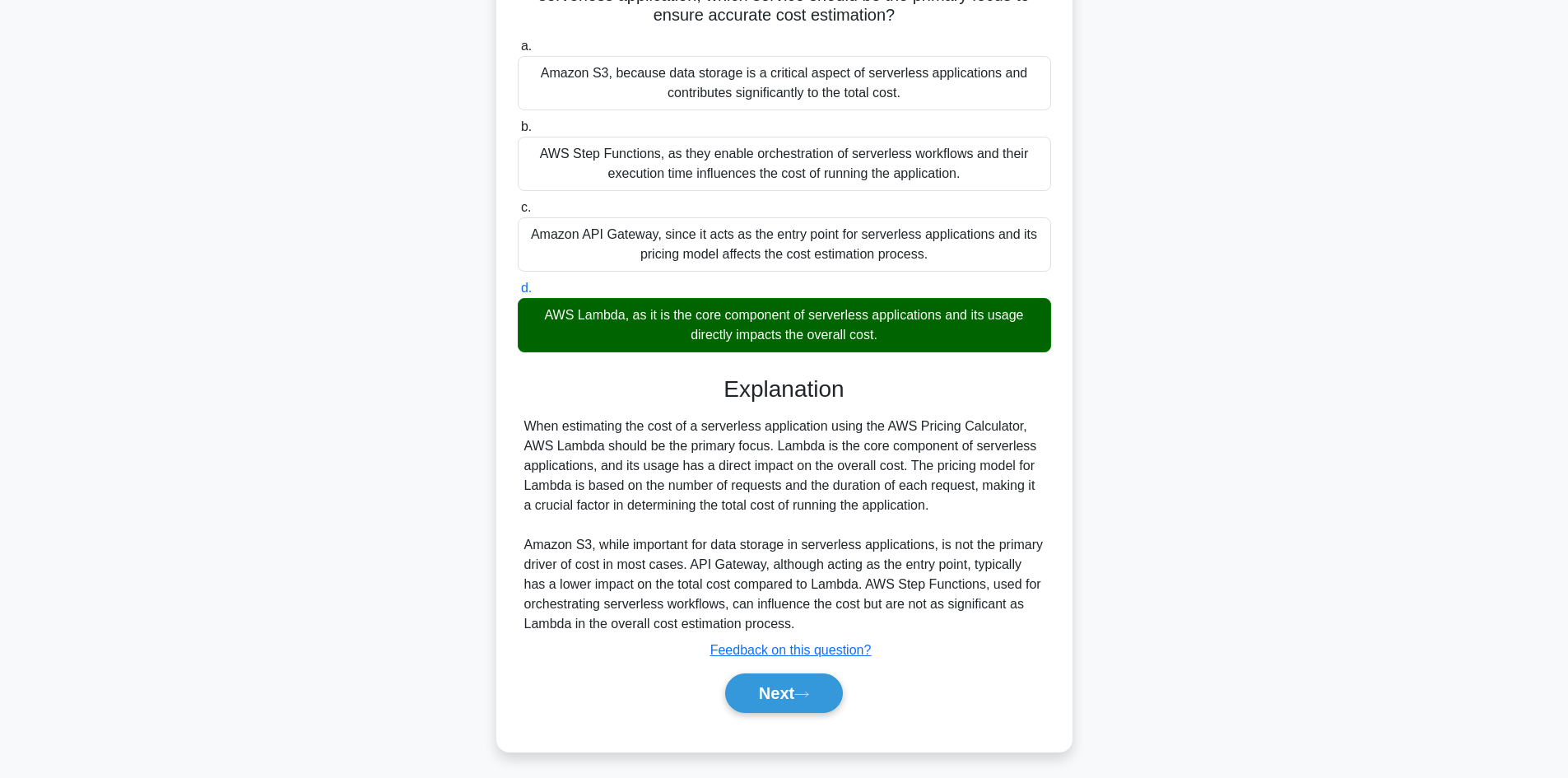
scroll to position [158, 0]
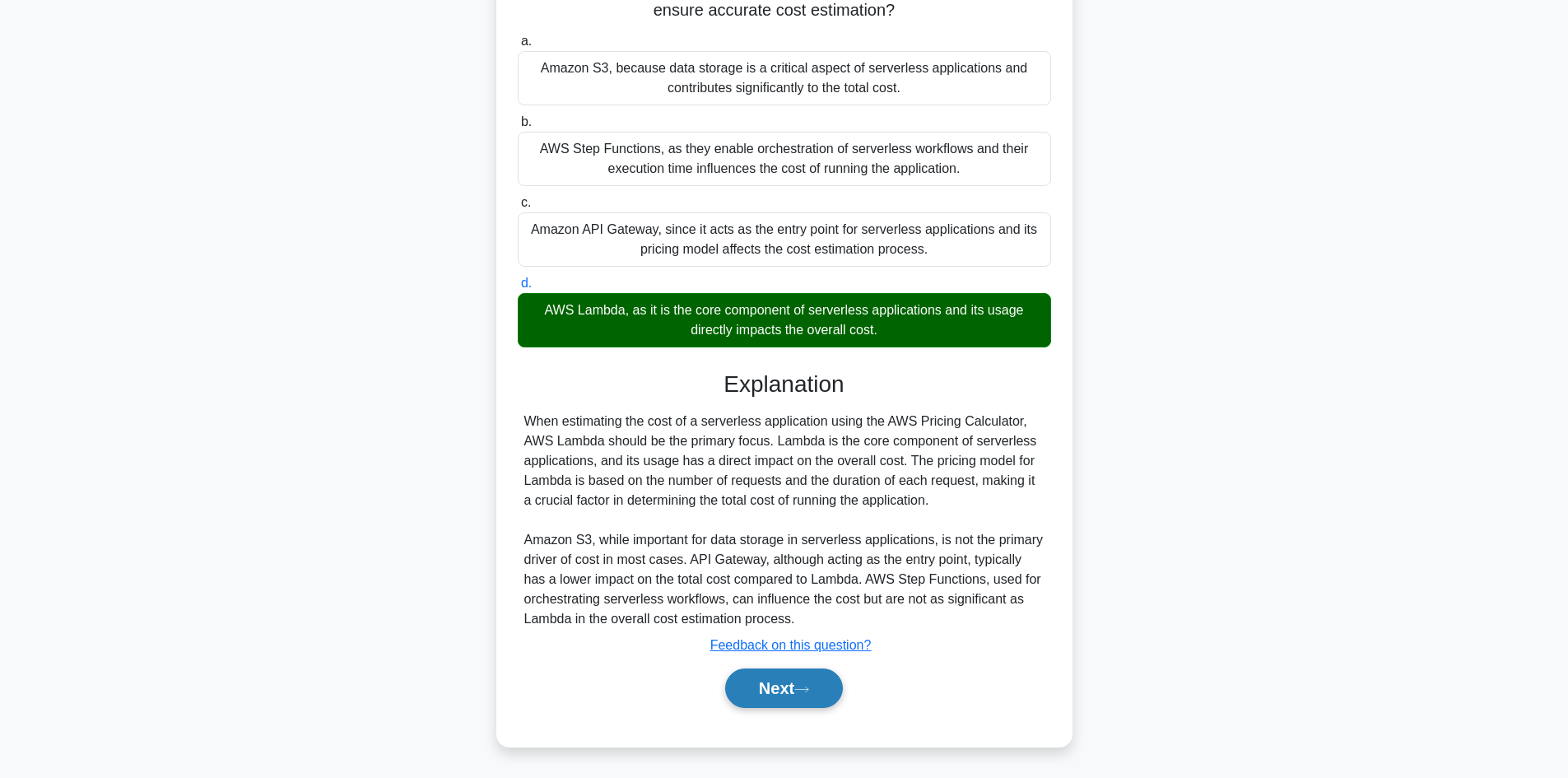
click at [801, 683] on button "Next" at bounding box center [783, 688] width 118 height 40
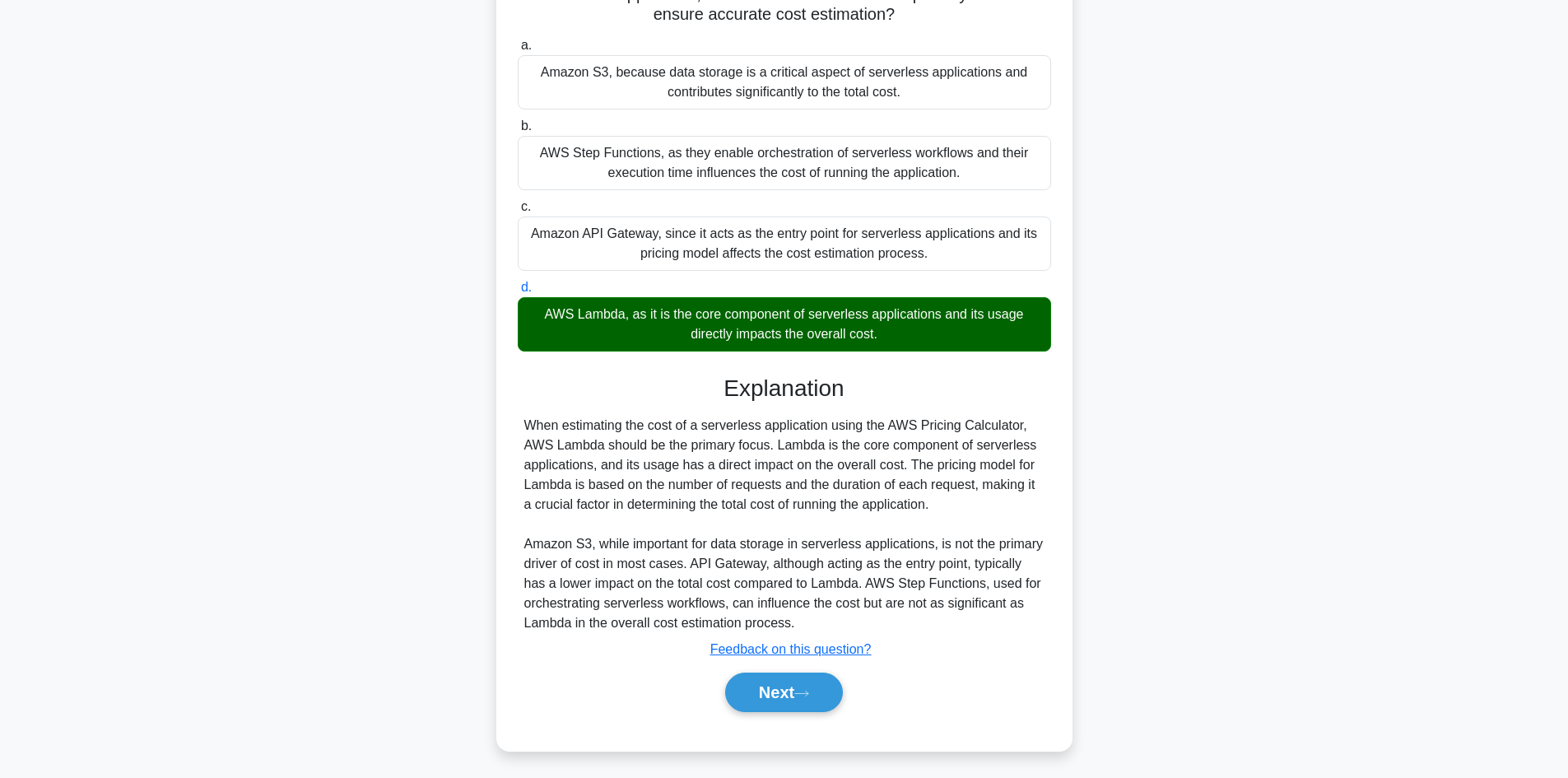
scroll to position [111, 0]
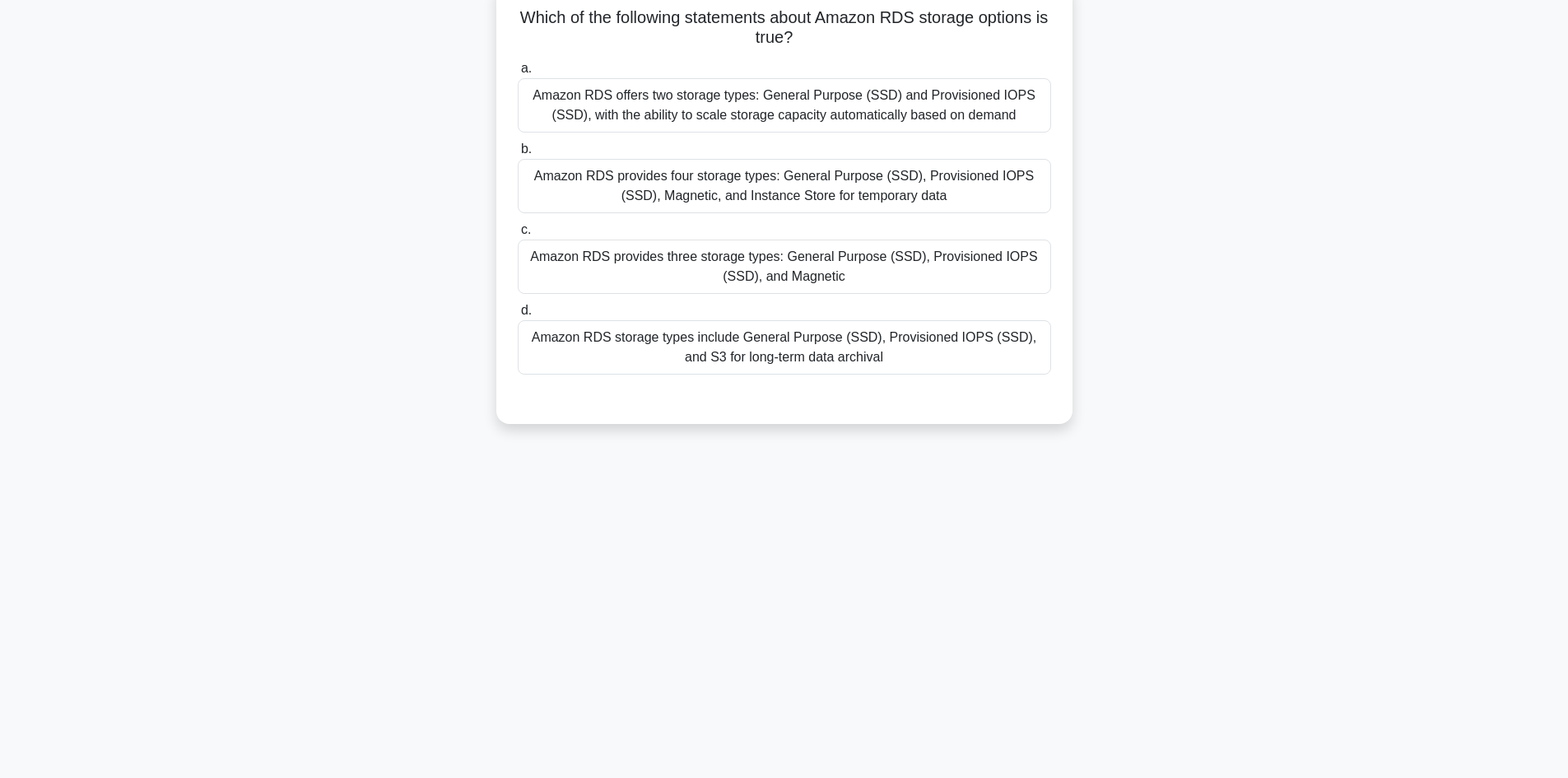
drag, startPoint x: 524, startPoint y: 16, endPoint x: 968, endPoint y: 377, distance: 572.2
click at [968, 377] on div "Which of the following statements about Amazon RDS storage options is true? .sp…" at bounding box center [784, 202] width 563 height 430
copy div "Which of the following statements about Amazon RDS storage options is true? .sp…"
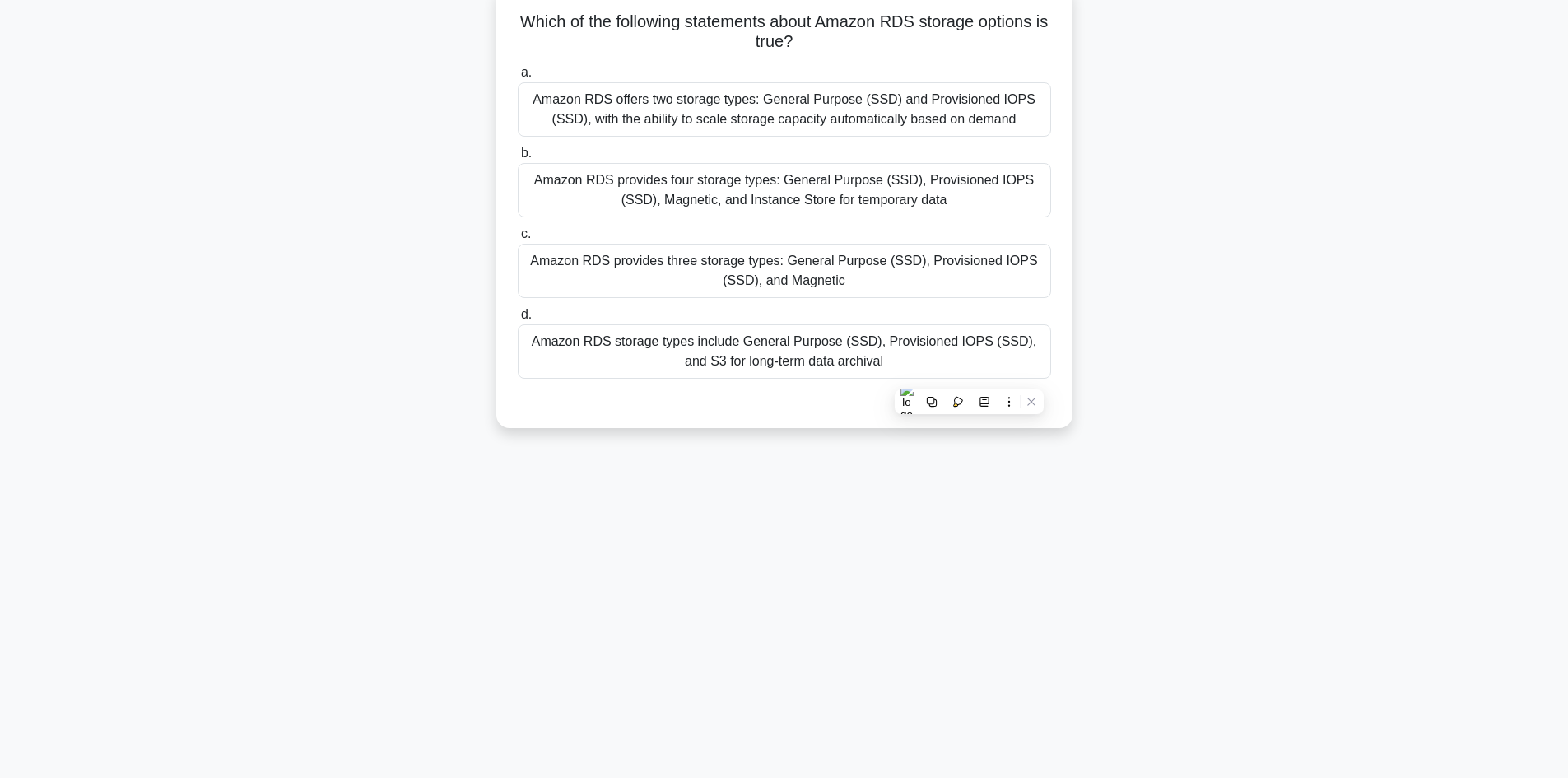
click at [321, 323] on div "Which of the following statements about Amazon RDS storage options is true? .sp…" at bounding box center [784, 216] width 1086 height 463
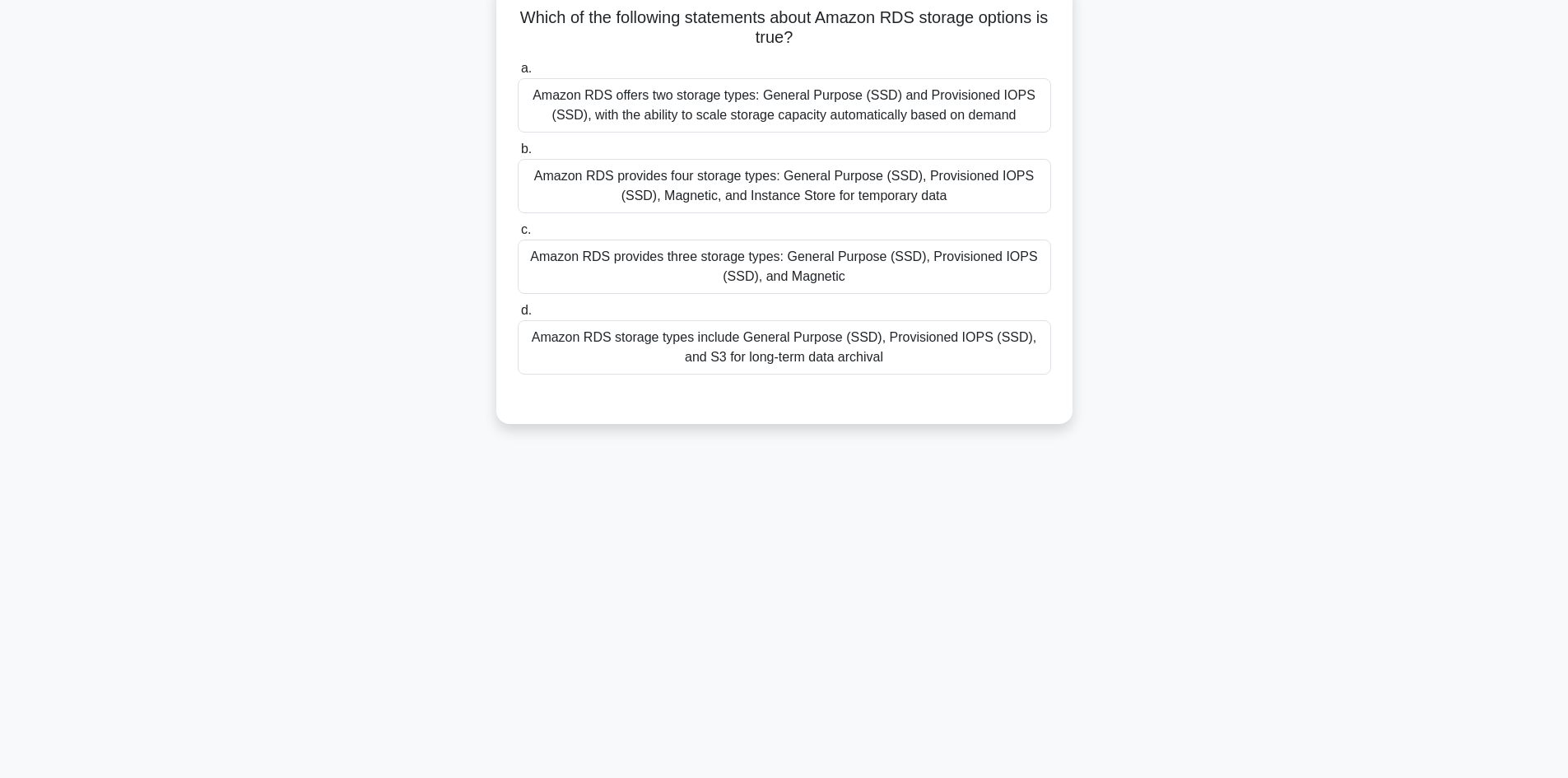
click at [679, 266] on div "Amazon RDS provides three storage types: General Purpose (SSD), Provisioned IOP…" at bounding box center [784, 266] width 533 height 54
click at [517, 236] on input "c. Amazon RDS provides three storage types: General Purpose (SSD), Provisioned …" at bounding box center [517, 230] width 0 height 11
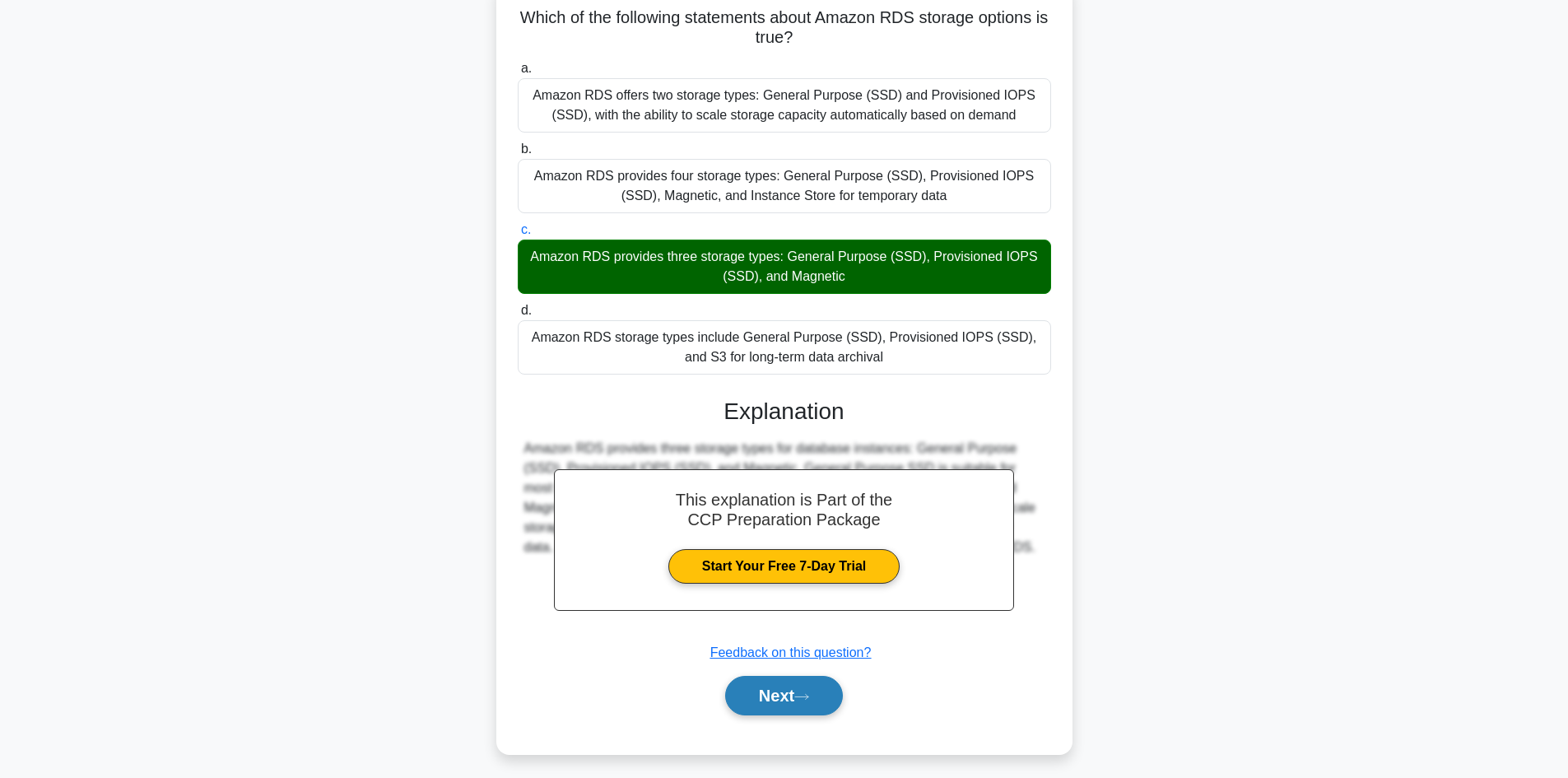
click at [774, 694] on button "Next" at bounding box center [783, 696] width 118 height 40
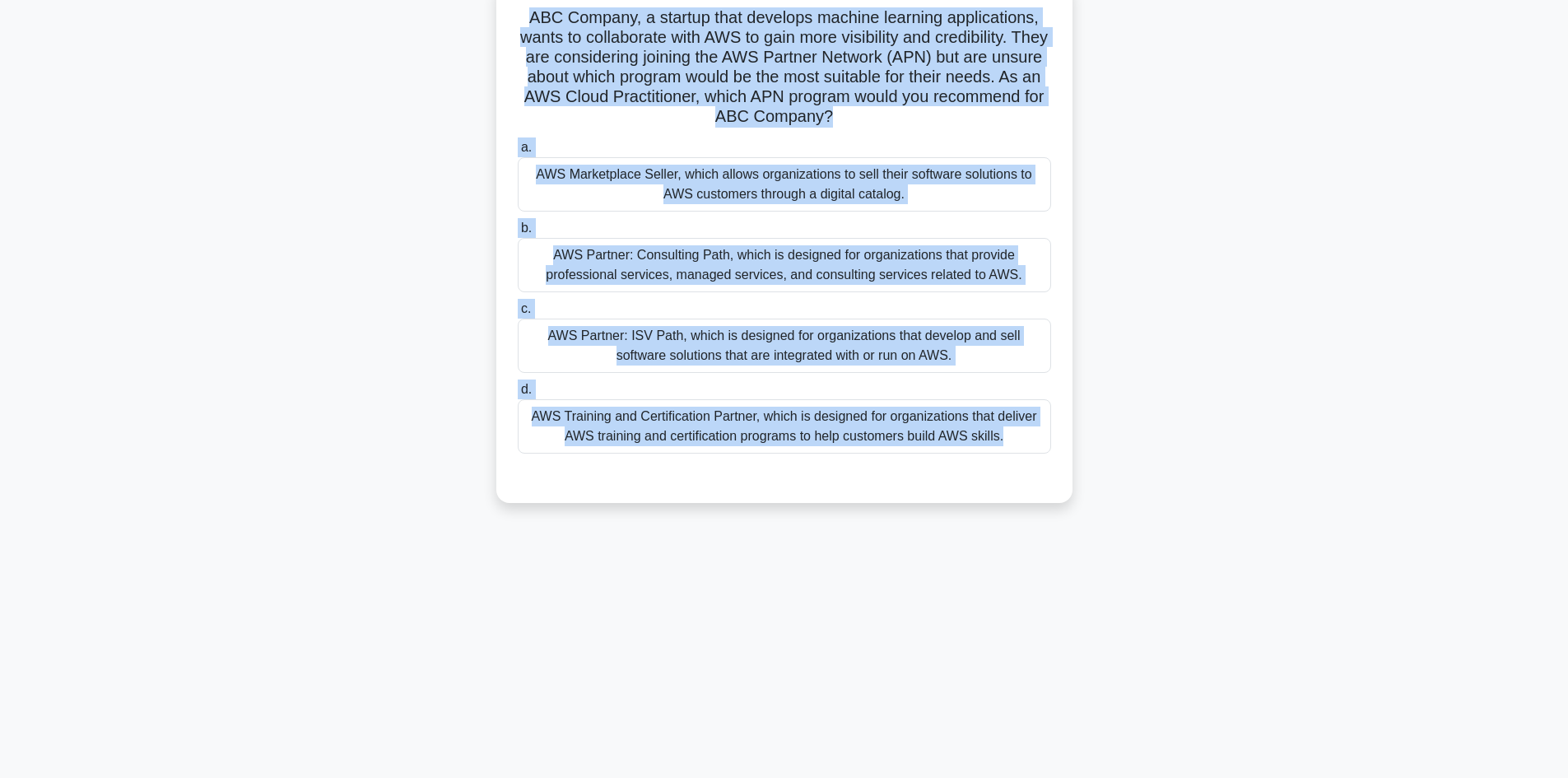
drag, startPoint x: 530, startPoint y: 18, endPoint x: 880, endPoint y: 483, distance: 582.0
click at [880, 483] on div "ABC Company, a startup that develops machine learning applications, wants to co…" at bounding box center [784, 242] width 563 height 509
copy div "ABC Company, a startup that develops machine learning applications, wants to co…"
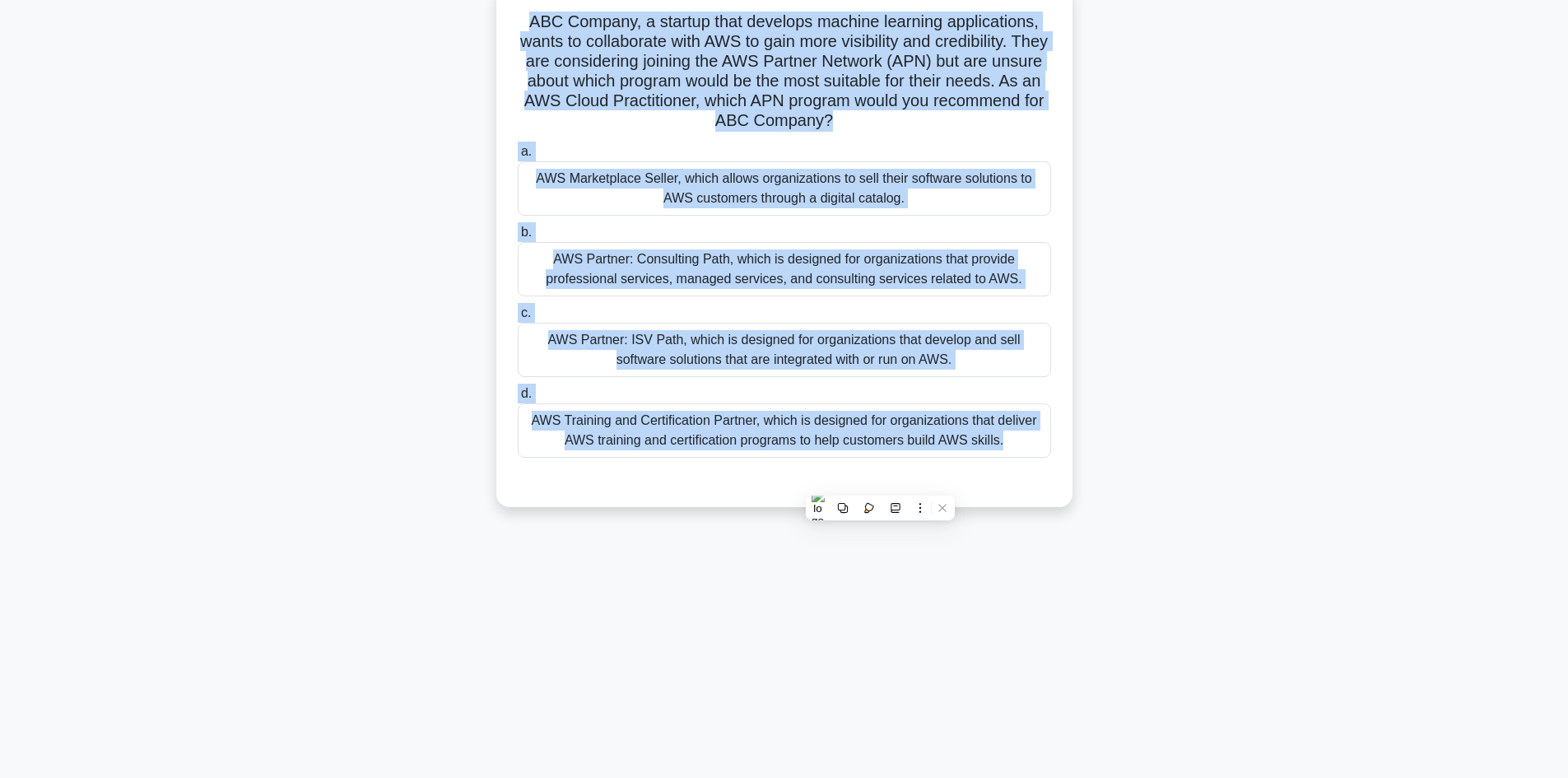
click at [350, 290] on div "ABC Company, a startup that develops machine learning applications, wants to co…" at bounding box center [784, 255] width 1086 height 541
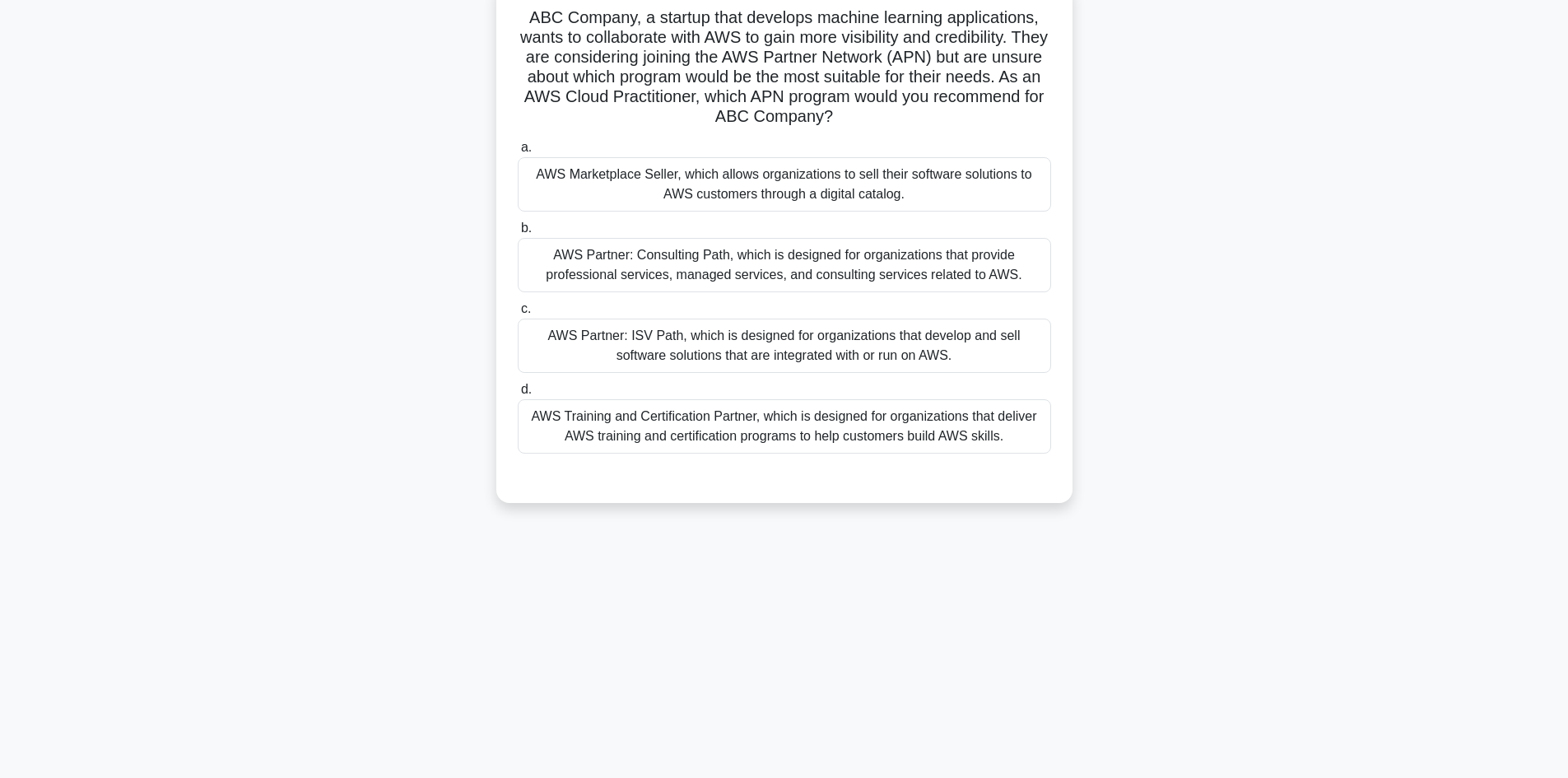
click at [681, 340] on div "AWS Partner: ISV Path, which is designed for organizations that develop and sel…" at bounding box center [784, 345] width 533 height 54
click at [517, 315] on input "c. AWS Partner: ISV Path, which is designed for organizations that develop and …" at bounding box center [517, 309] width 0 height 11
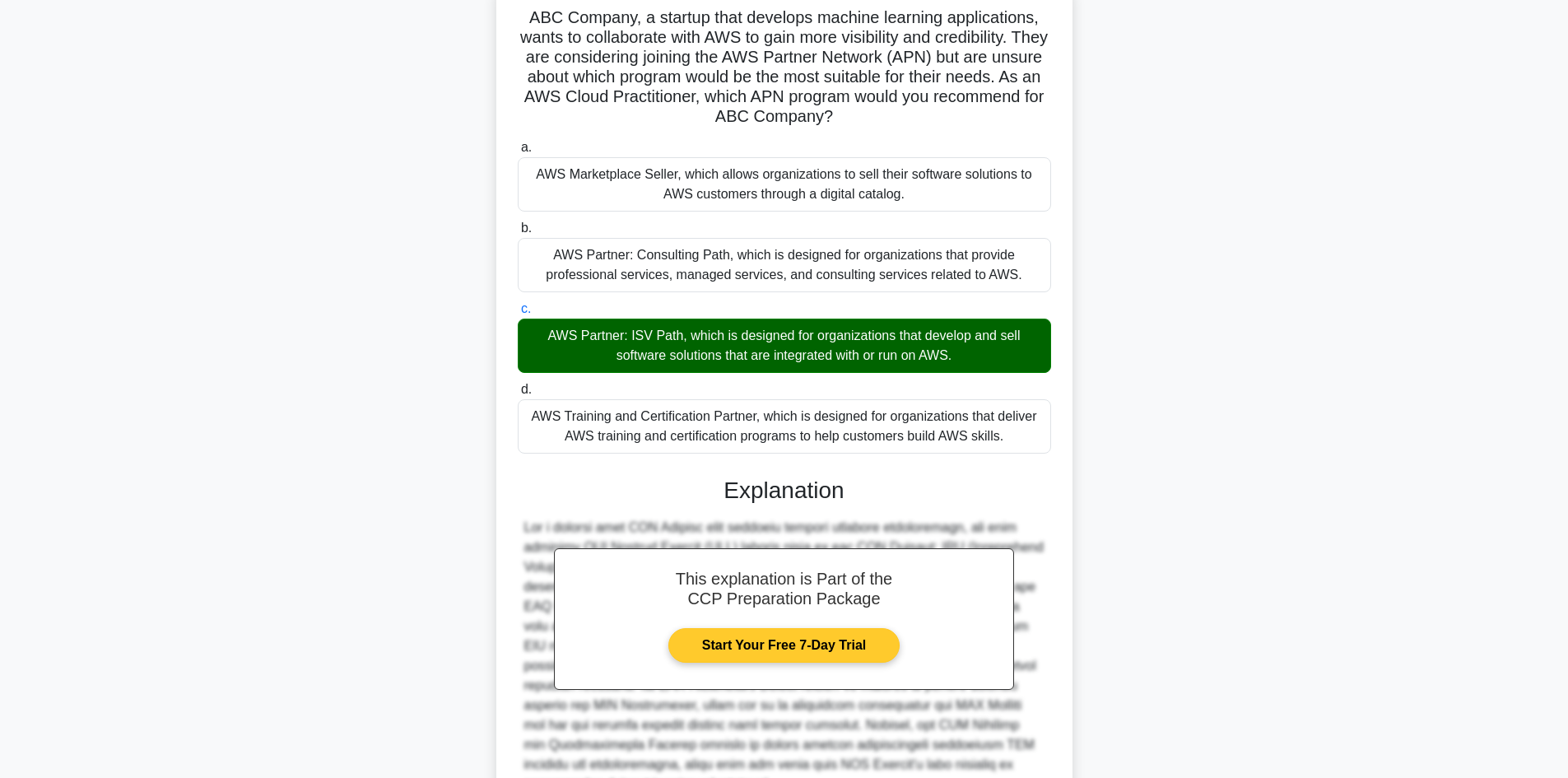
scroll to position [210, 0]
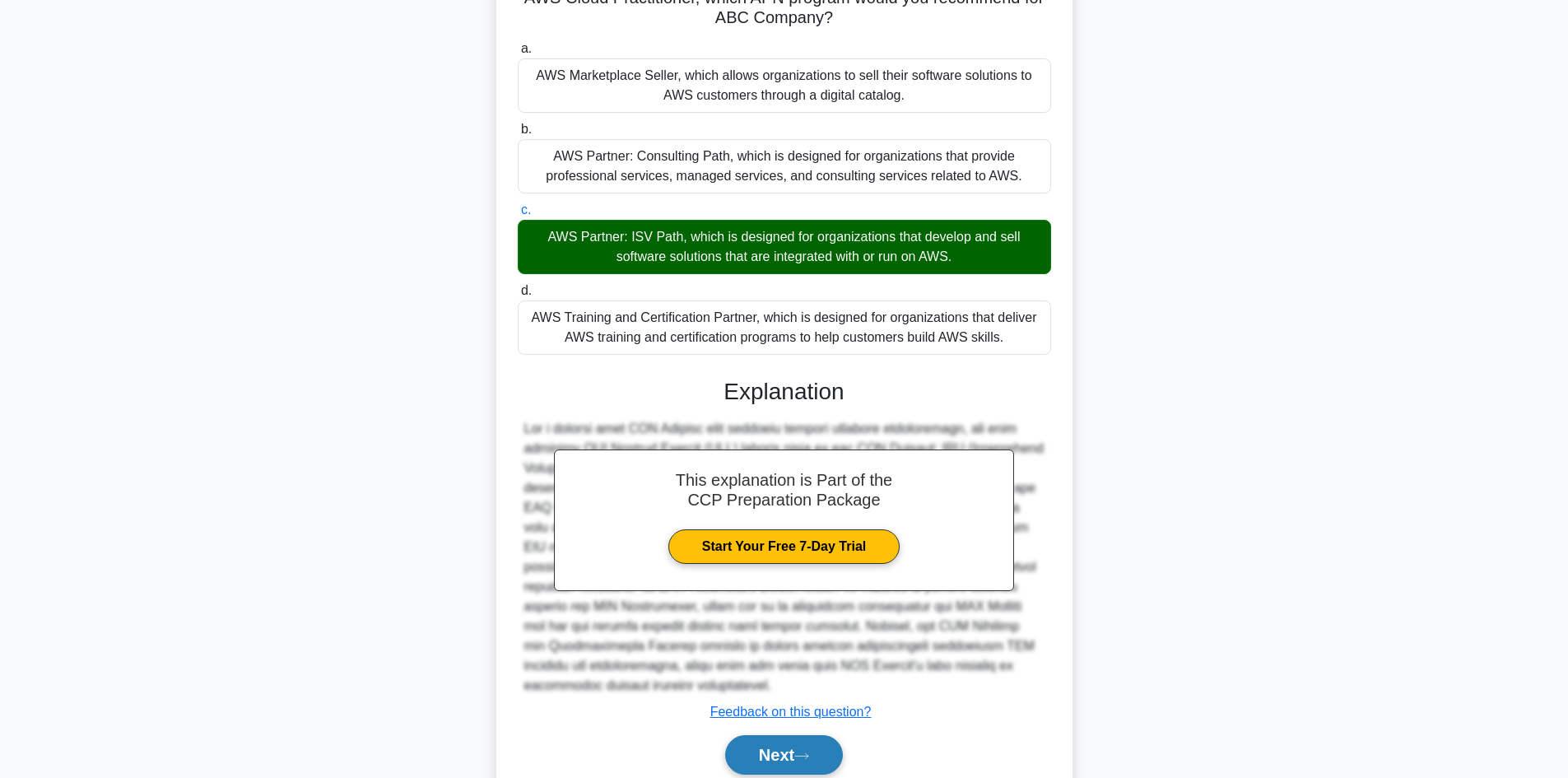
click at [787, 744] on button "Next" at bounding box center [783, 754] width 118 height 40
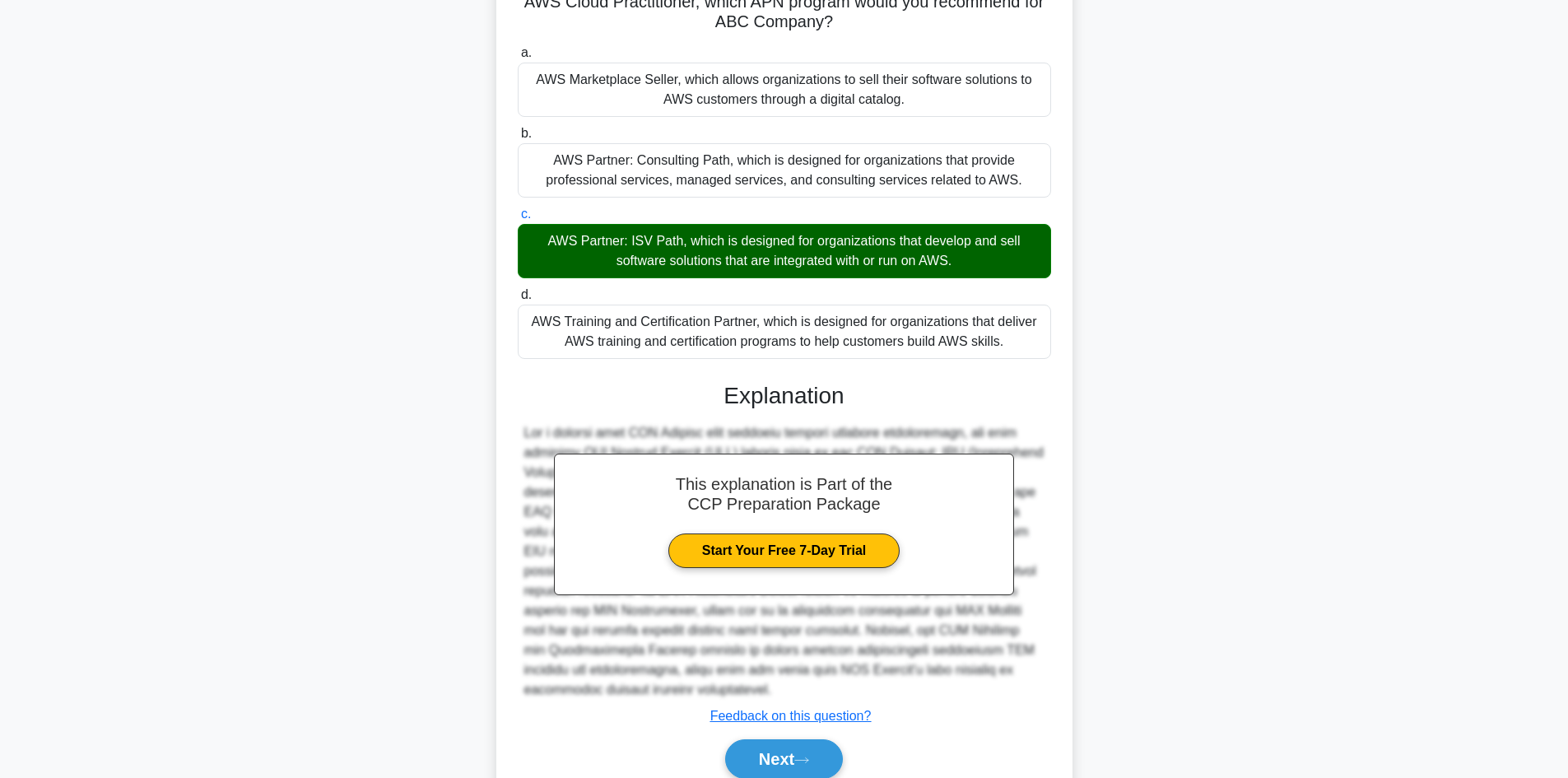
scroll to position [111, 0]
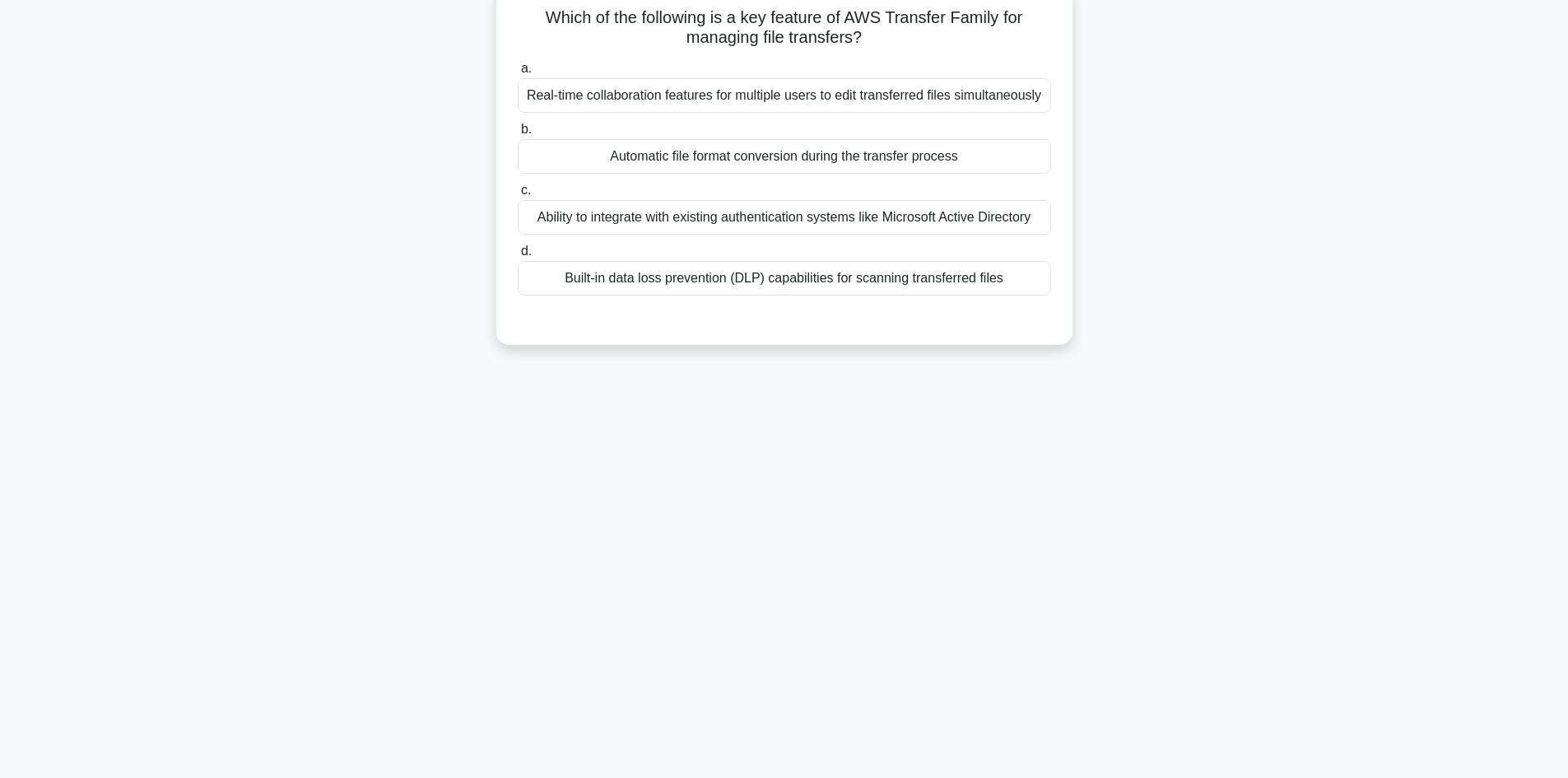
click at [820, 160] on div "Automatic file format conversion during the transfer process" at bounding box center [784, 156] width 533 height 35
click at [517, 135] on input "b. Automatic file format conversion during the transfer process" at bounding box center [517, 129] width 0 height 11
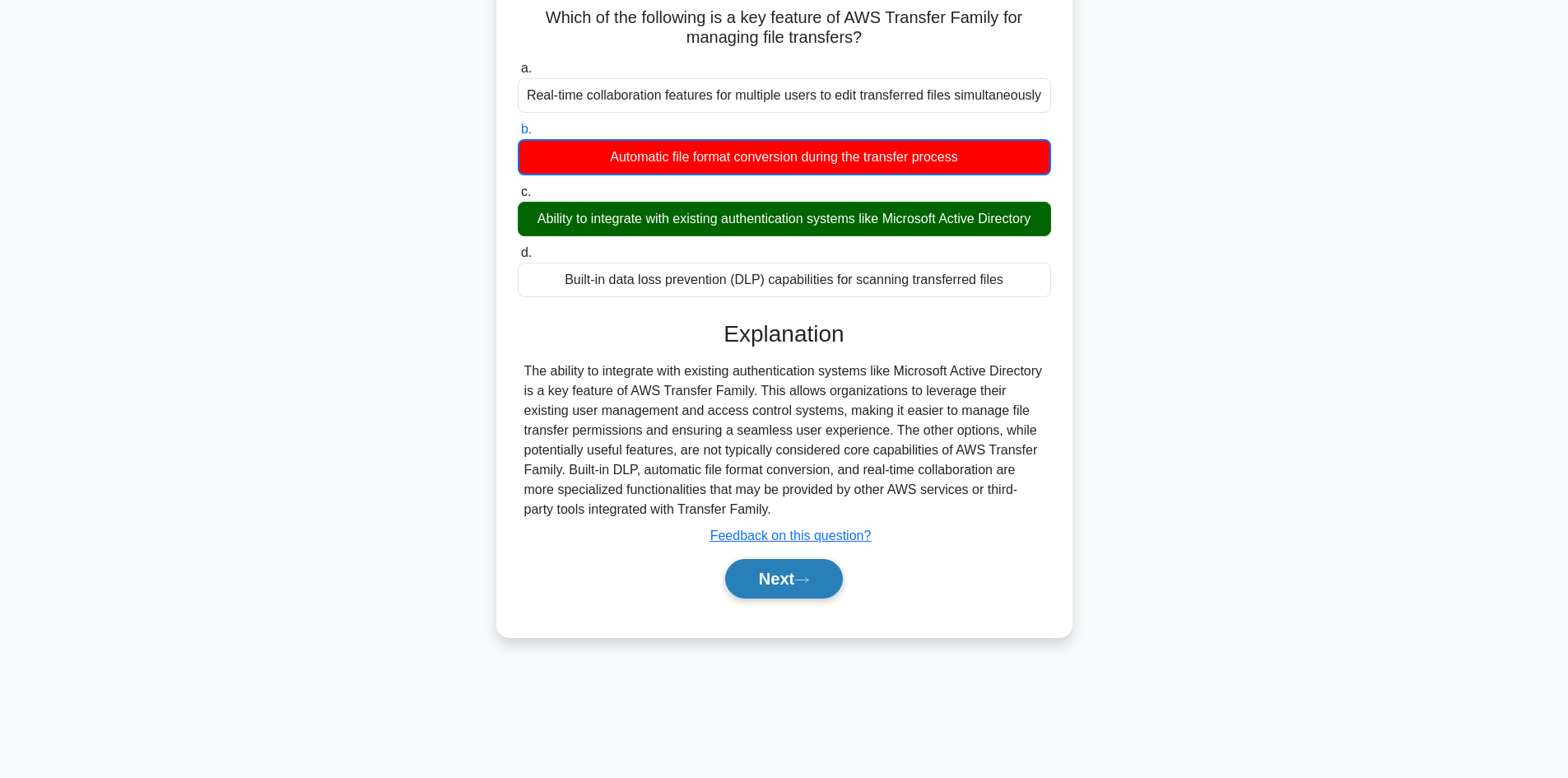
click at [820, 576] on button "Next" at bounding box center [783, 579] width 118 height 40
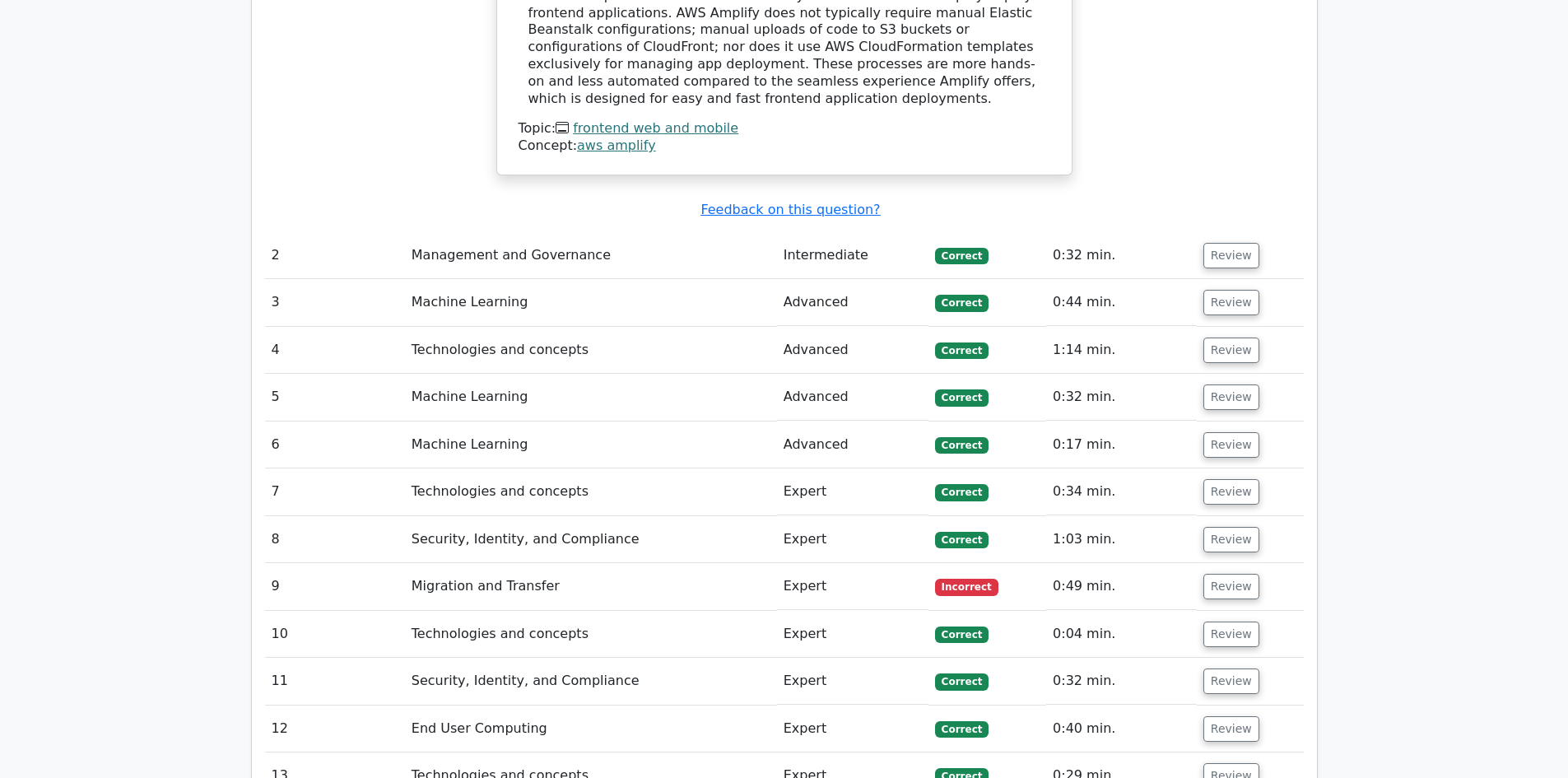
scroll to position [2074, 0]
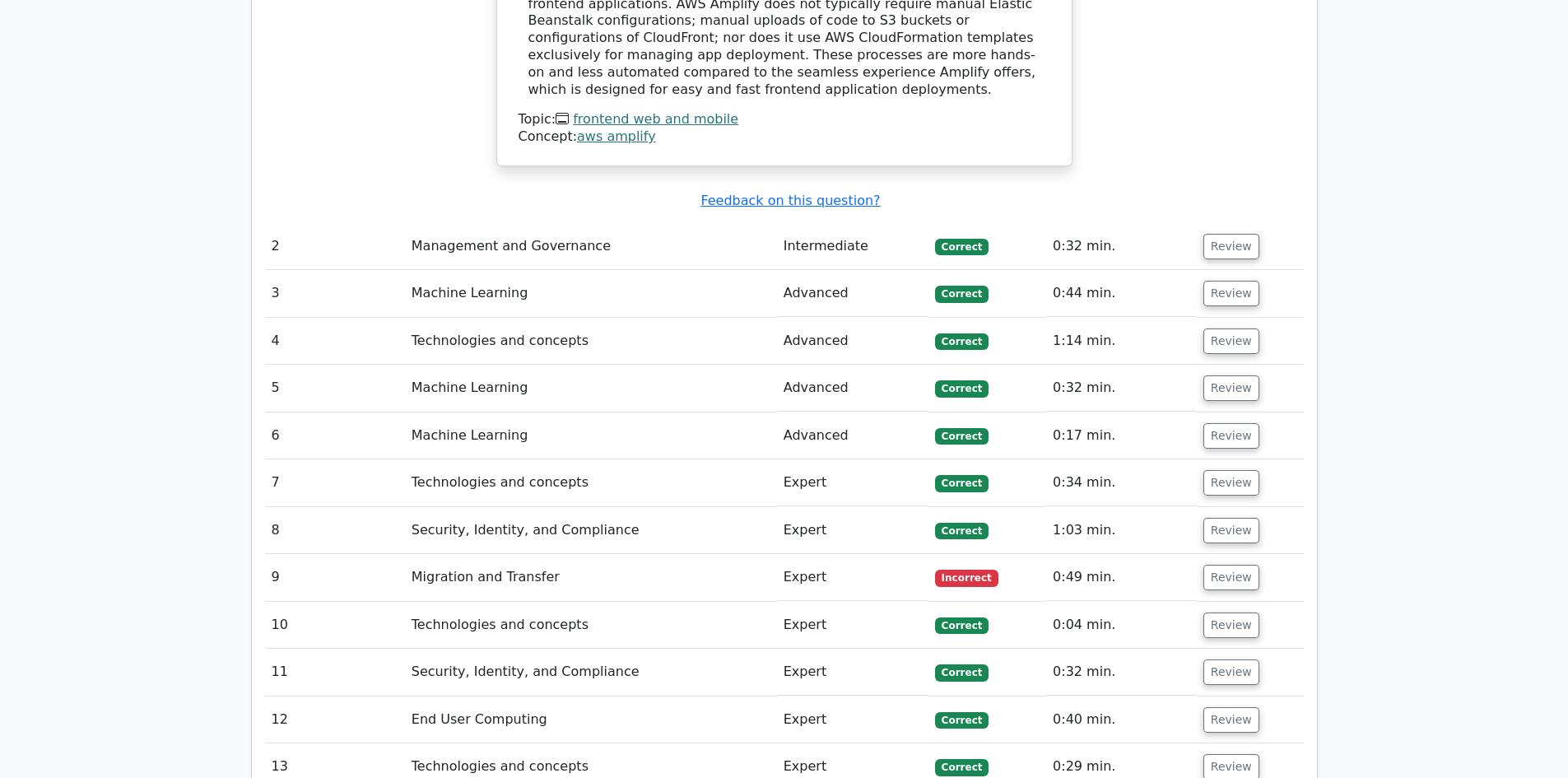
click at [698, 554] on td "Migration and Transfer" at bounding box center [591, 577] width 372 height 47
click at [1235, 564] on button "Review" at bounding box center [1230, 577] width 56 height 26
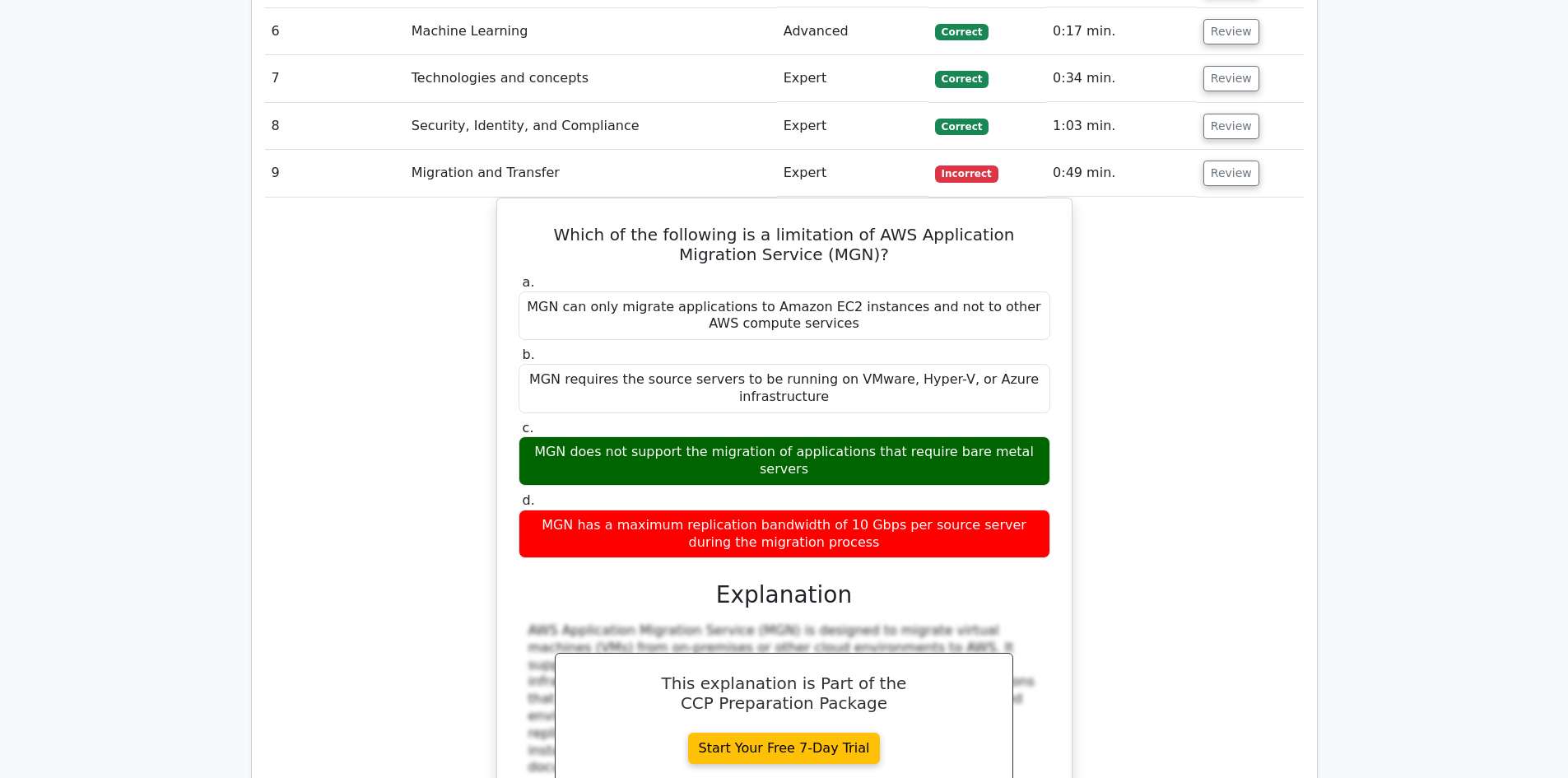
scroll to position [2667, 0]
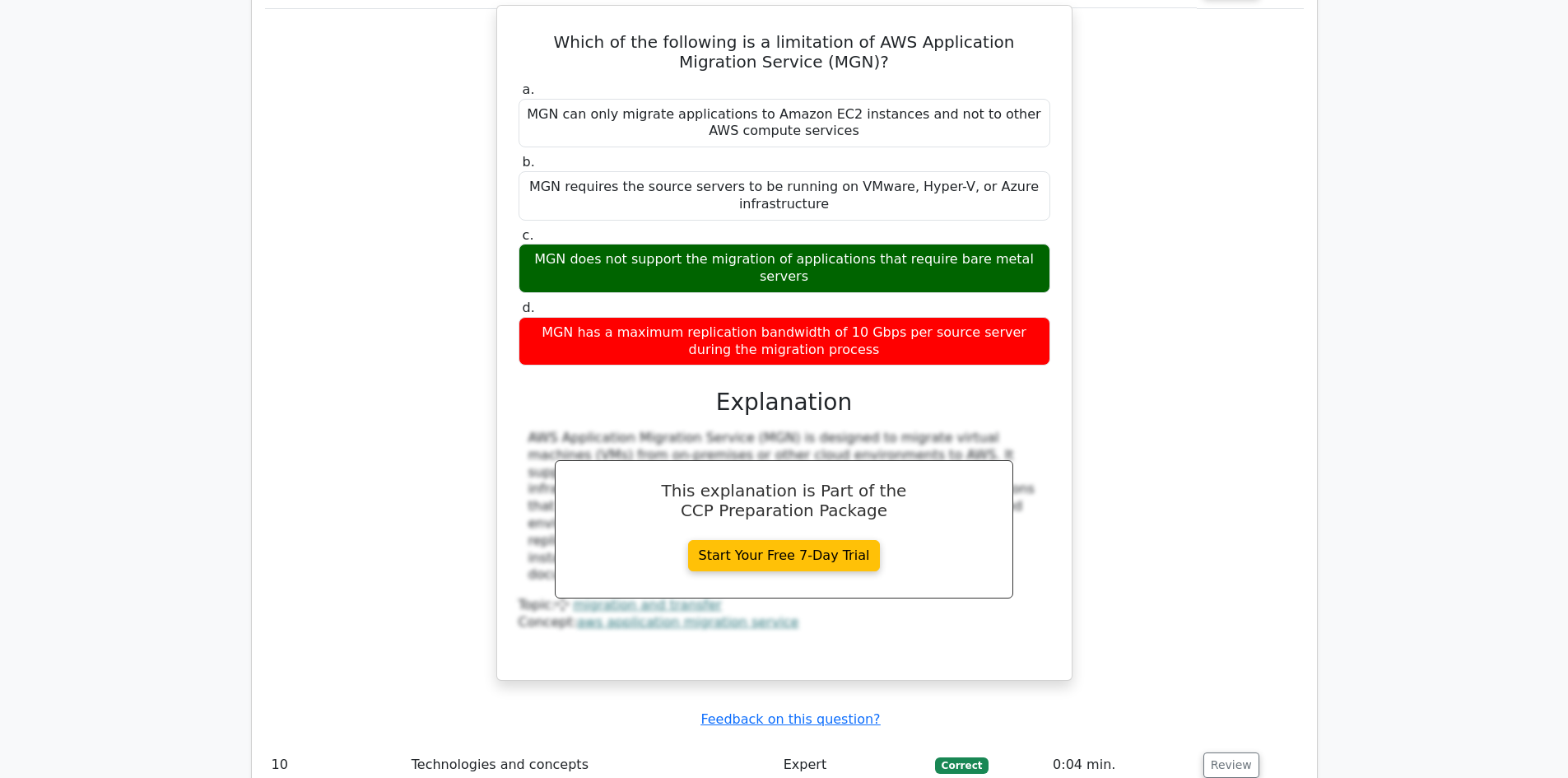
drag, startPoint x: 539, startPoint y: 140, endPoint x: 1040, endPoint y: 140, distance: 501.0
click at [1040, 244] on div "MGN does not support the migration of applications that require bare metal serv…" at bounding box center [784, 268] width 532 height 50
copy div "MGN does not support the migration of applications that require bare metal serv…"
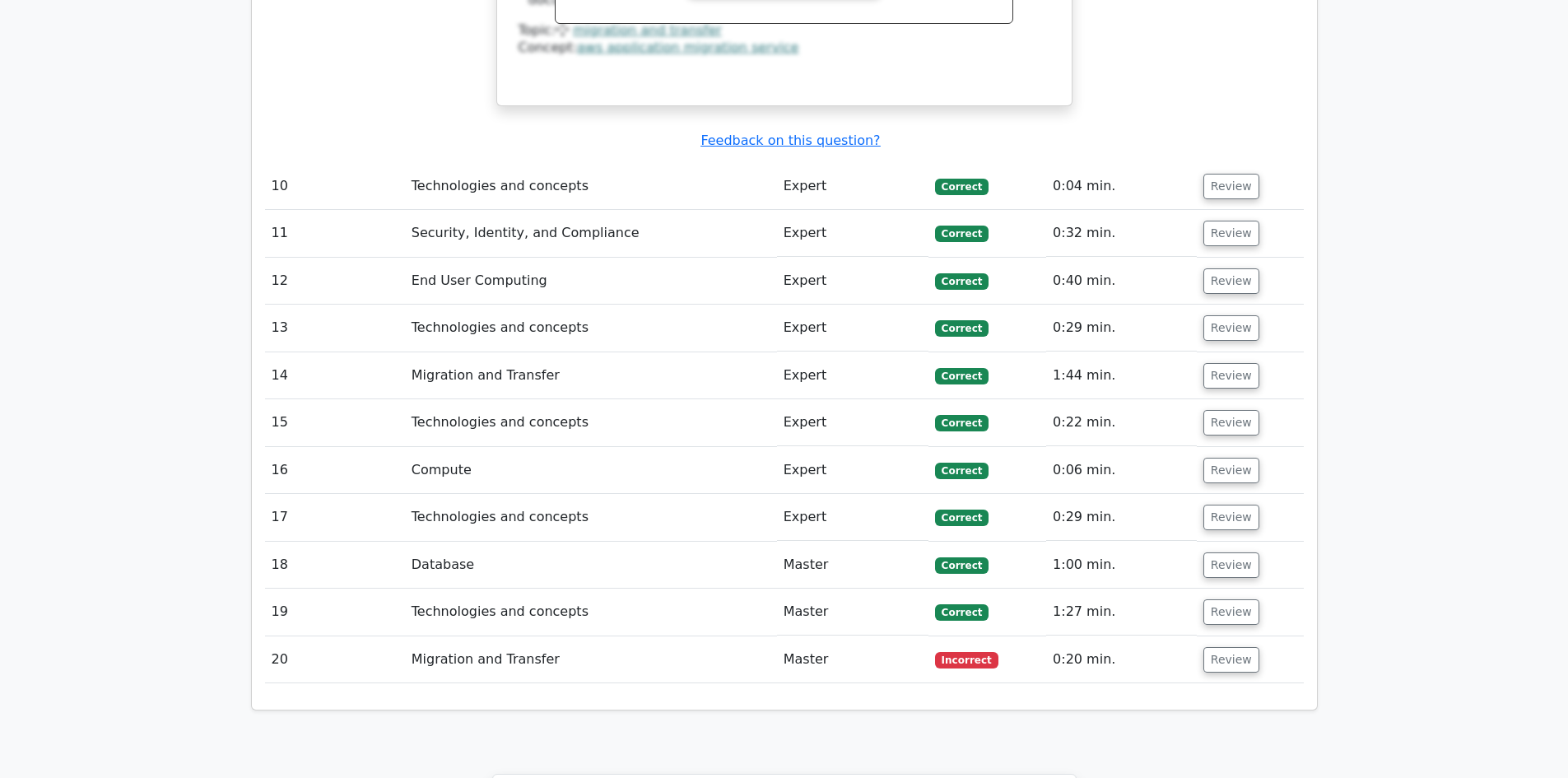
scroll to position [3358, 0]
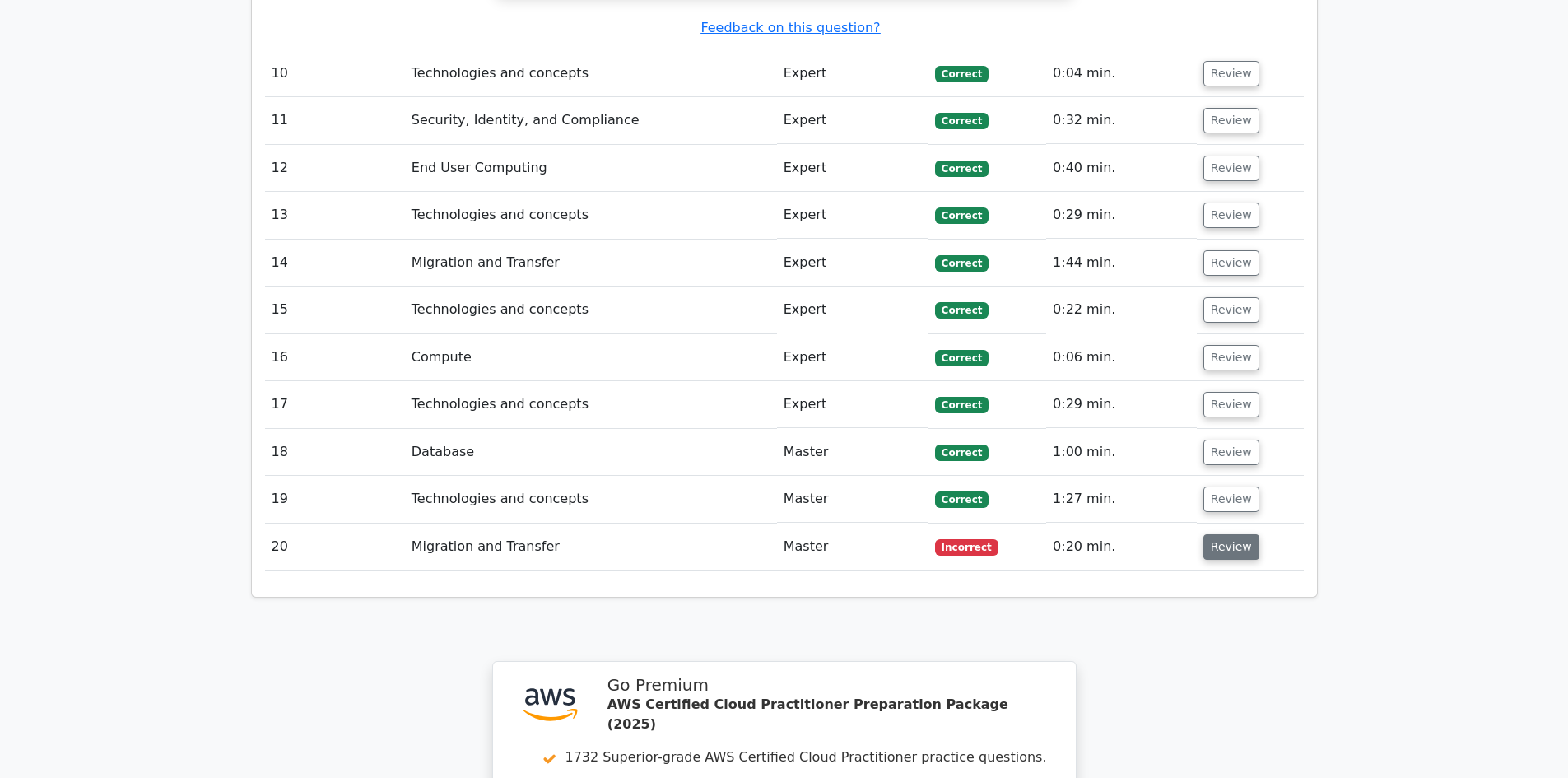
click at [1212, 534] on button "Review" at bounding box center [1230, 547] width 56 height 26
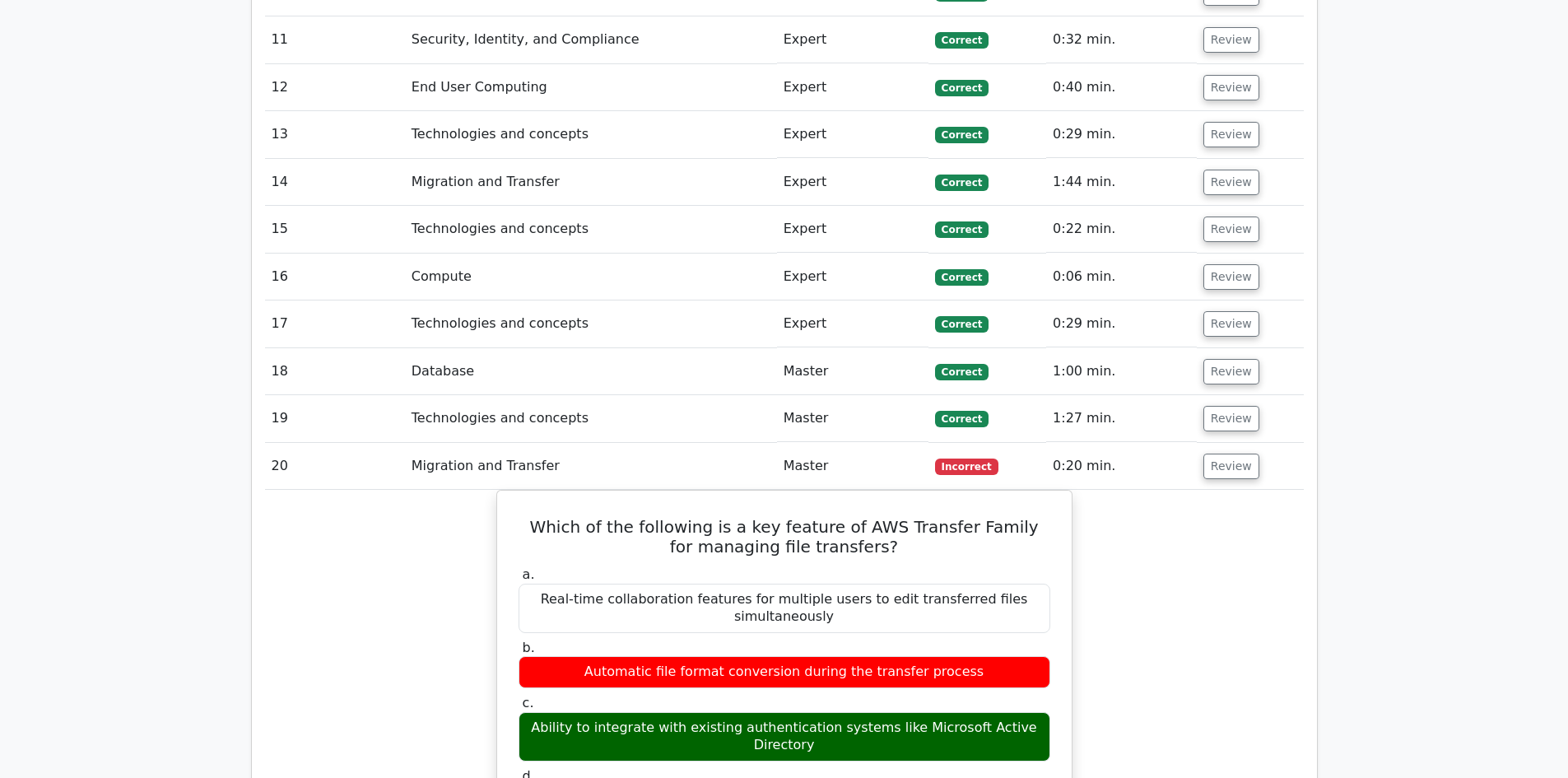
scroll to position [3556, 0]
